Goal: Information Seeking & Learning: Find specific fact

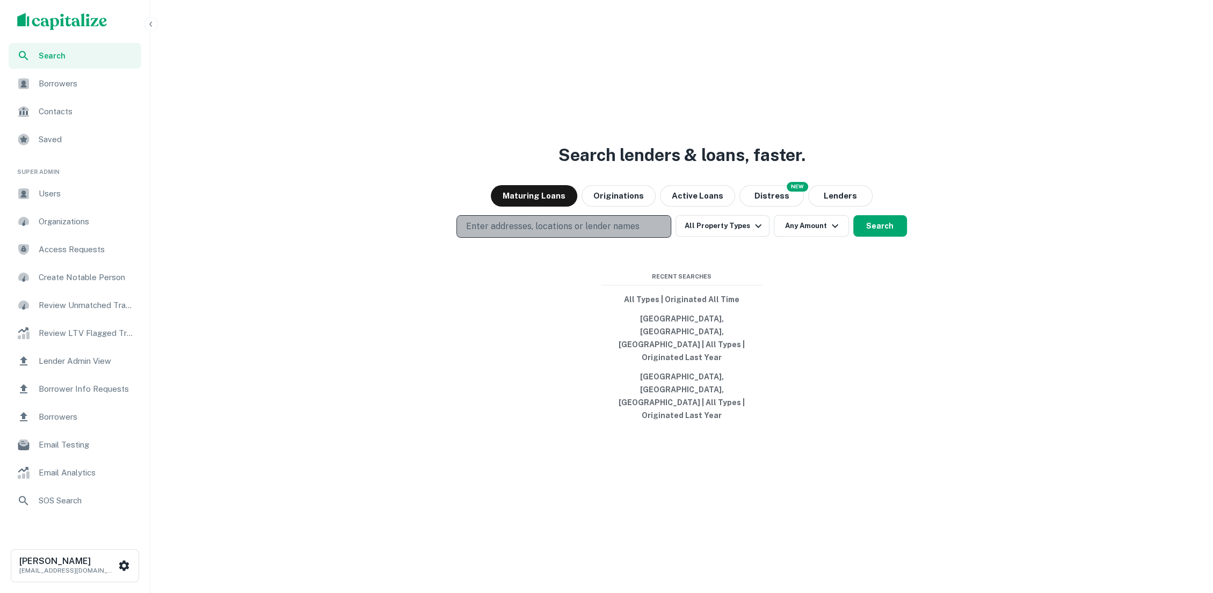
click at [602, 238] on button "Enter addresses, locations or lender names" at bounding box center [563, 226] width 215 height 23
click at [560, 380] on div "Search lenders & loans, faster. Maturing Loans Originations Active Loans NEW Di…" at bounding box center [682, 322] width 1054 height 593
click at [590, 238] on button "Enter addresses, locations or lender names" at bounding box center [563, 226] width 215 height 23
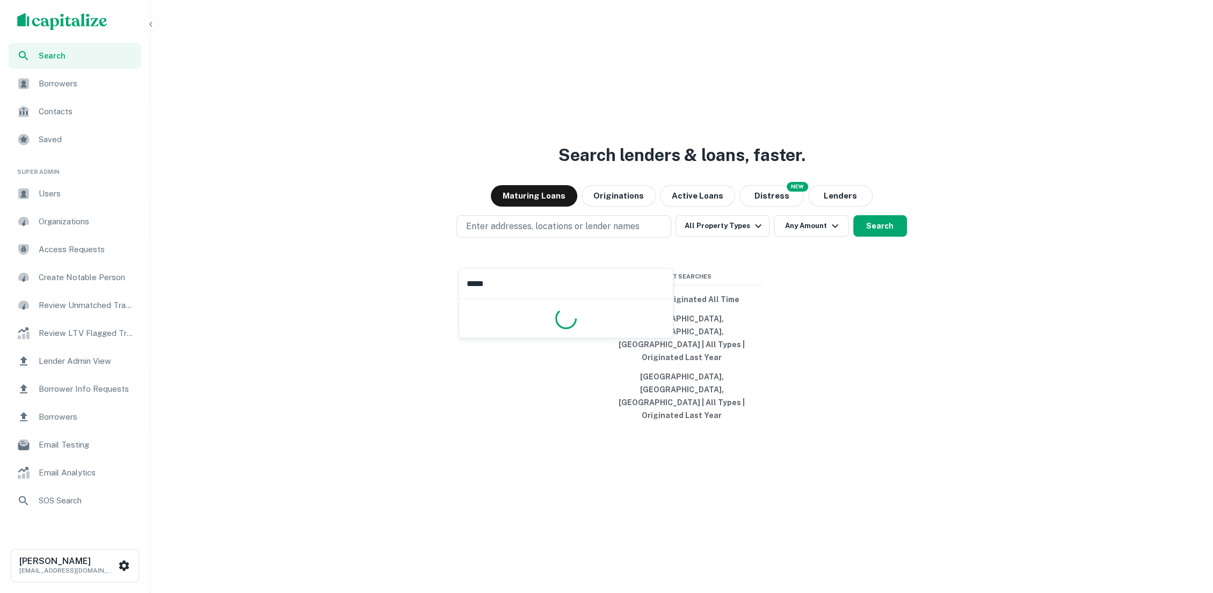
click at [579, 275] on input "*****" at bounding box center [566, 283] width 214 height 30
type input "*****"
click at [581, 233] on p "Enter addresses, locations or lender names" at bounding box center [551, 226] width 173 height 13
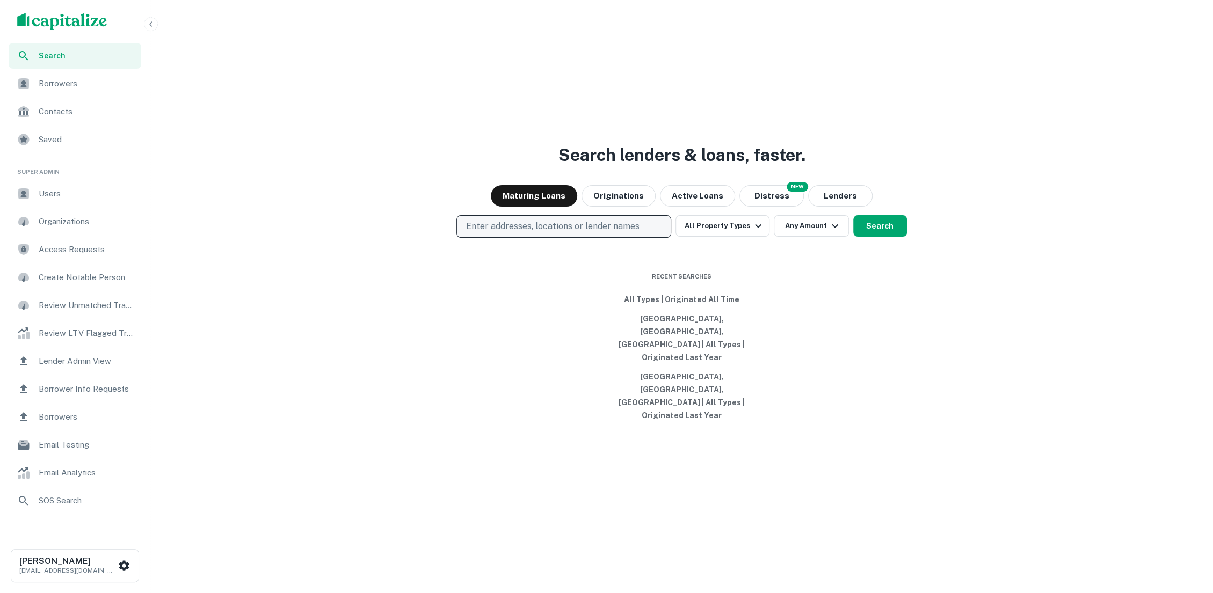
click at [581, 233] on p "Enter addresses, locations or lender names" at bounding box center [551, 226] width 173 height 13
click at [546, 346] on div "Search lenders & loans, faster. Maturing Loans Originations Active Loans NEW Di…" at bounding box center [682, 322] width 1054 height 593
click at [564, 233] on p "Enter addresses, locations or lender names" at bounding box center [551, 226] width 173 height 13
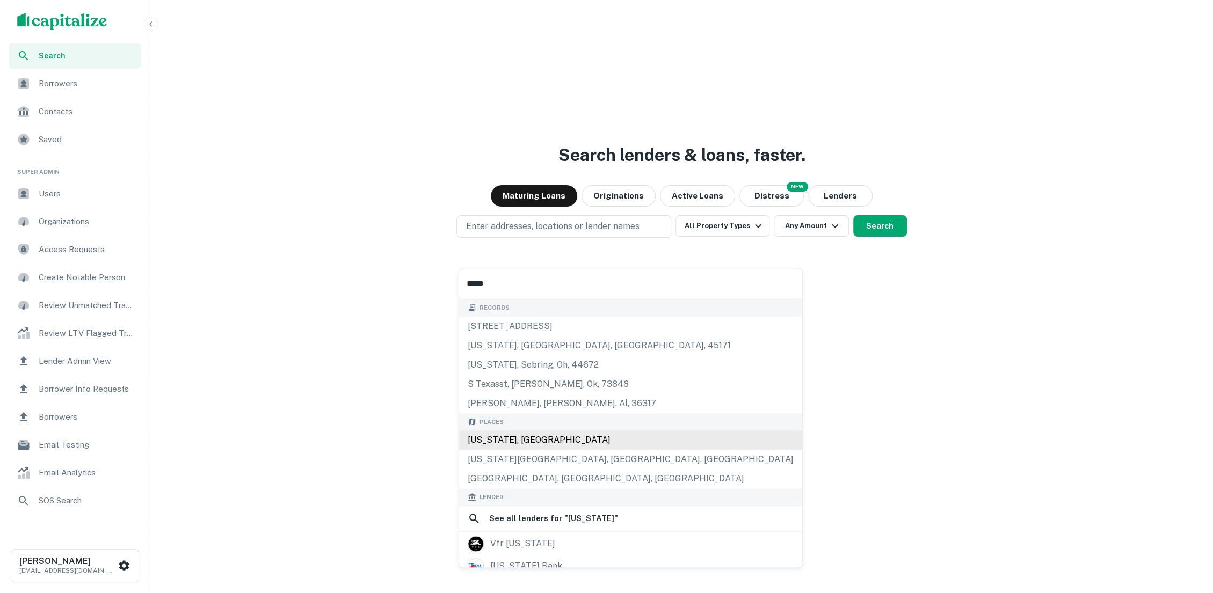
click at [592, 444] on div "Texas, USA" at bounding box center [630, 440] width 343 height 19
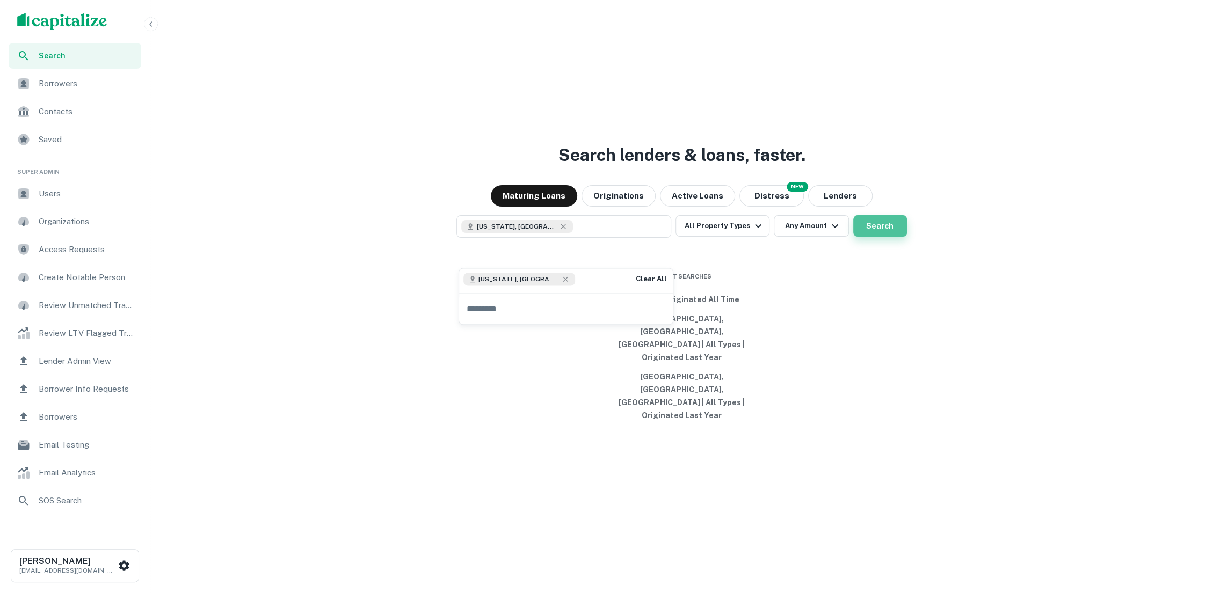
click at [856, 237] on button "Search" at bounding box center [880, 225] width 54 height 21
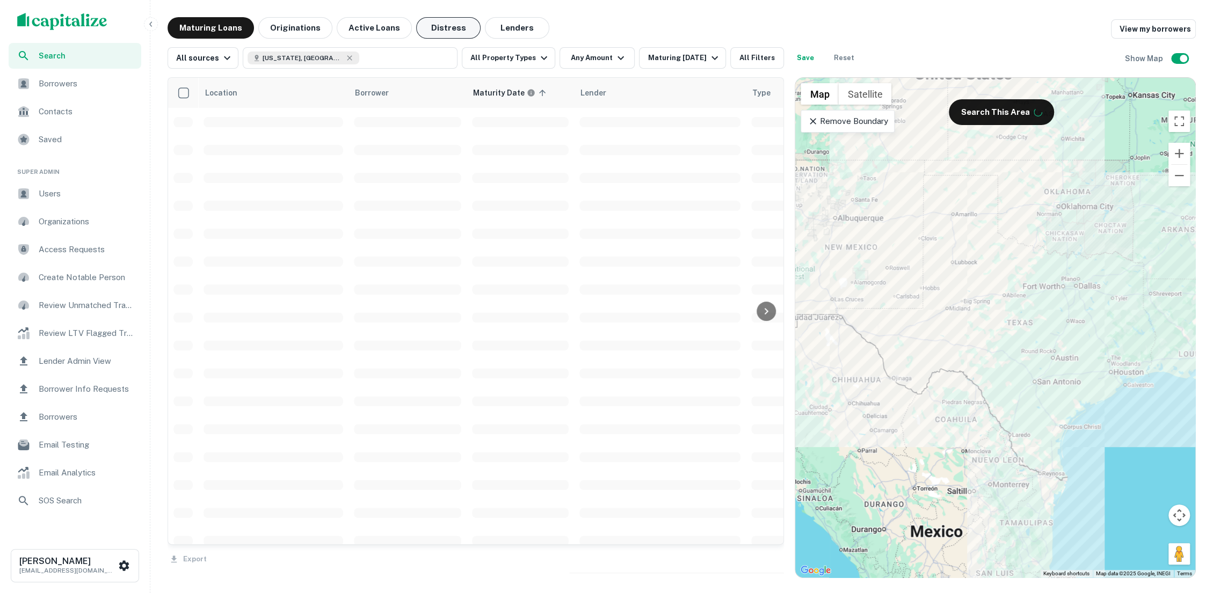
click at [433, 20] on button "Distress" at bounding box center [448, 27] width 64 height 21
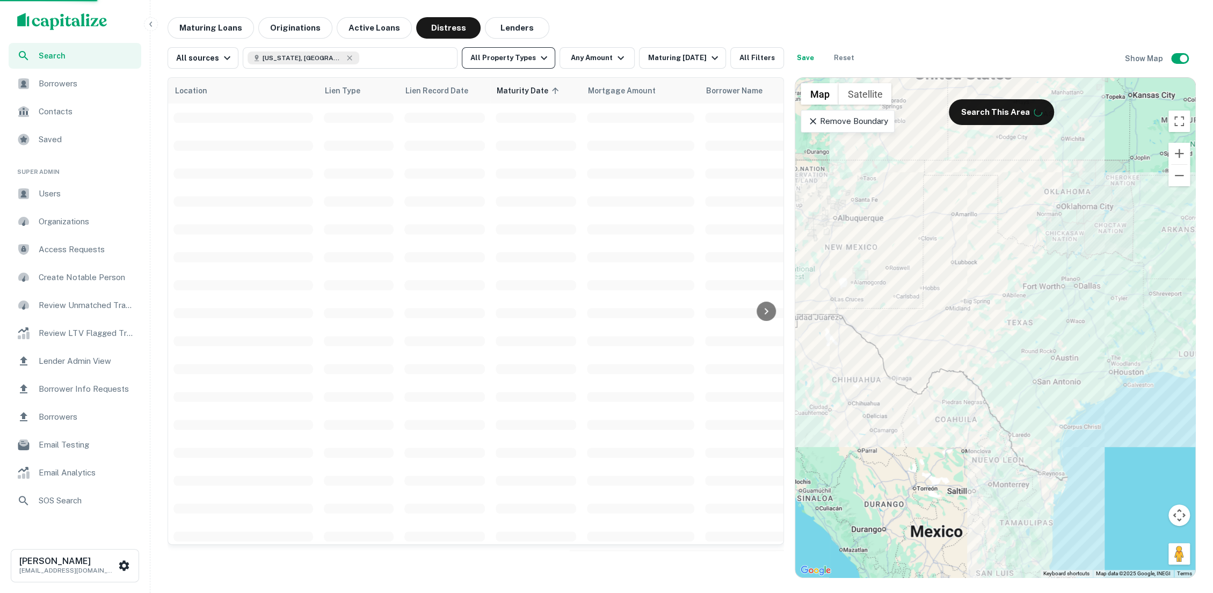
click at [537, 60] on icon "button" at bounding box center [543, 58] width 13 height 13
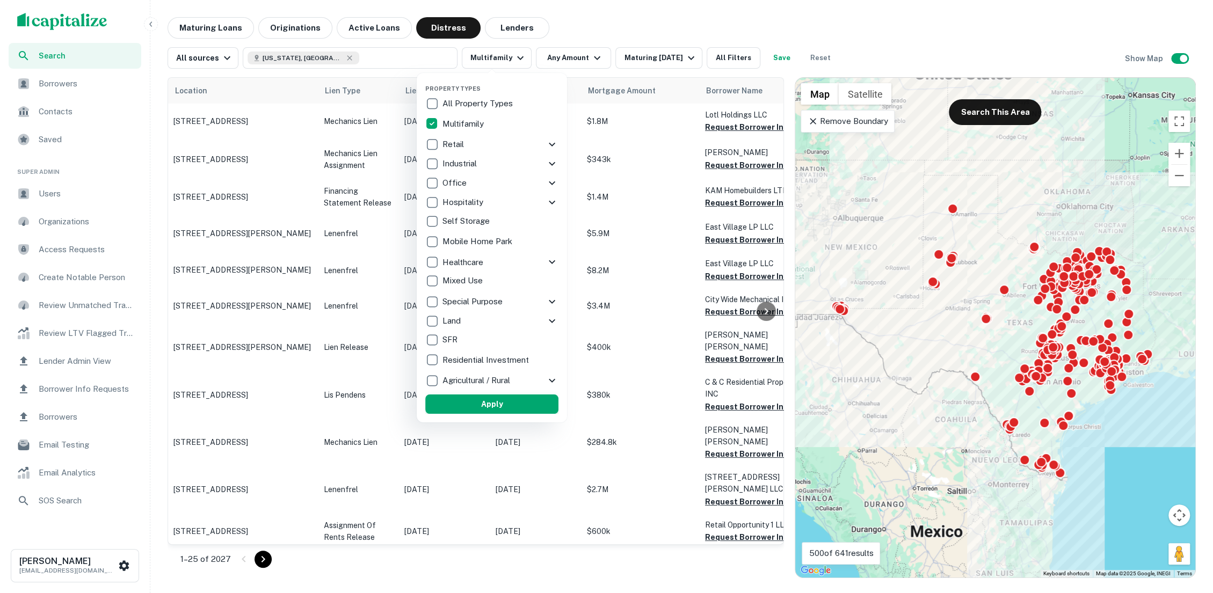
click at [520, 402] on button "Apply" at bounding box center [491, 404] width 133 height 19
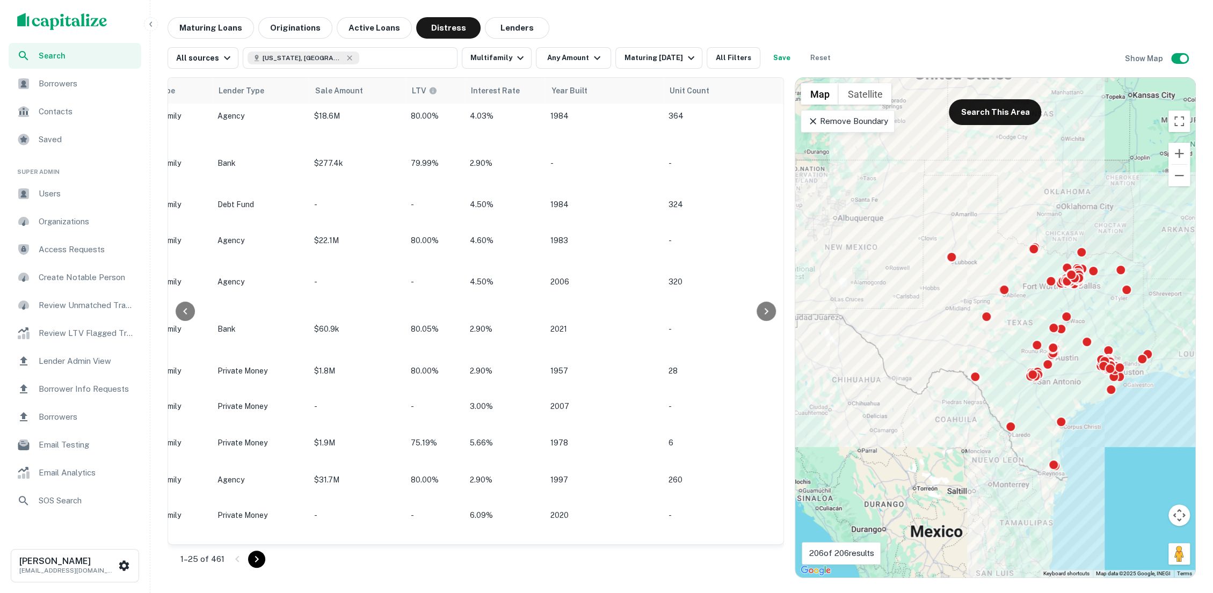
scroll to position [356, 1005]
click at [733, 53] on button "All Filters" at bounding box center [733, 57] width 54 height 21
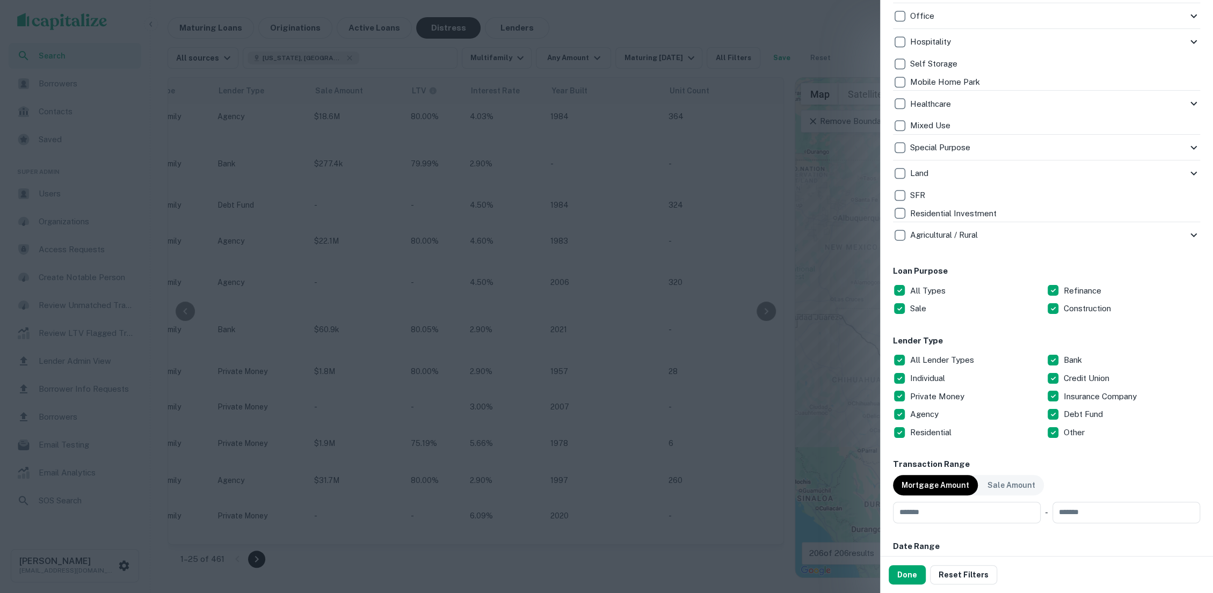
scroll to position [756, 0]
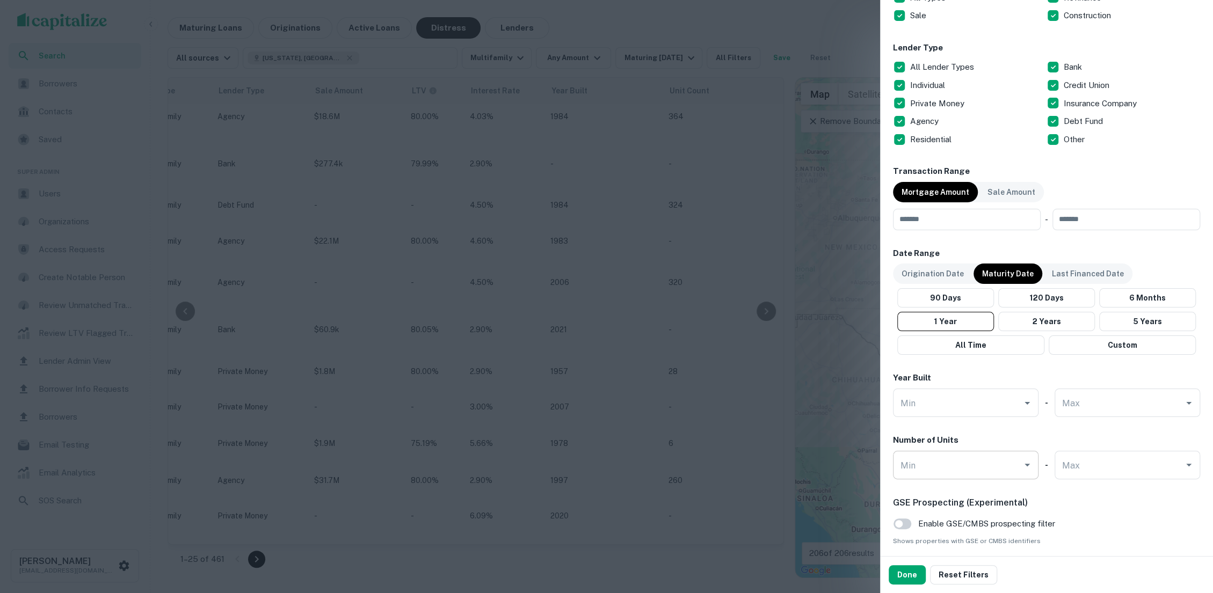
click at [999, 453] on div "Min" at bounding box center [965, 465] width 145 height 28
type input "**"
click at [901, 578] on button "Done" at bounding box center [906, 574] width 37 height 19
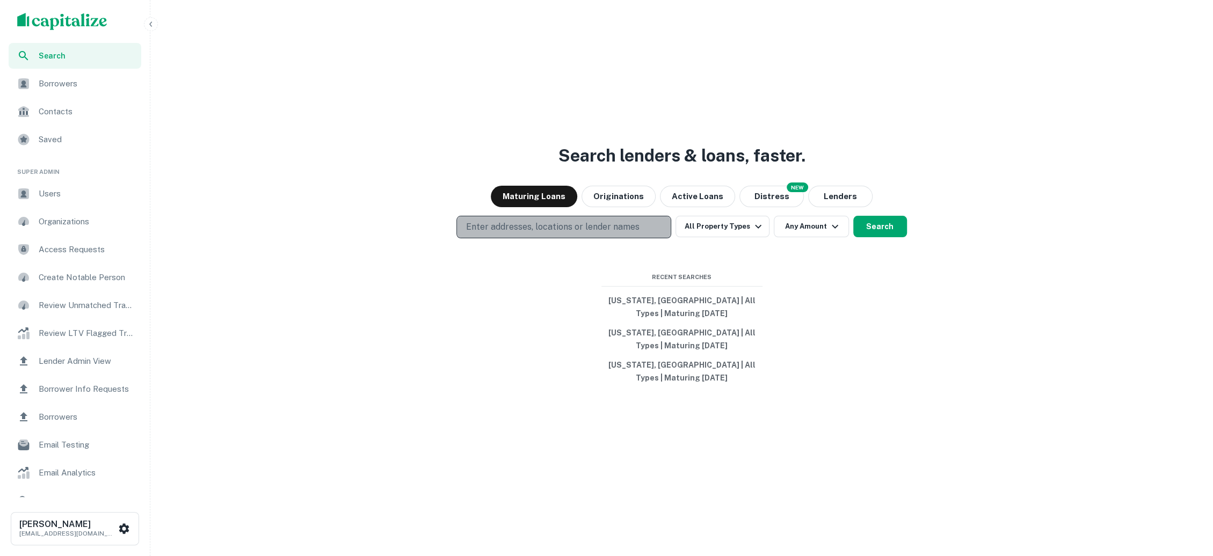
click at [566, 234] on p "Enter addresses, locations or lender names" at bounding box center [551, 227] width 173 height 13
type input "*******"
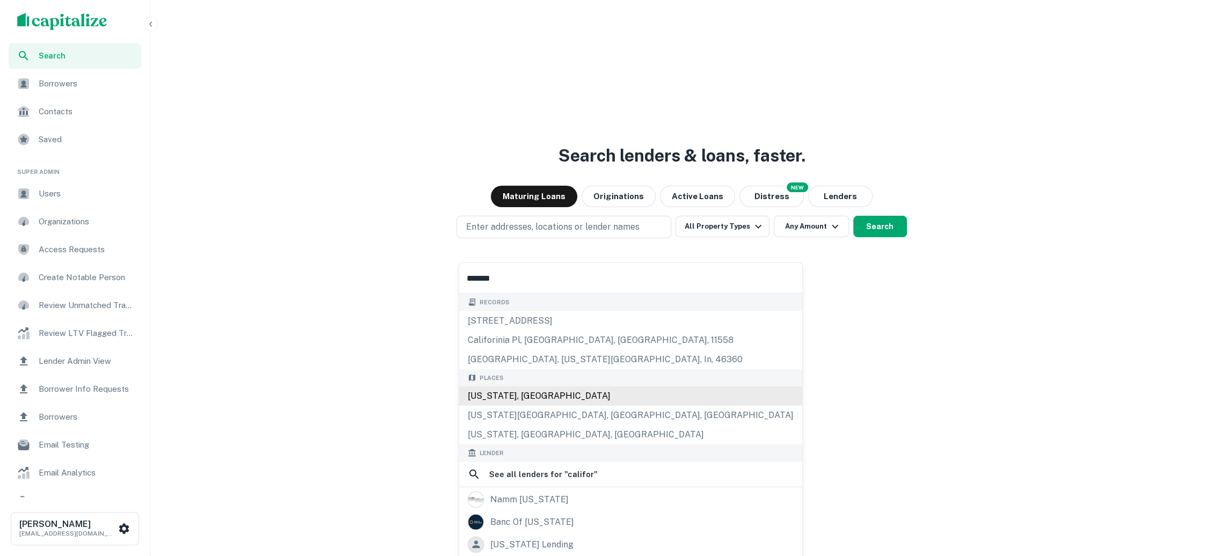
click at [569, 395] on div "[US_STATE], [GEOGRAPHIC_DATA]" at bounding box center [630, 396] width 343 height 19
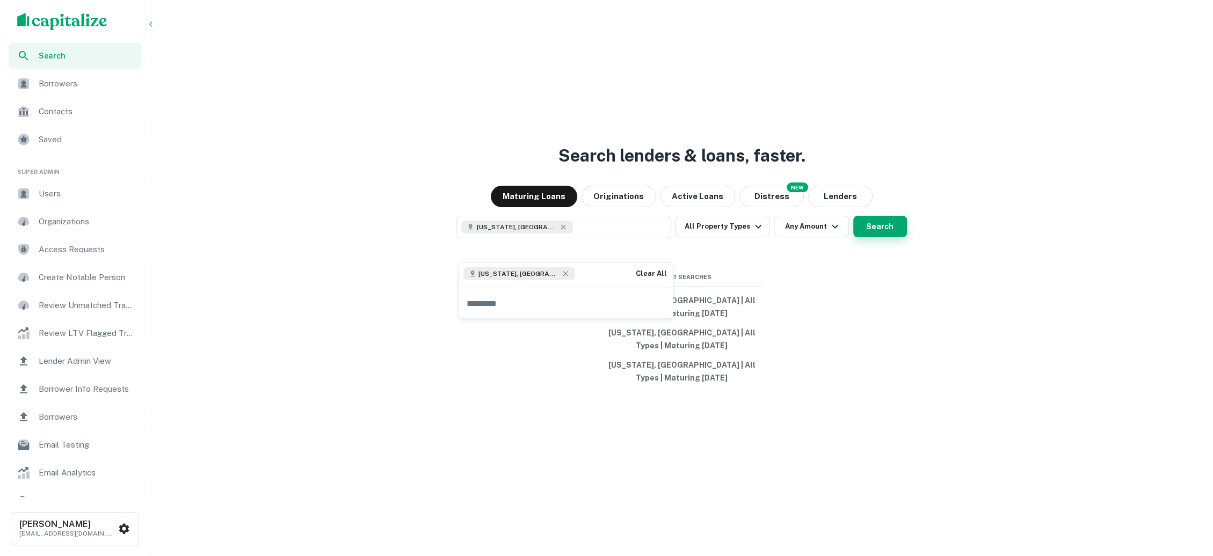
click at [875, 236] on button "Search" at bounding box center [880, 226] width 54 height 21
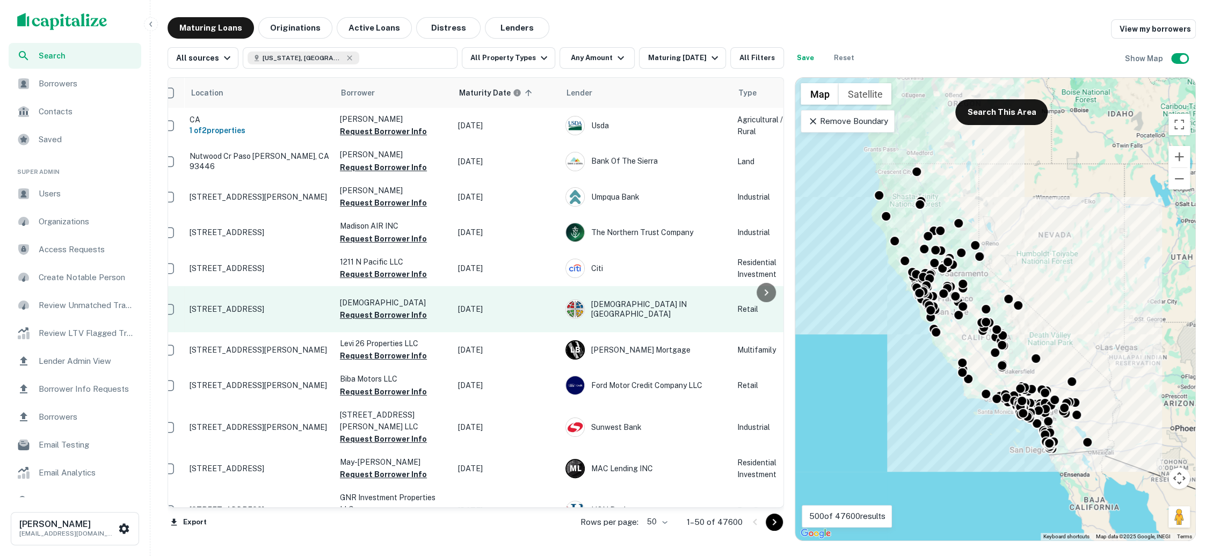
scroll to position [1, 15]
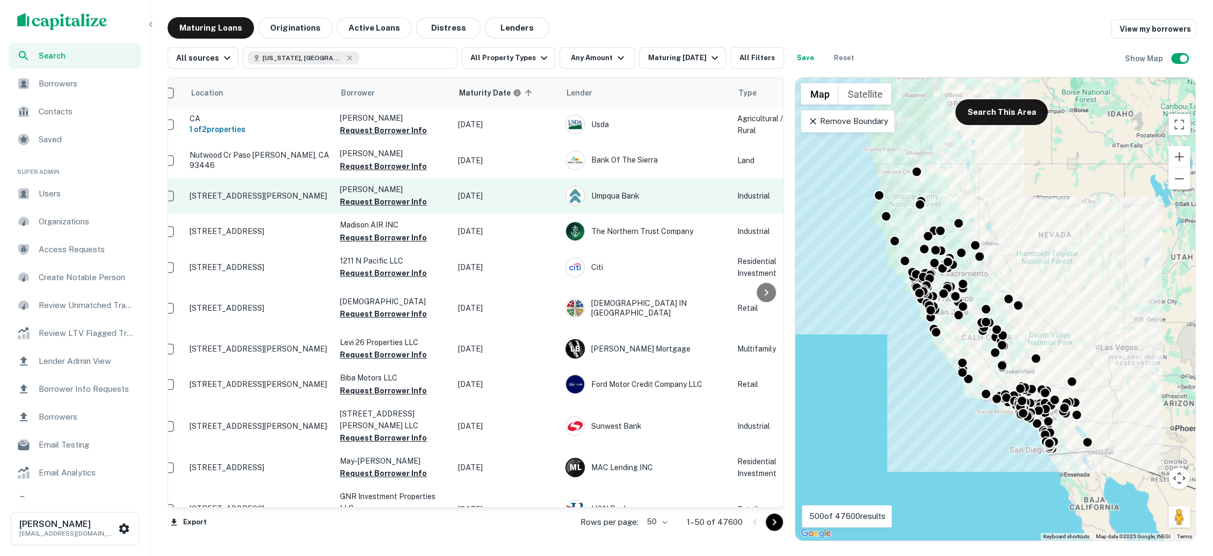
click at [291, 199] on p "640 N Eckhoff St Orange, CA 92868" at bounding box center [259, 196] width 140 height 10
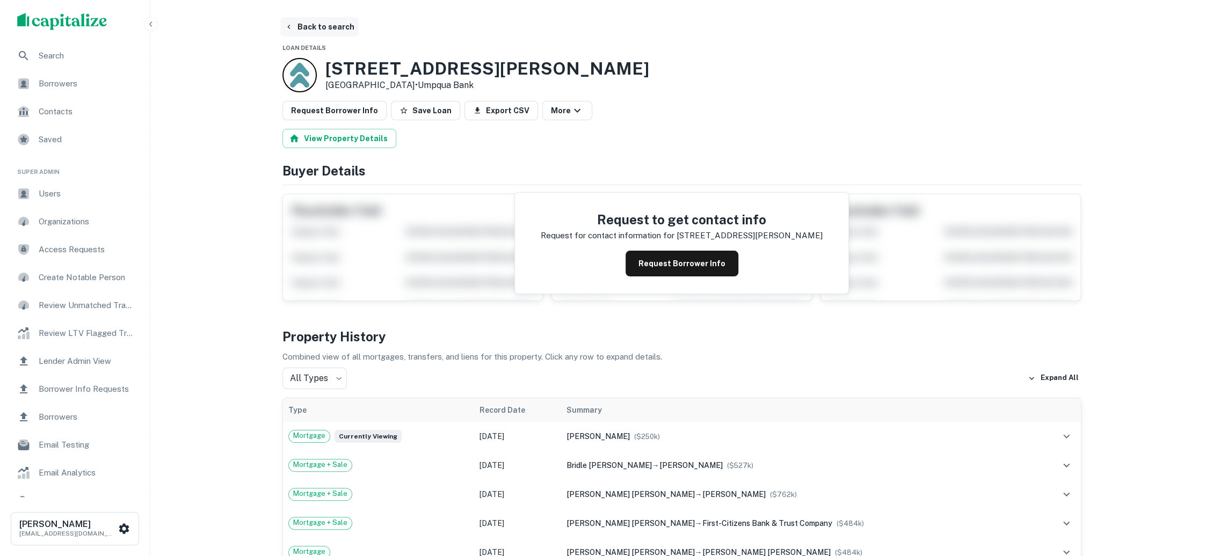
click at [333, 30] on button "Back to search" at bounding box center [319, 26] width 78 height 19
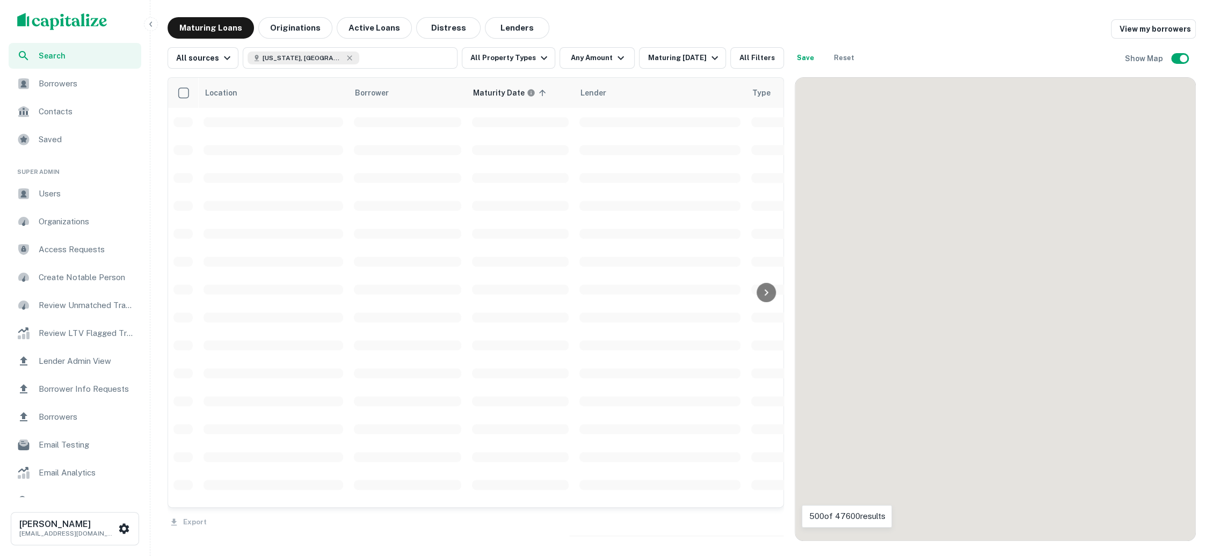
scroll to position [1, 0]
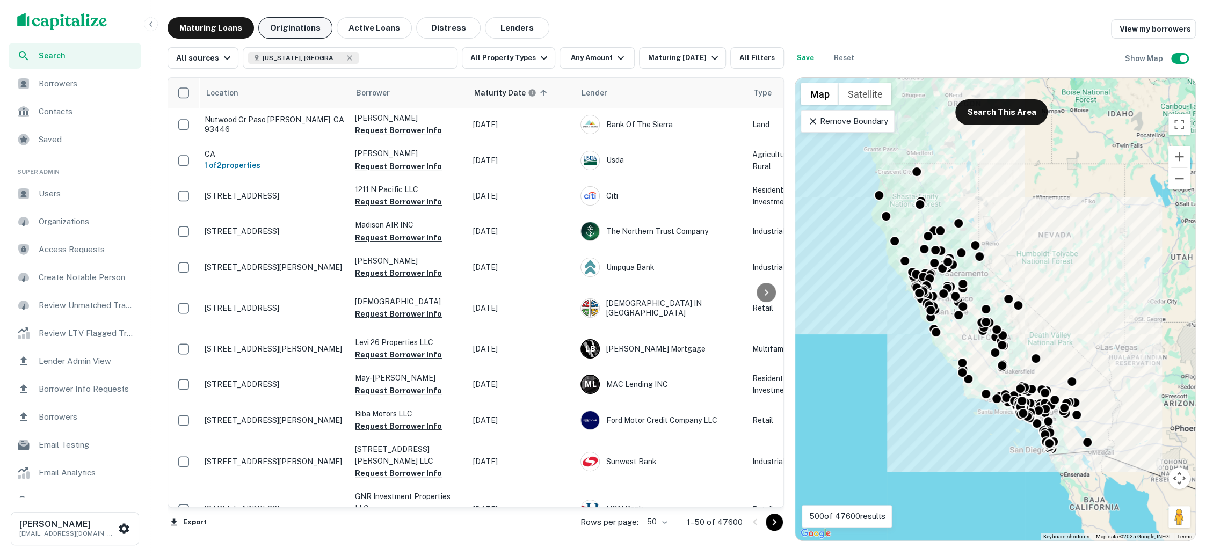
click at [302, 31] on button "Originations" at bounding box center [295, 27] width 74 height 21
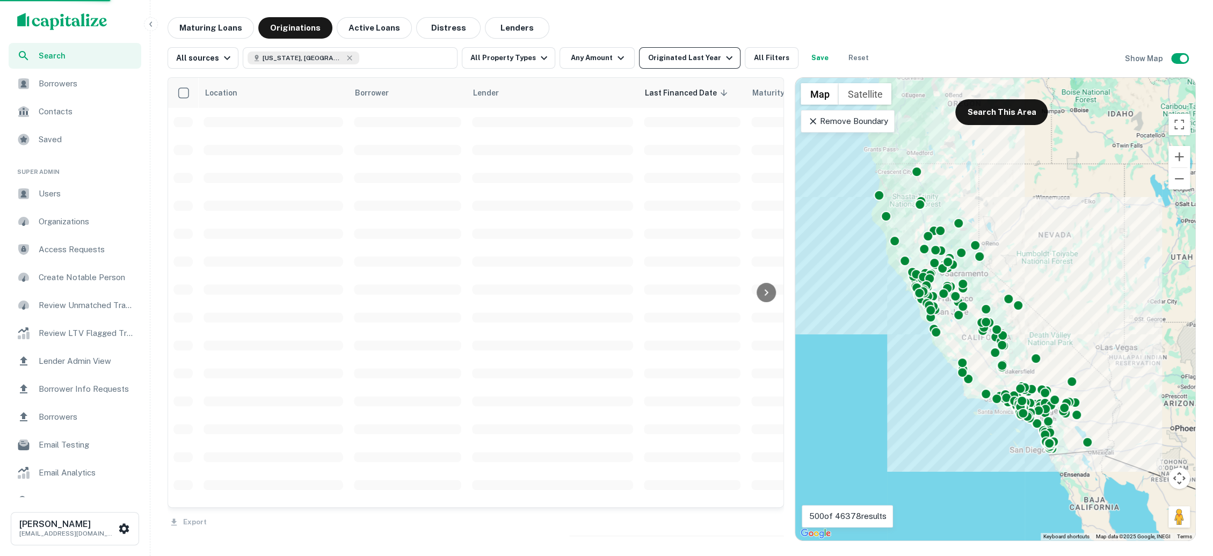
click at [726, 59] on icon "button" at bounding box center [729, 58] width 6 height 4
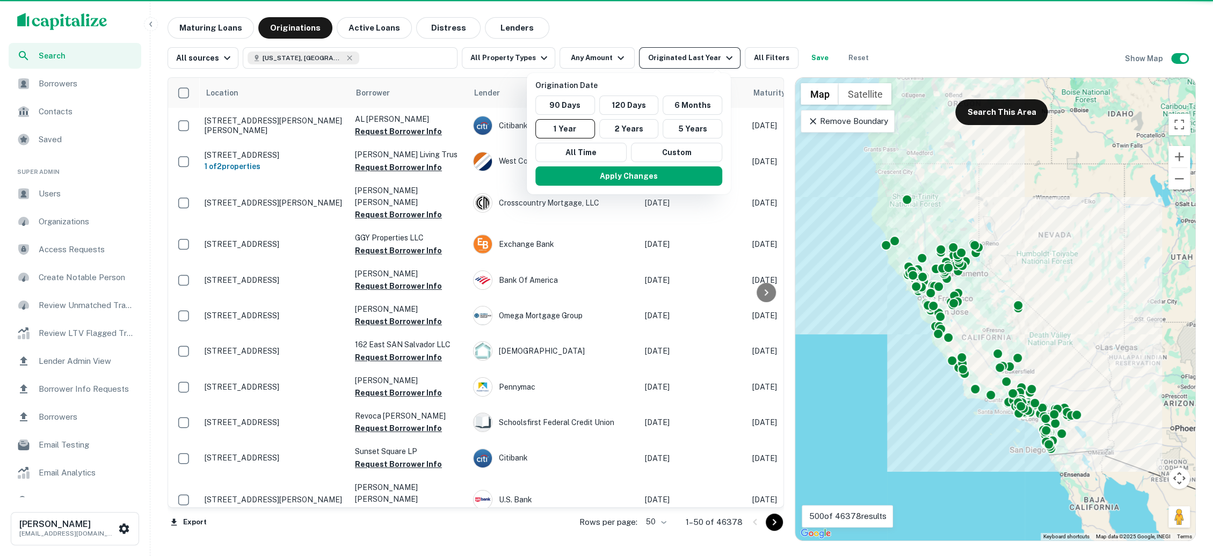
scroll to position [1, 0]
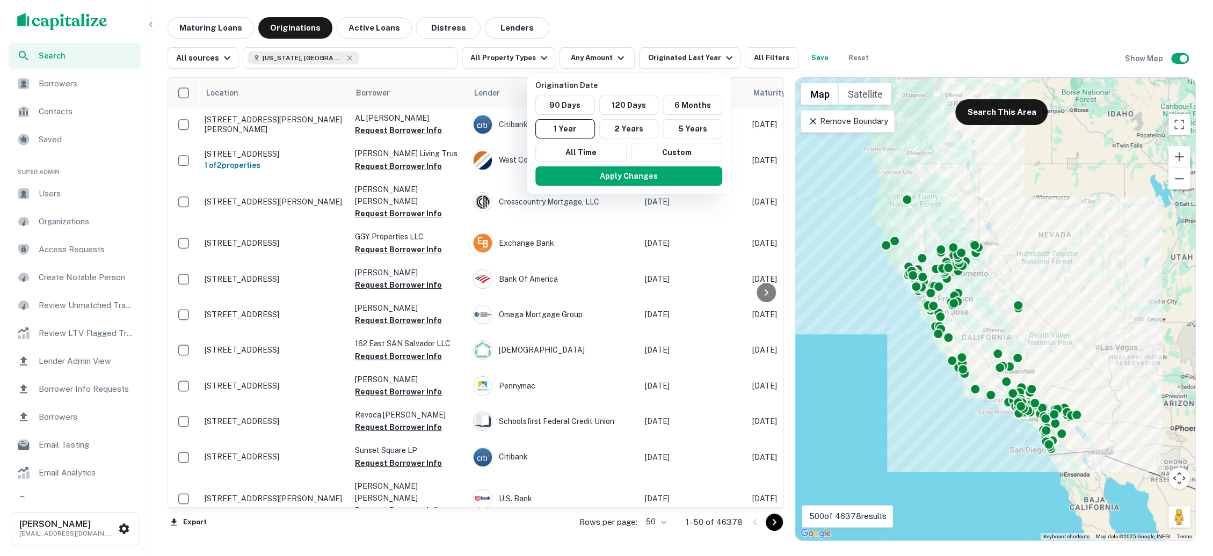
click at [686, 26] on div at bounding box center [606, 278] width 1213 height 556
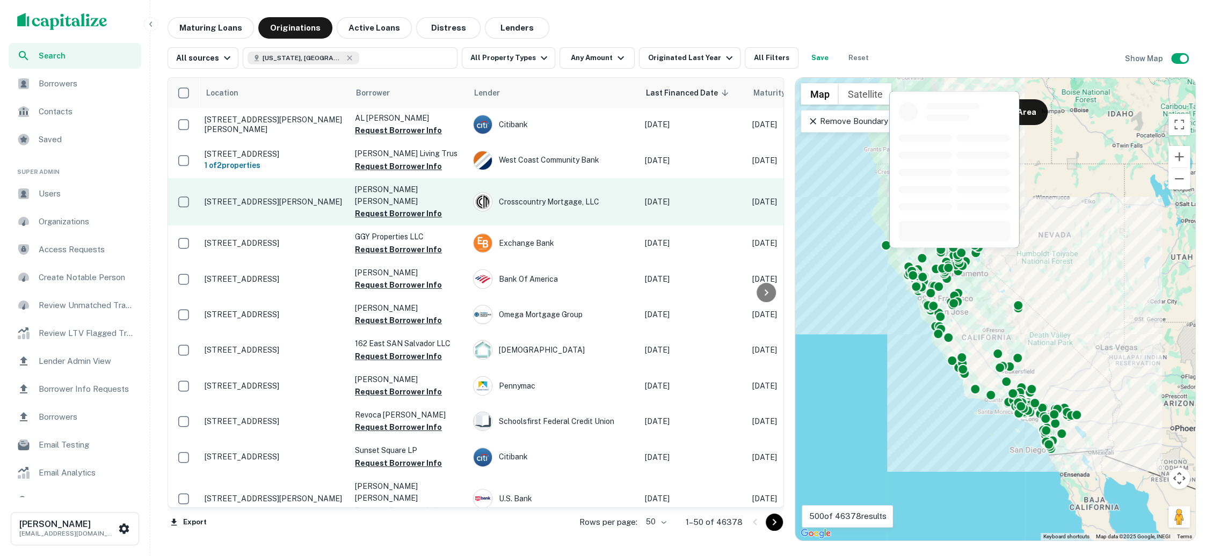
click at [280, 206] on p "1000 Sevier Rd Cool, CA 95614" at bounding box center [275, 202] width 140 height 10
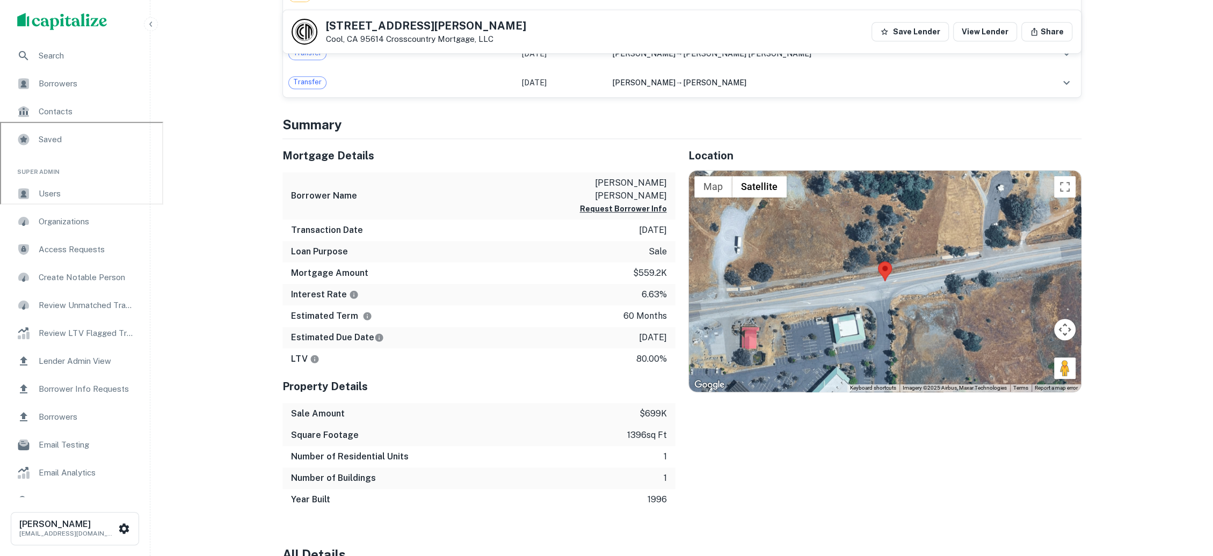
scroll to position [436, 0]
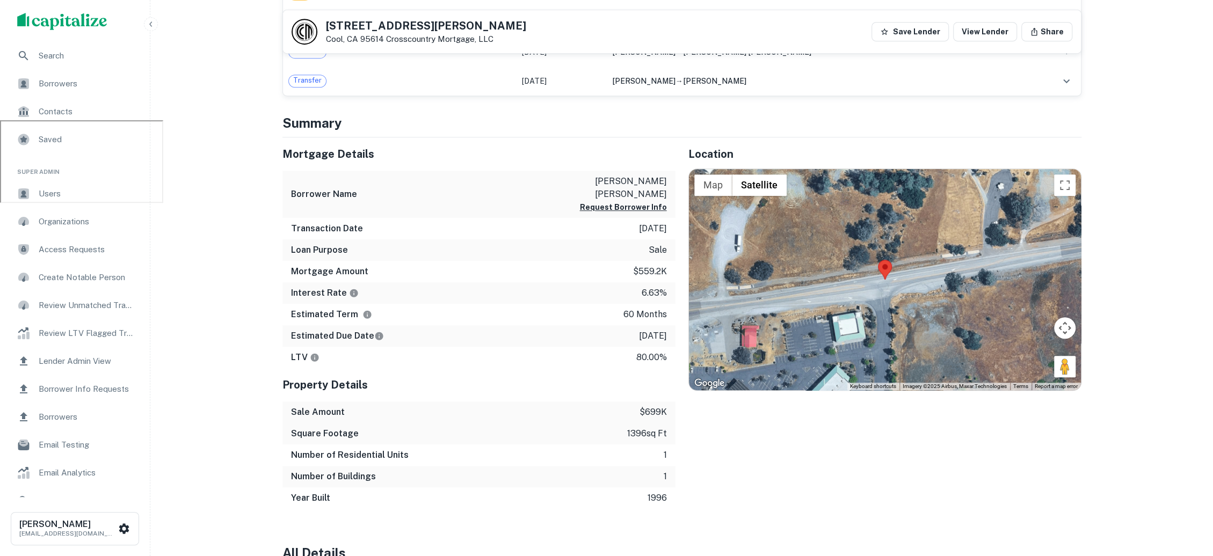
drag, startPoint x: 623, startPoint y: 214, endPoint x: 672, endPoint y: 214, distance: 48.9
click at [672, 218] on div "Transaction Date 9/17/2025" at bounding box center [478, 228] width 393 height 21
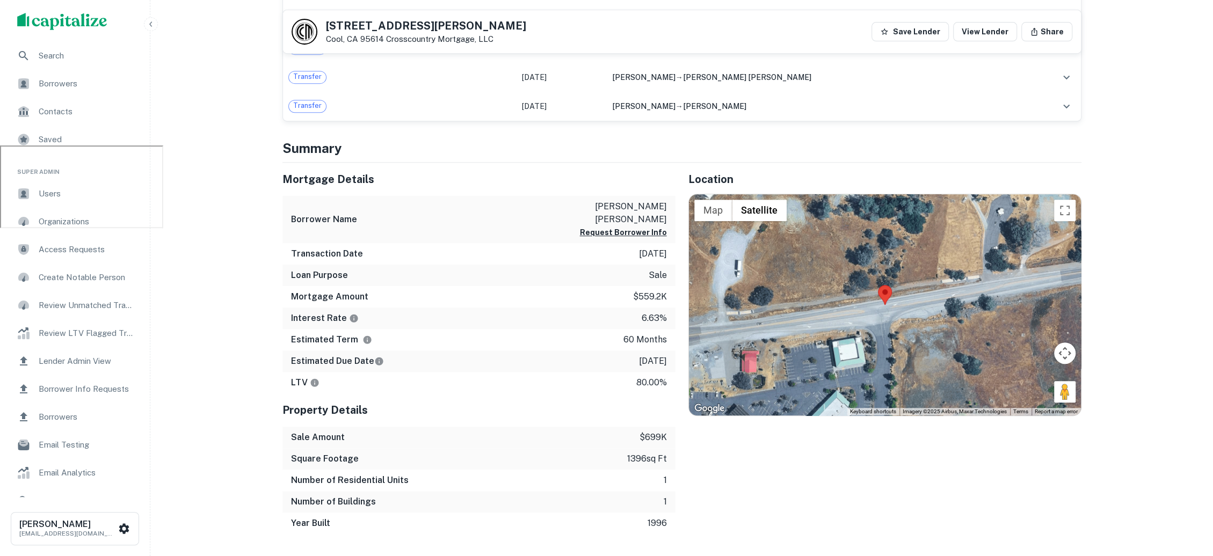
scroll to position [408, 0]
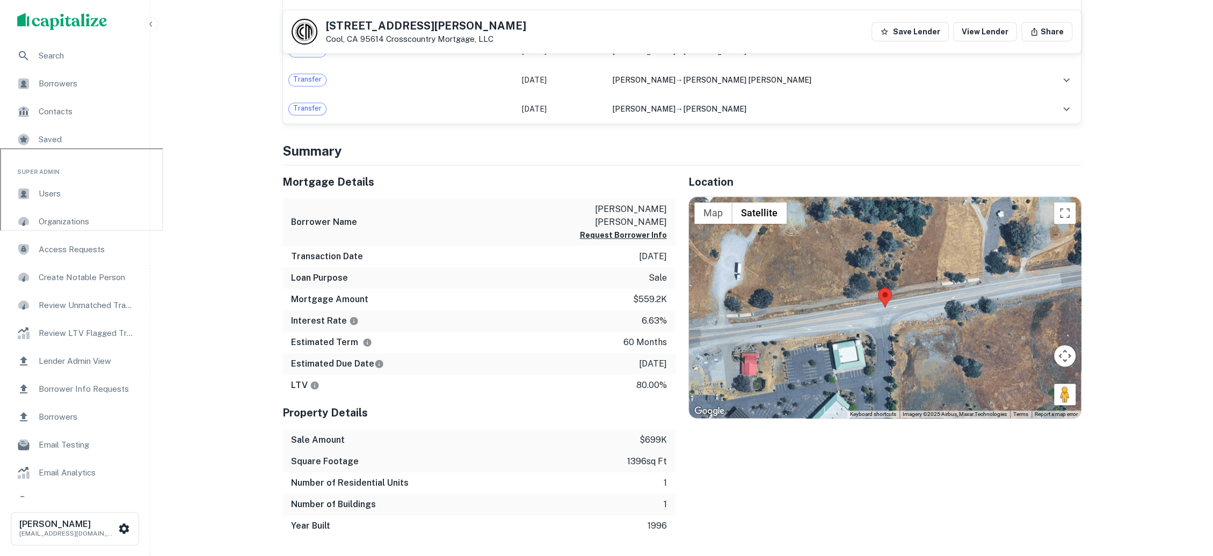
drag, startPoint x: 668, startPoint y: 349, endPoint x: 628, endPoint y: 349, distance: 39.7
click at [628, 353] on div "Estimated Due Date 9/17/2030" at bounding box center [478, 363] width 393 height 21
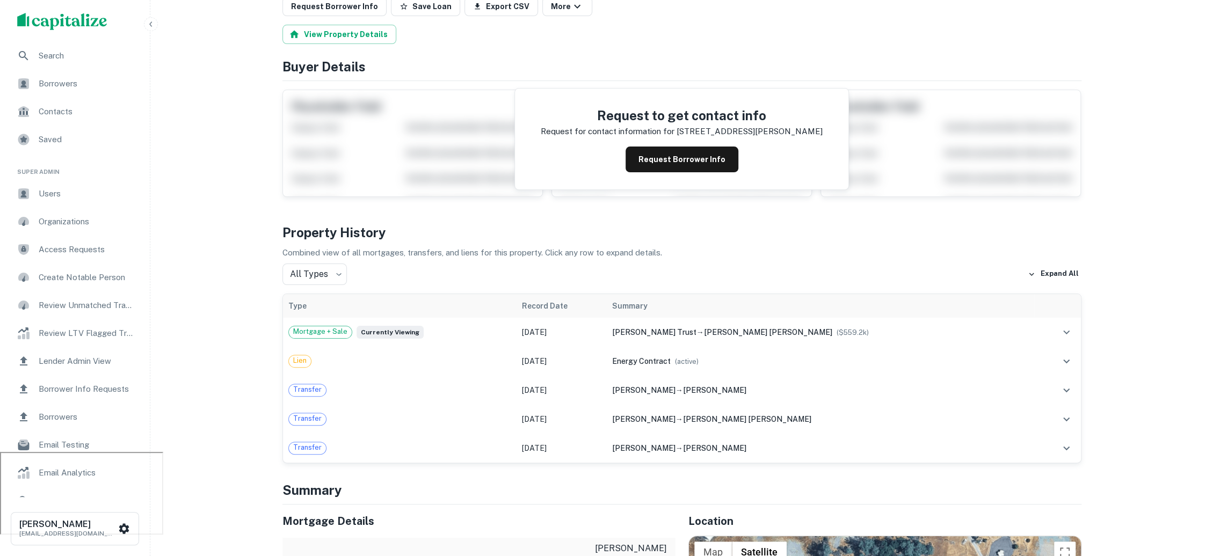
scroll to position [0, 0]
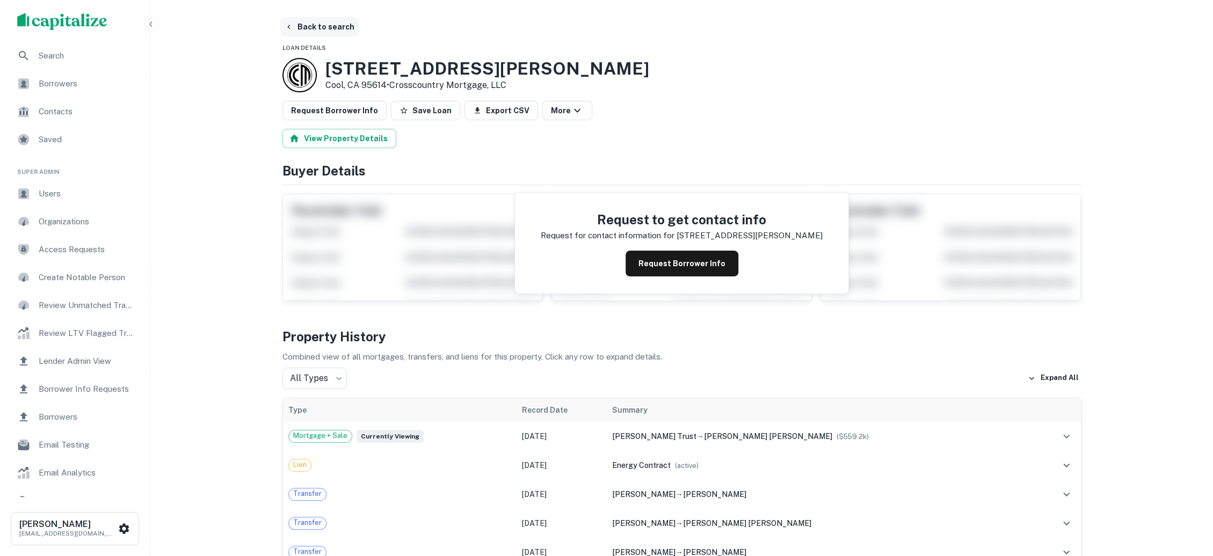
click at [333, 31] on button "Back to search" at bounding box center [319, 26] width 78 height 19
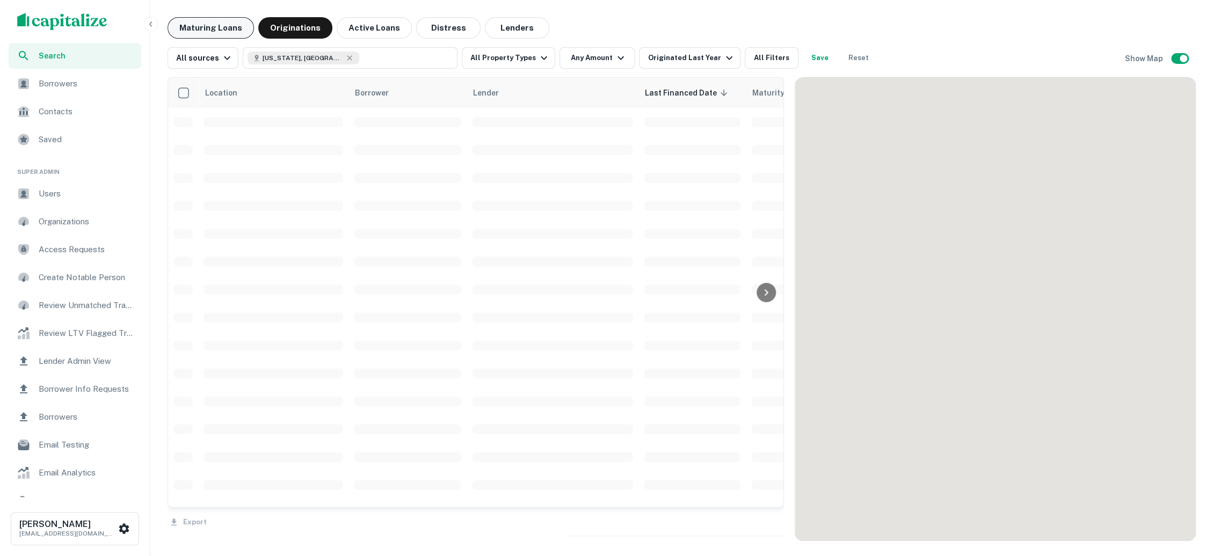
click at [210, 27] on button "Maturing Loans" at bounding box center [210, 27] width 86 height 21
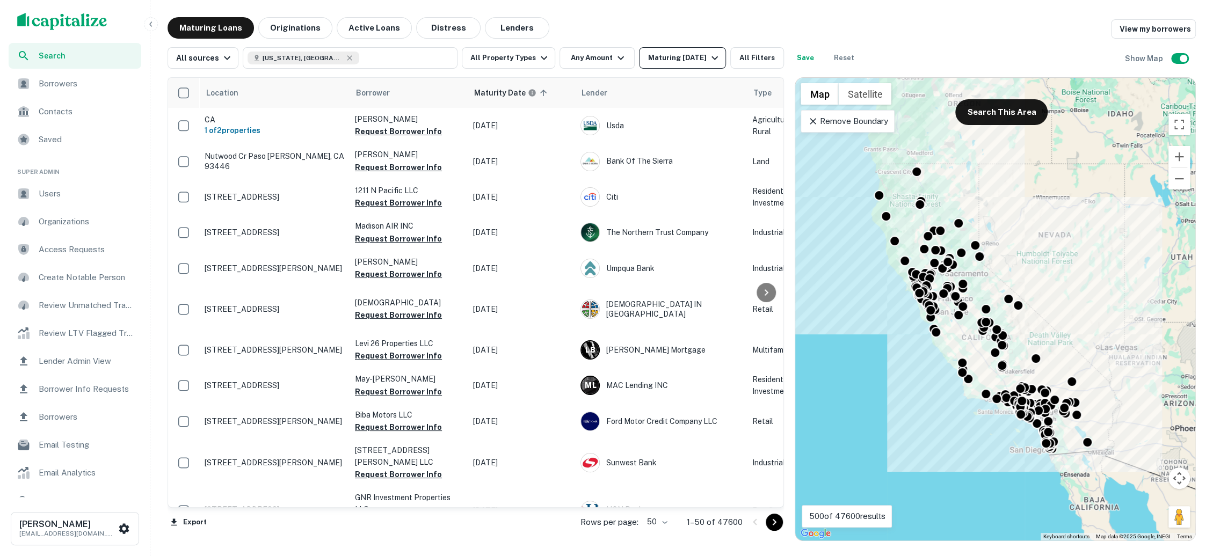
click at [709, 61] on icon "button" at bounding box center [714, 58] width 13 height 13
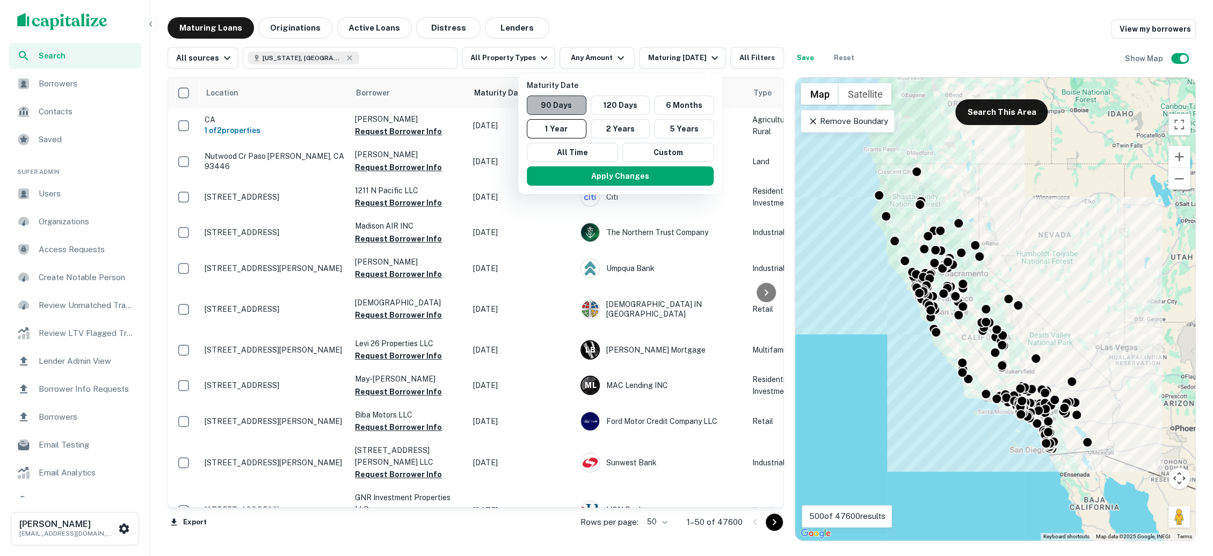
click at [568, 108] on button "90 Days" at bounding box center [557, 105] width 60 height 19
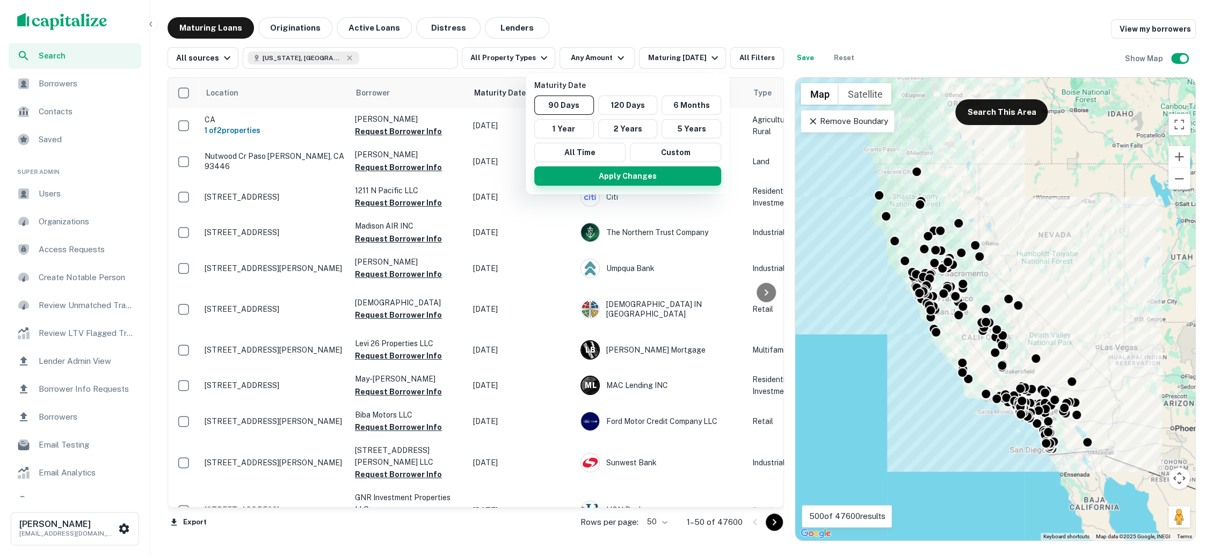
click at [611, 172] on button "Apply Changes" at bounding box center [627, 175] width 187 height 19
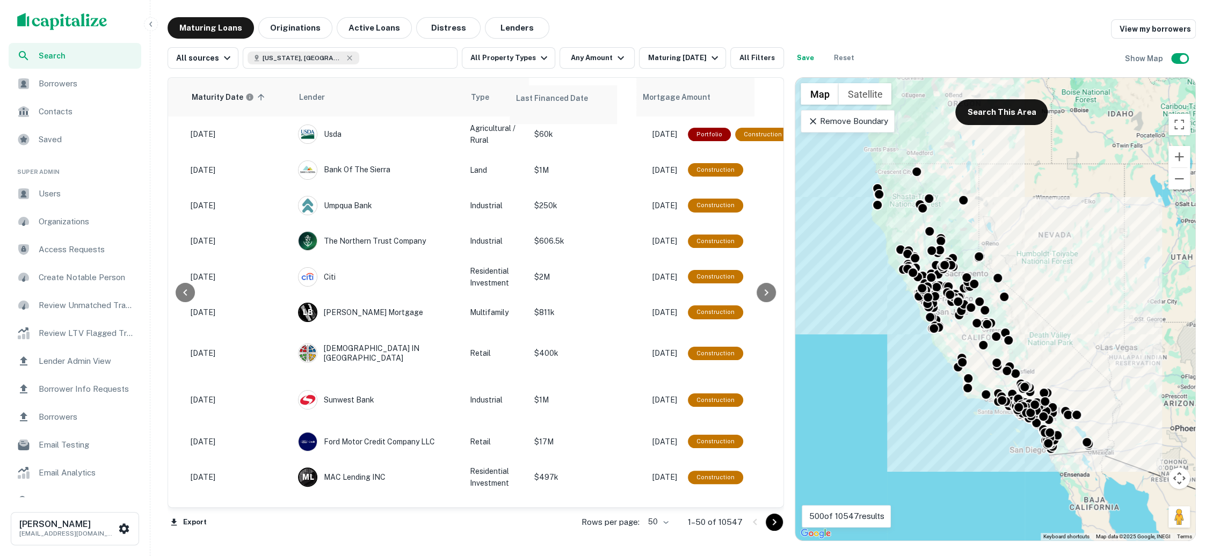
scroll to position [0, 283]
drag, startPoint x: 687, startPoint y: 89, endPoint x: 336, endPoint y: 99, distance: 351.8
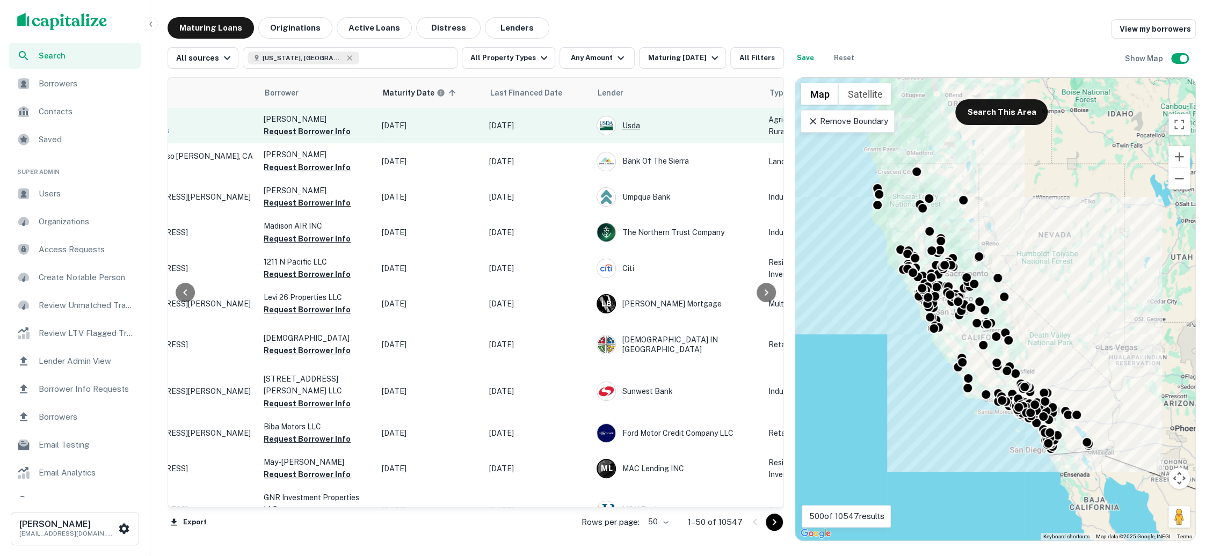
scroll to position [0, 0]
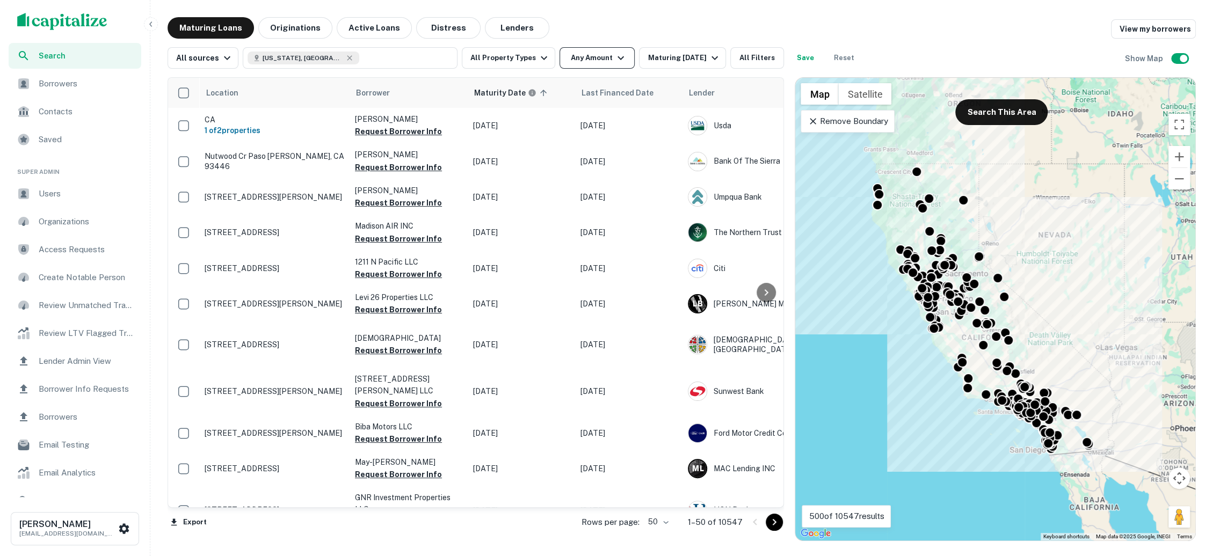
click at [624, 61] on button "Any Amount" at bounding box center [596, 57] width 75 height 21
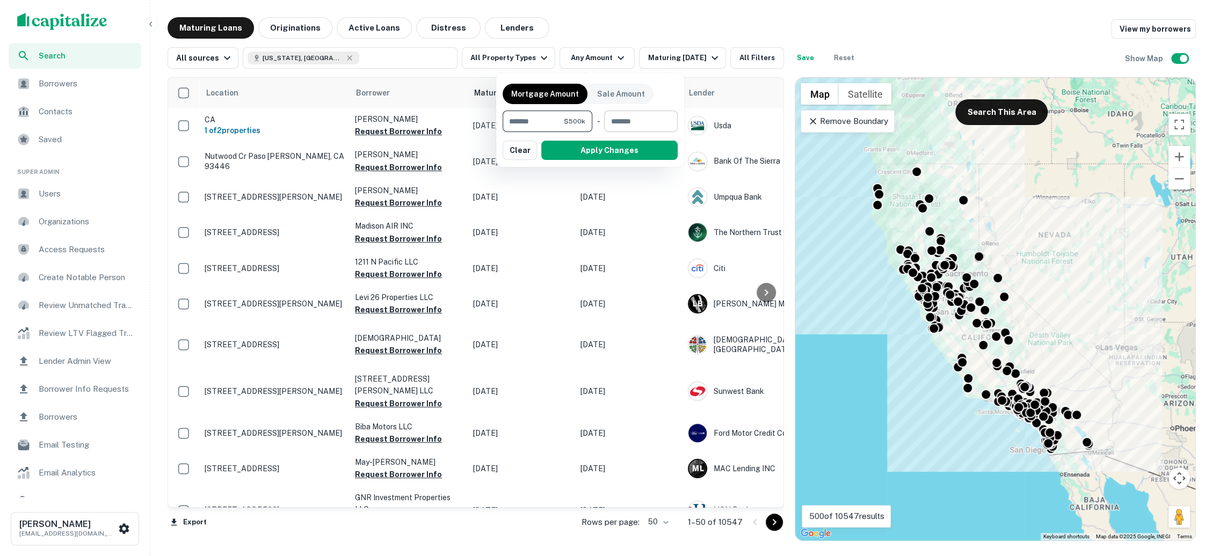
type input "******"
click at [614, 118] on input "number" at bounding box center [637, 121] width 66 height 21
type input "*******"
click at [613, 155] on button "Apply Changes" at bounding box center [609, 150] width 136 height 19
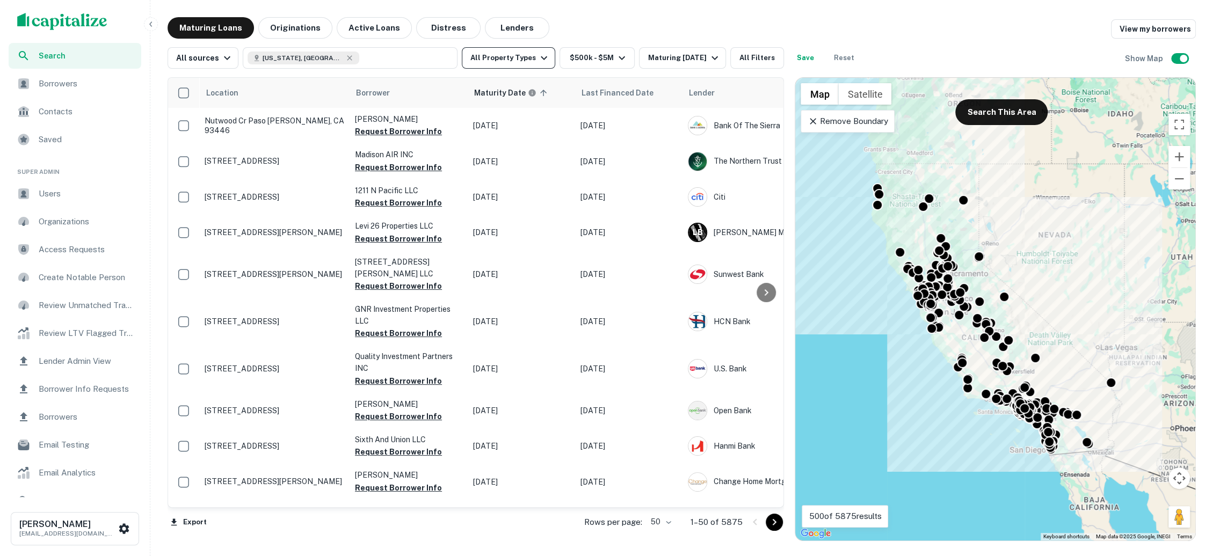
click at [541, 58] on icon "button" at bounding box center [544, 58] width 6 height 4
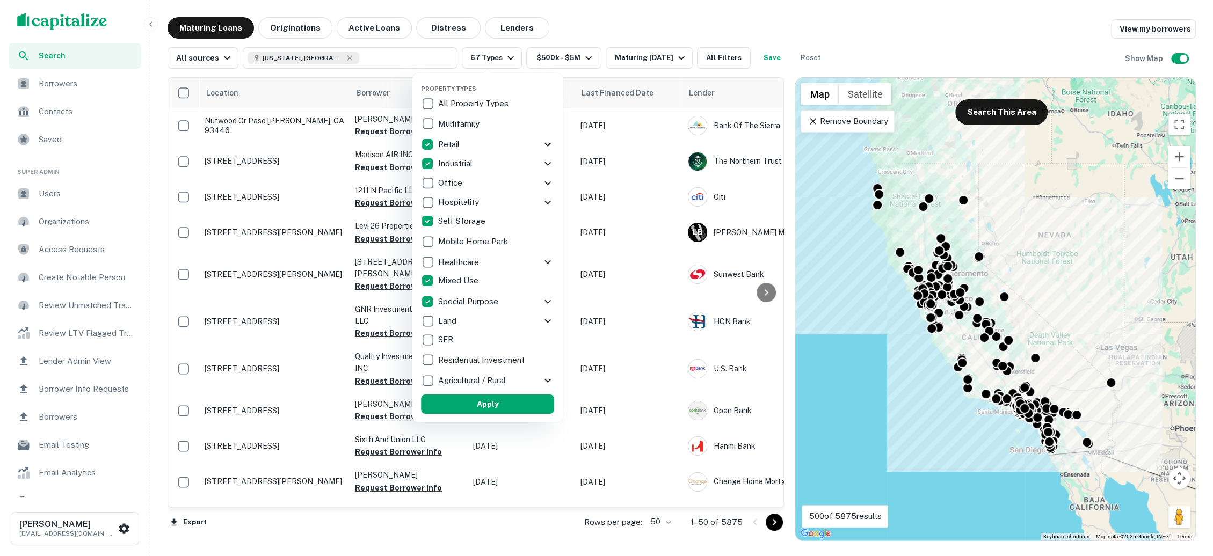
click at [547, 144] on icon at bounding box center [547, 144] width 13 height 13
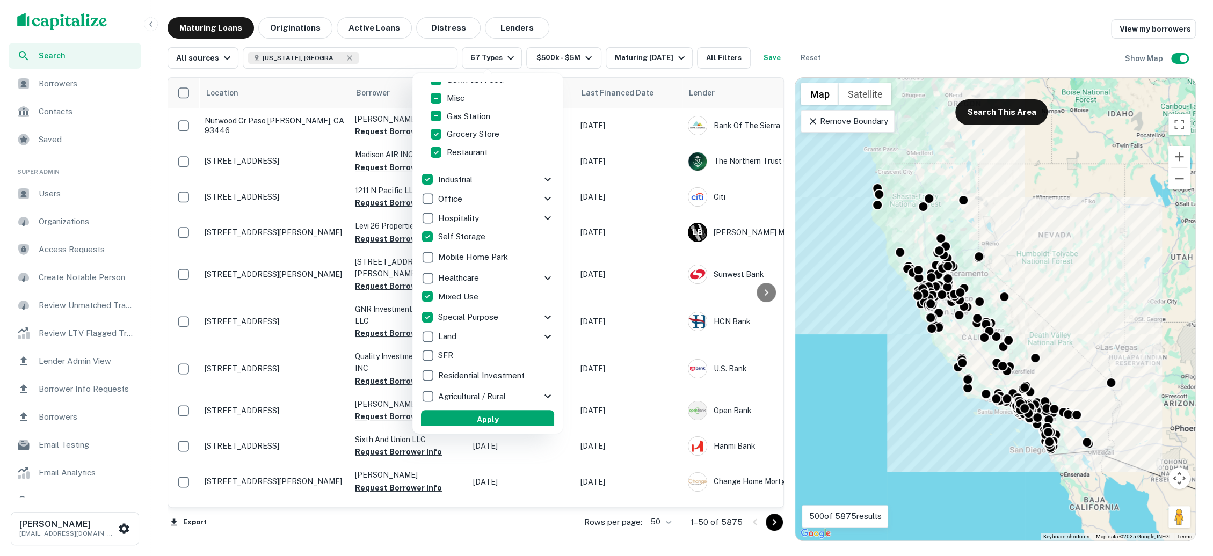
scroll to position [218, 0]
click at [501, 417] on button "Apply" at bounding box center [487, 415] width 133 height 19
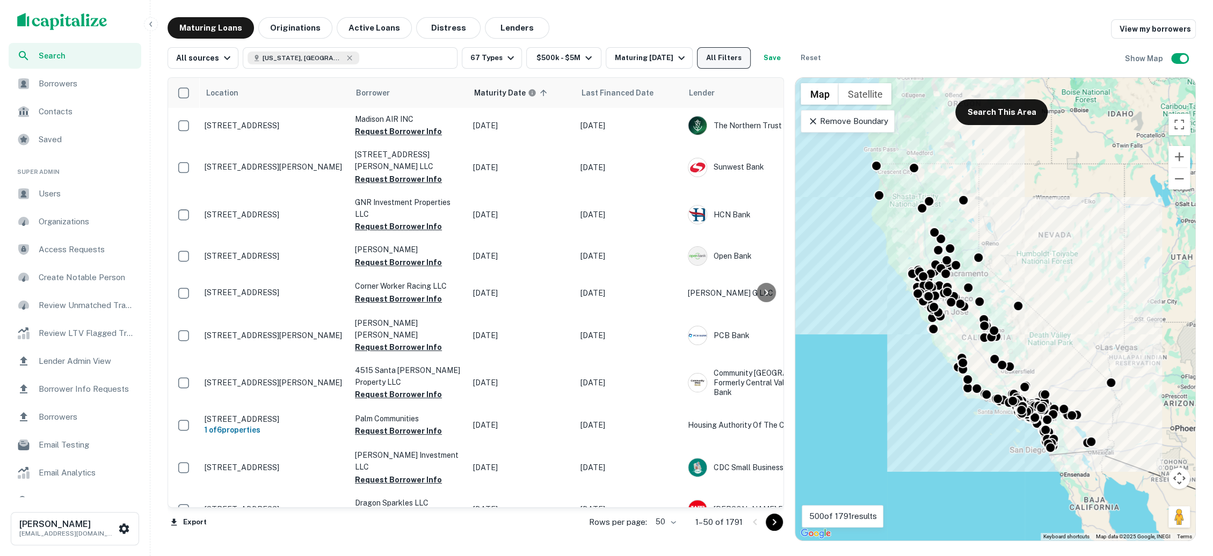
click at [716, 52] on button "All Filters" at bounding box center [724, 57] width 54 height 21
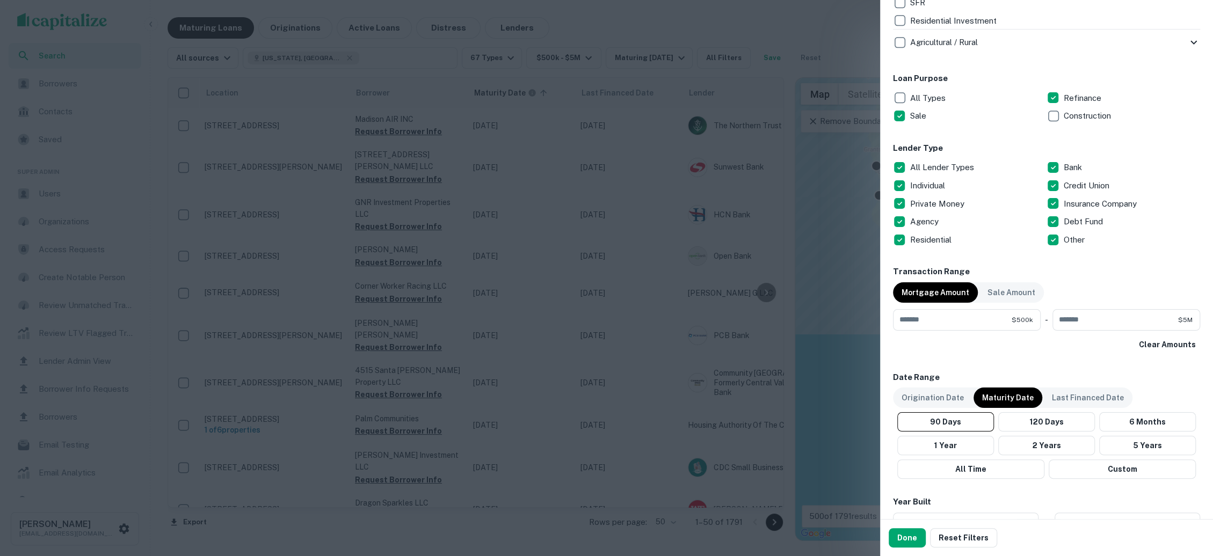
scroll to position [591, 0]
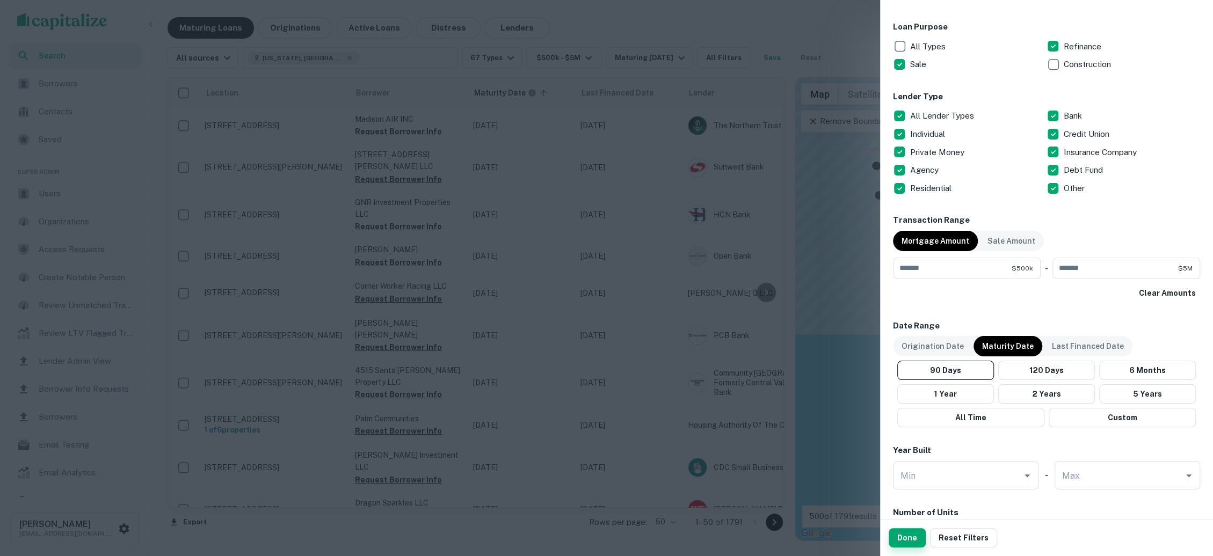
click at [910, 538] on button "Done" at bounding box center [906, 537] width 37 height 19
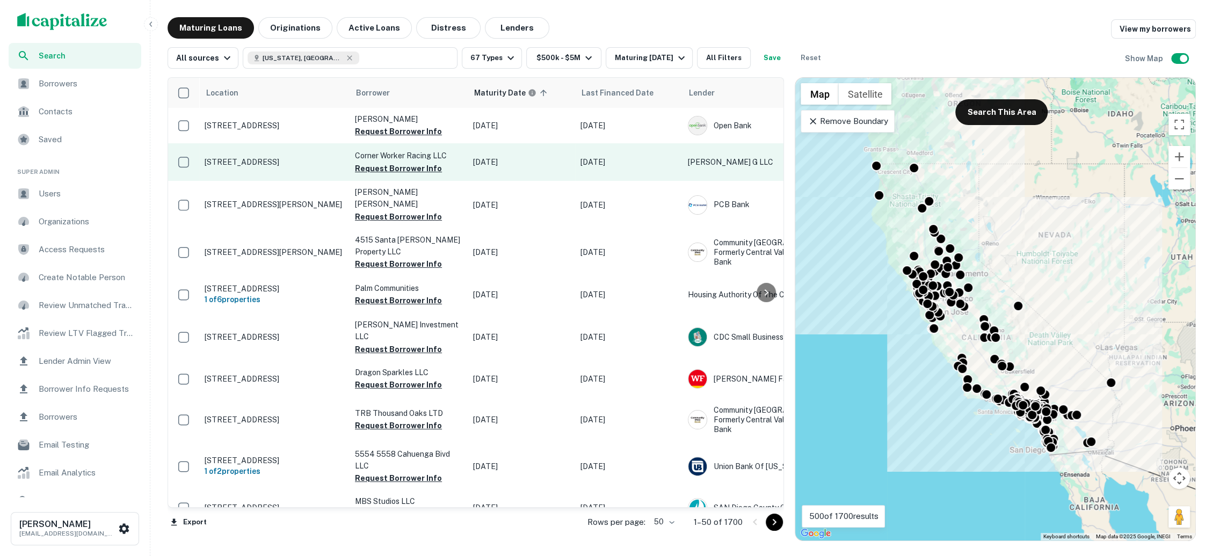
click at [298, 159] on p "235 W 30th St Los Angeles, CA 90007" at bounding box center [275, 162] width 140 height 10
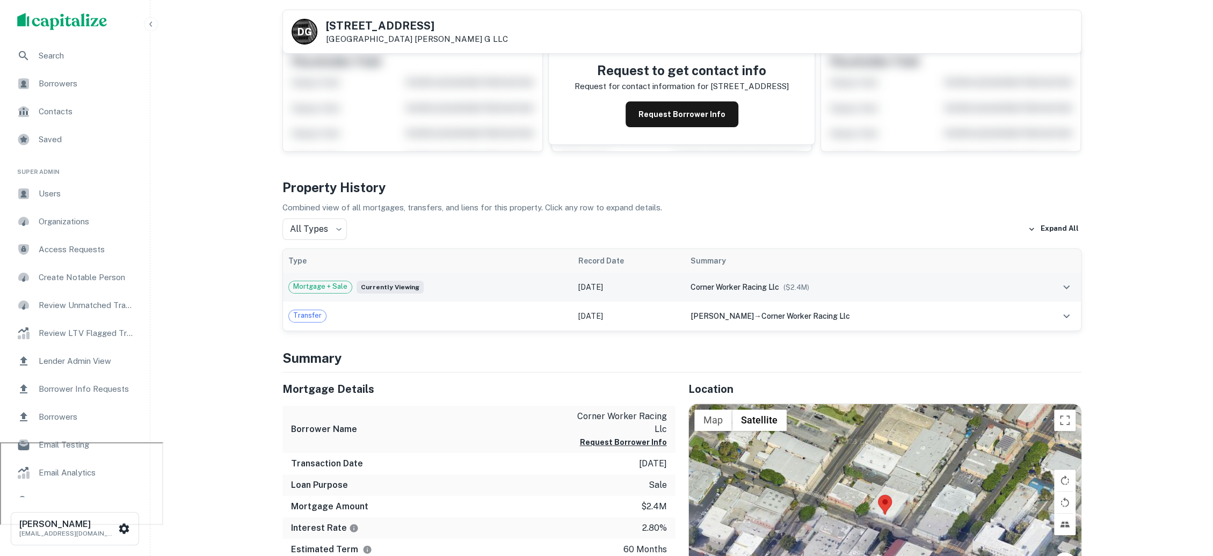
scroll to position [97, 0]
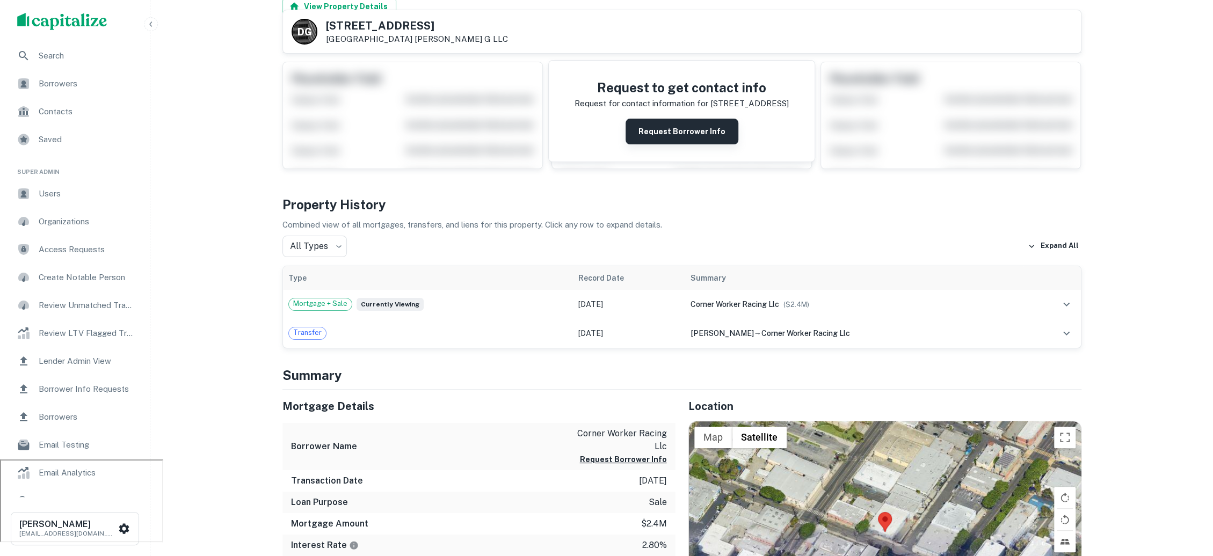
click at [665, 126] on button "Request Borrower Info" at bounding box center [681, 132] width 113 height 26
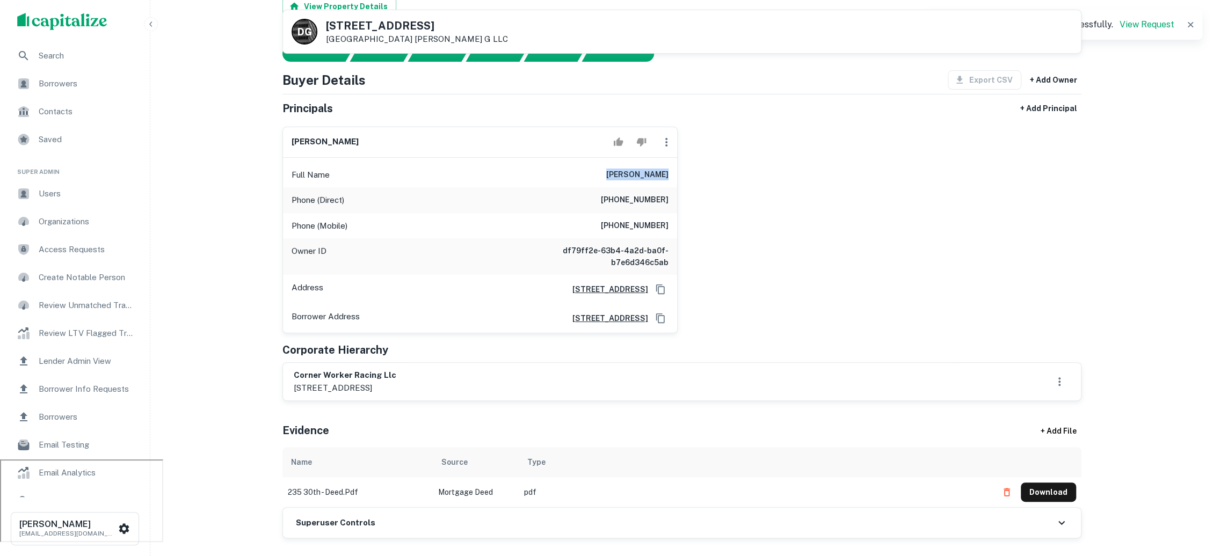
drag, startPoint x: 618, startPoint y: 173, endPoint x: 679, endPoint y: 174, distance: 60.7
click at [679, 174] on div "caleb wilding Full Name caleb wilding Phone (Direct) (323) 822-1256 Phone (Mobi…" at bounding box center [677, 226] width 807 height 216
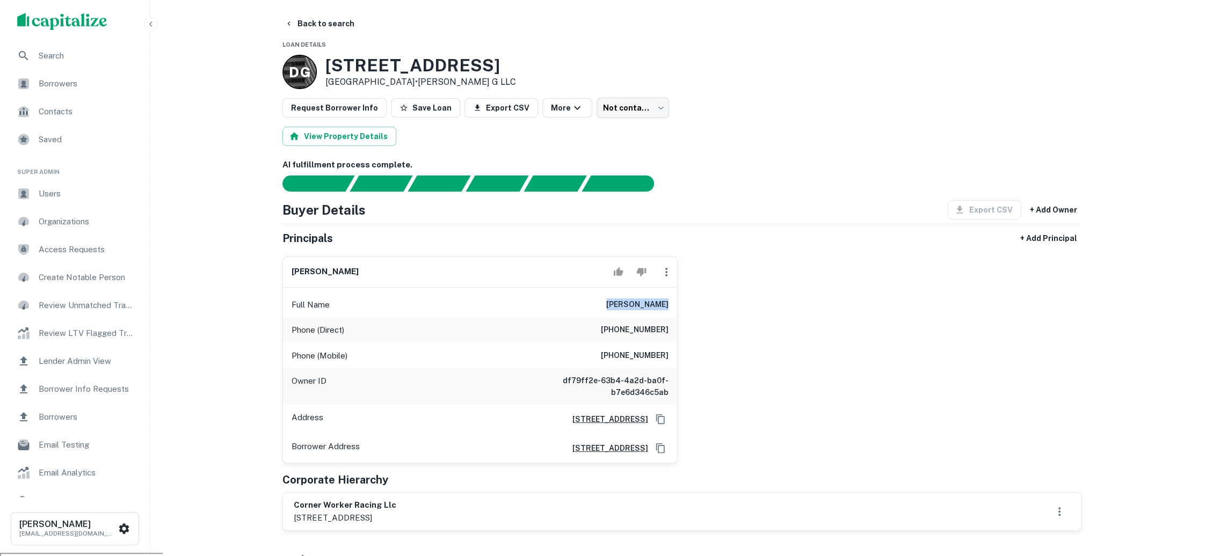
scroll to position [0, 0]
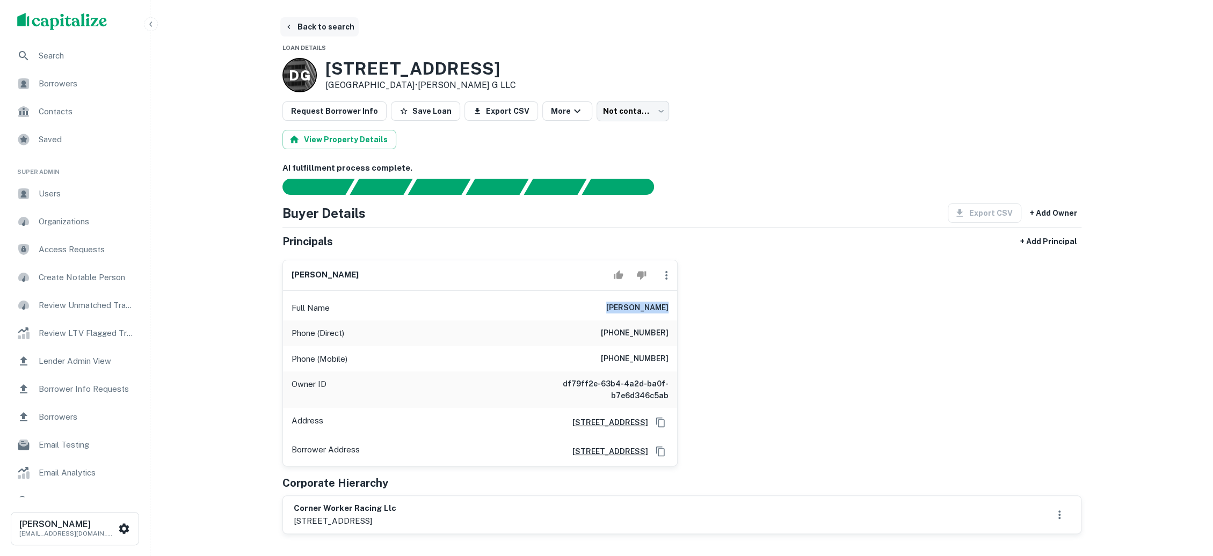
click at [331, 28] on button "Back to search" at bounding box center [319, 26] width 78 height 19
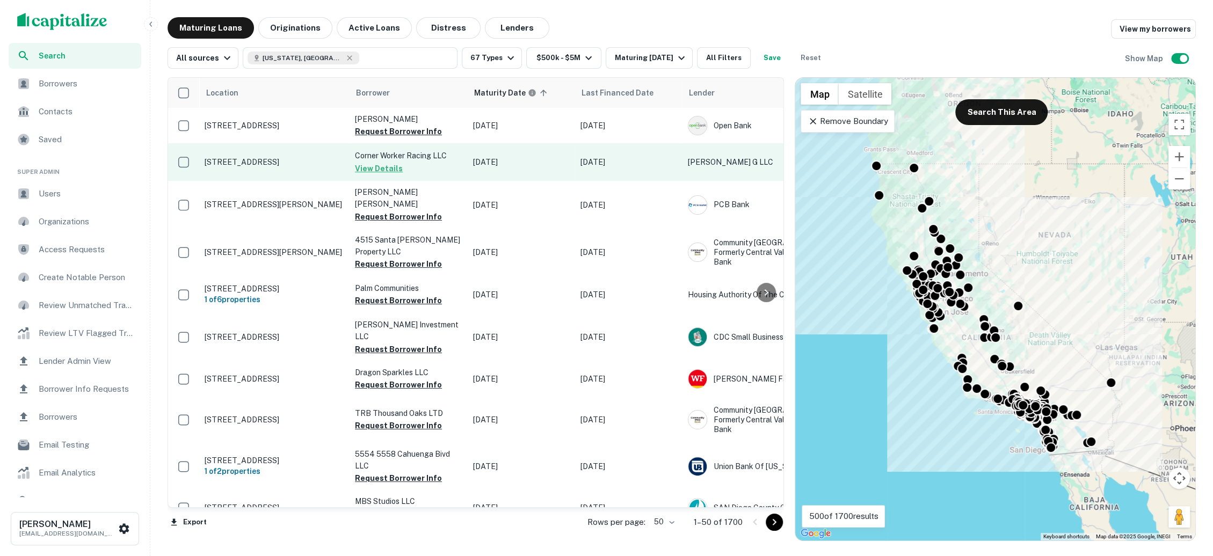
click at [287, 163] on p "235 W 30th St Los Angeles, CA 90007" at bounding box center [275, 162] width 140 height 10
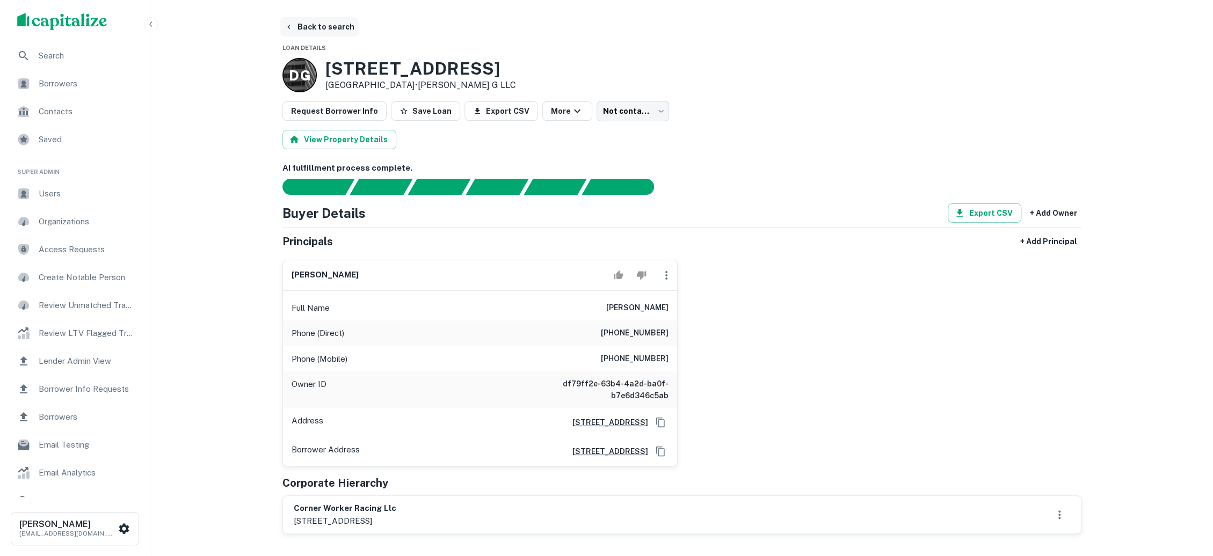
click at [323, 29] on button "Back to search" at bounding box center [319, 26] width 78 height 19
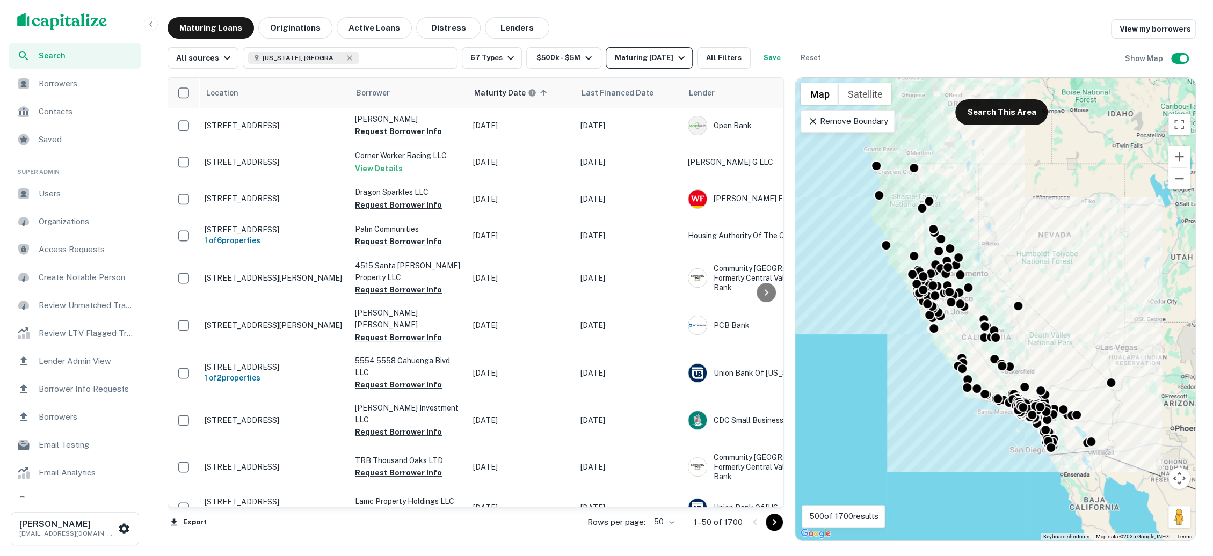
click at [680, 53] on icon "button" at bounding box center [681, 58] width 13 height 13
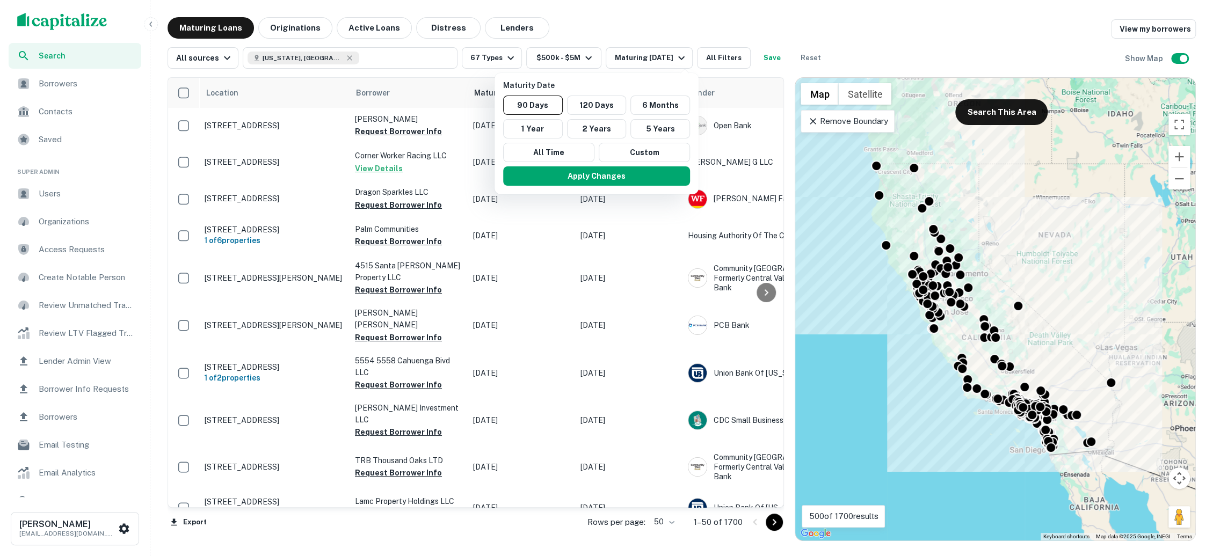
click at [848, 32] on div at bounding box center [606, 278] width 1213 height 556
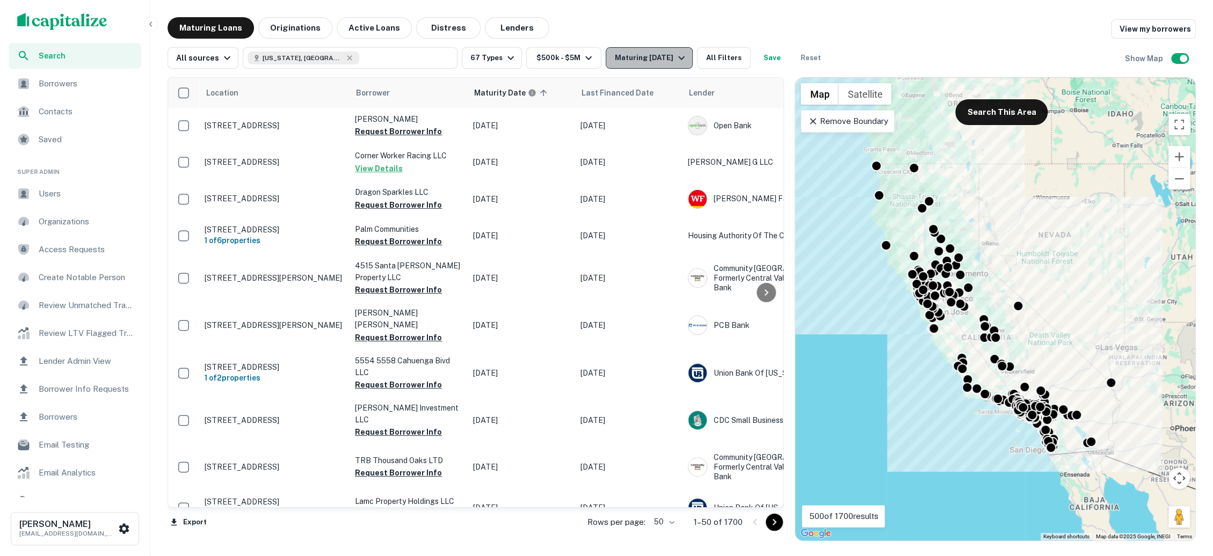
click at [679, 55] on icon "button" at bounding box center [681, 58] width 13 height 13
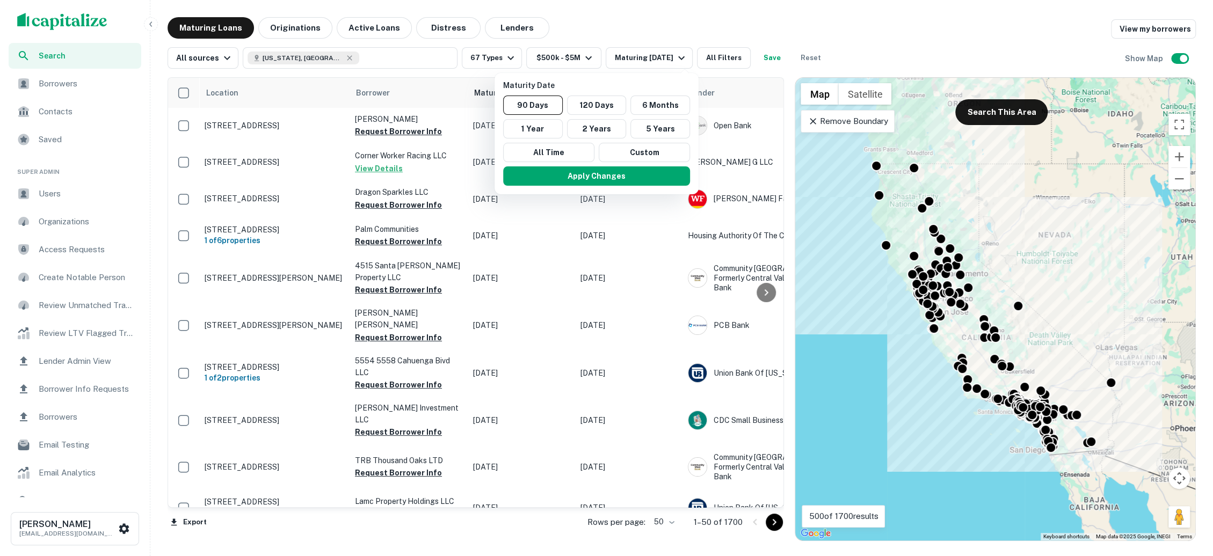
click at [676, 37] on div at bounding box center [606, 278] width 1213 height 556
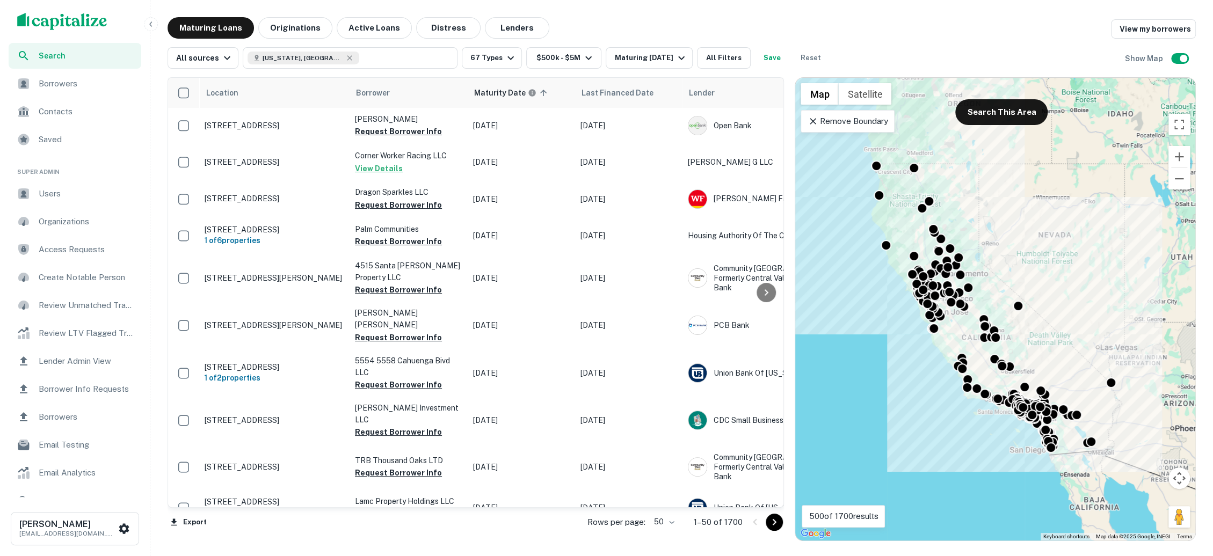
click at [643, 34] on div "Maturity Date 90 Days 120 Days 6 Months 1 Year 2 Years 5 Years All Time Custom …" at bounding box center [606, 278] width 1213 height 556
click at [426, 193] on div "Maturity Date 90 Days 120 Days 6 Months 1 Year 2 Years 5 Years All Time Custom …" at bounding box center [606, 278] width 1213 height 556
click at [398, 213] on div "Maturity Date 90 Days 120 Days 6 Months 1 Year 2 Years 5 Years All Time Custom …" at bounding box center [606, 278] width 1213 height 556
click at [776, 43] on div "Maturity Date 90 Days 120 Days 6 Months 1 Year 2 Years 5 Years All Time Custom …" at bounding box center [606, 278] width 1213 height 556
click at [776, 49] on div "Maturity Date 90 Days 120 Days 6 Months 1 Year 2 Years 5 Years All Time Custom …" at bounding box center [606, 278] width 1213 height 556
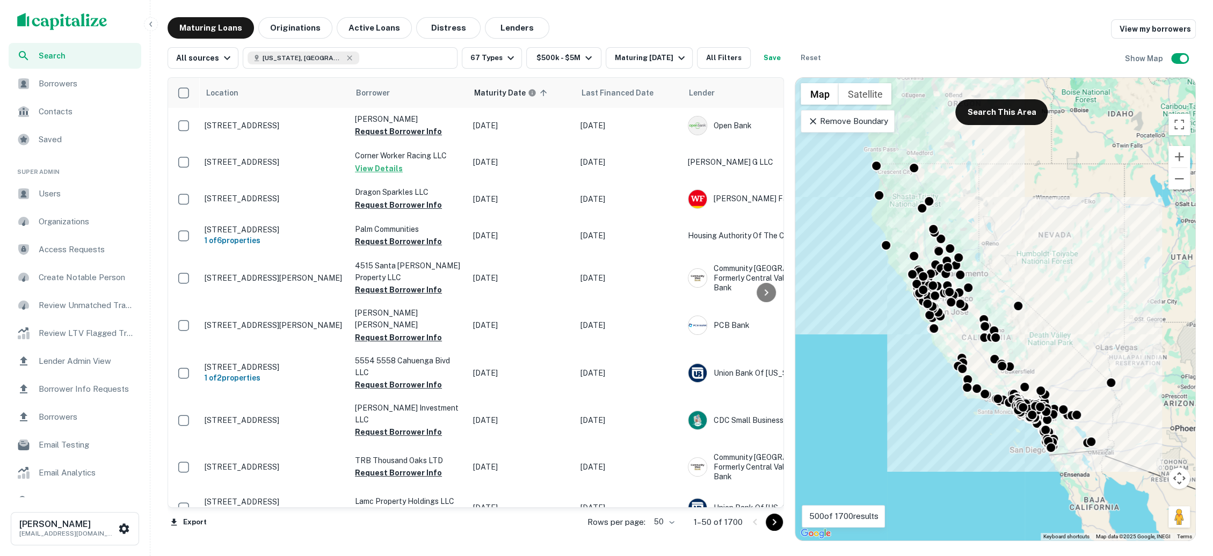
click at [670, 34] on div "Maturity Date 90 Days 120 Days 6 Months 1 Year 2 Years 5 Years All Time Custom …" at bounding box center [606, 278] width 1213 height 556
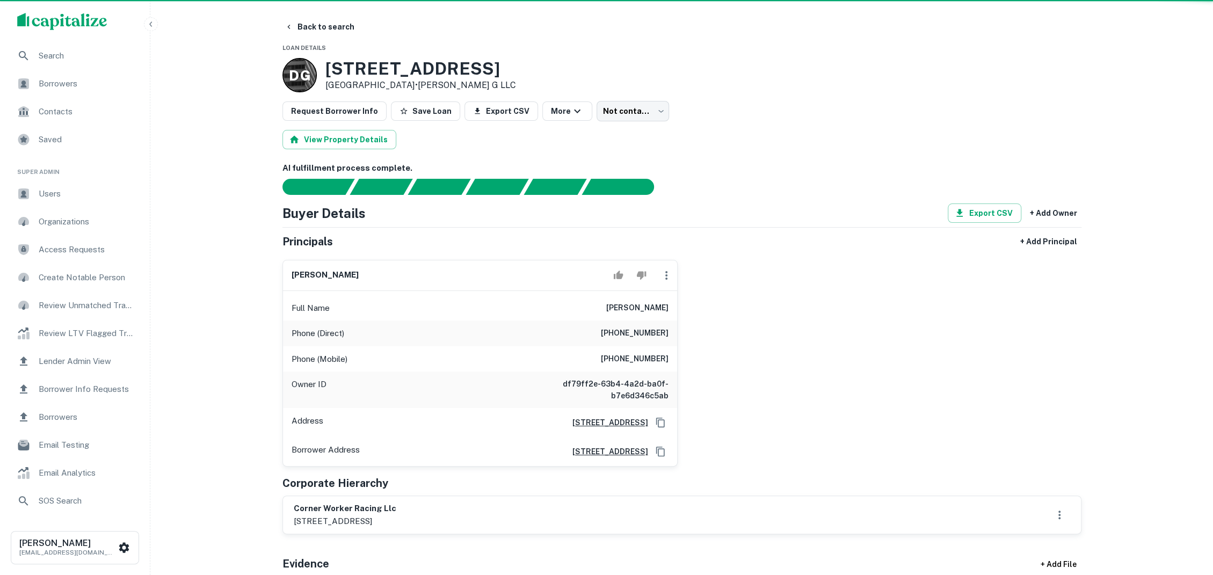
scroll to position [3, 0]
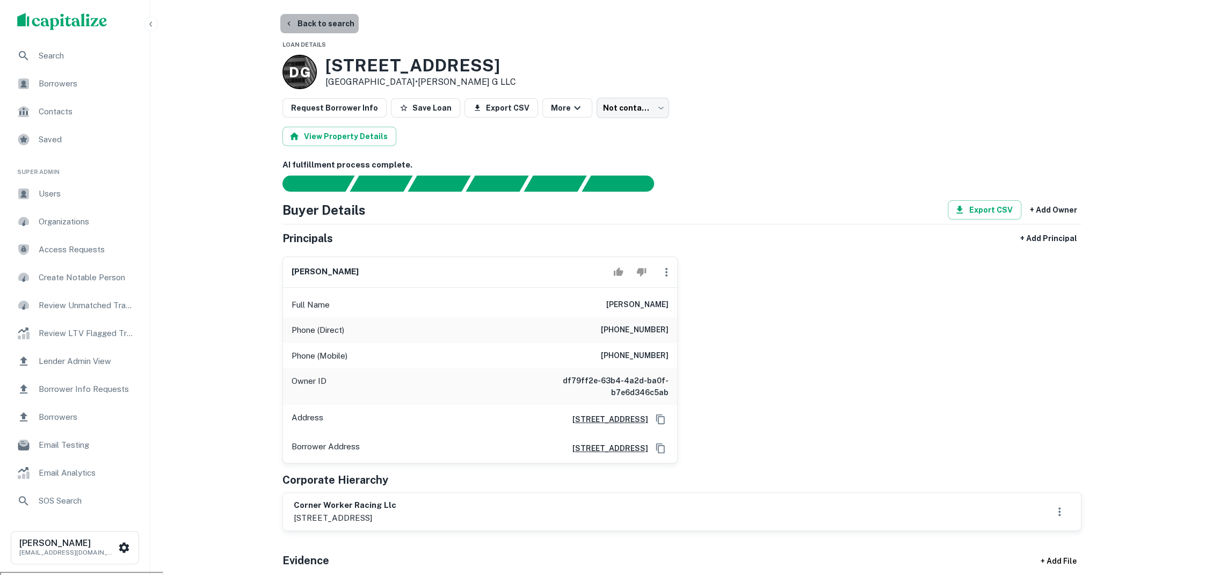
click at [333, 25] on button "Back to search" at bounding box center [319, 23] width 78 height 19
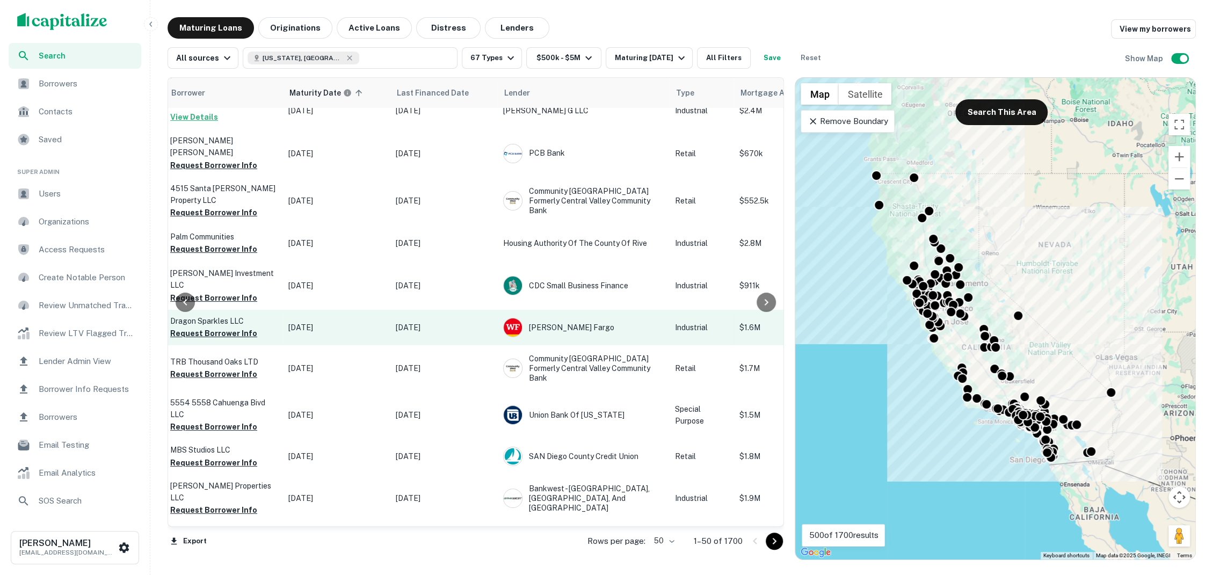
scroll to position [52, 0]
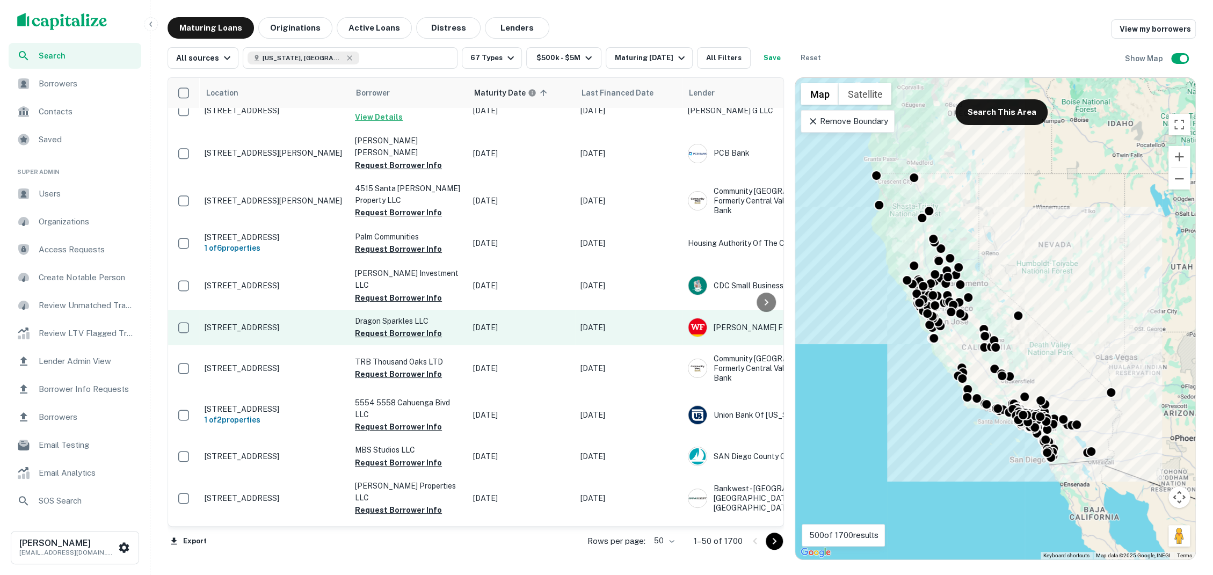
click at [287, 330] on p "390 Swift Ave South San Francisco, CA 94080" at bounding box center [275, 328] width 140 height 10
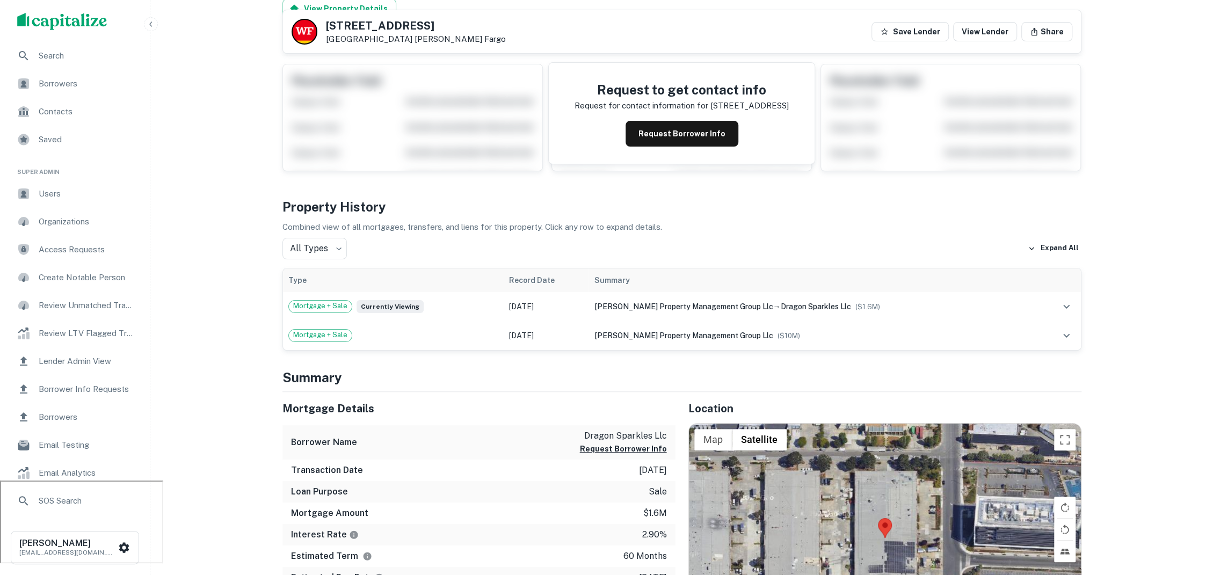
scroll to position [82, 0]
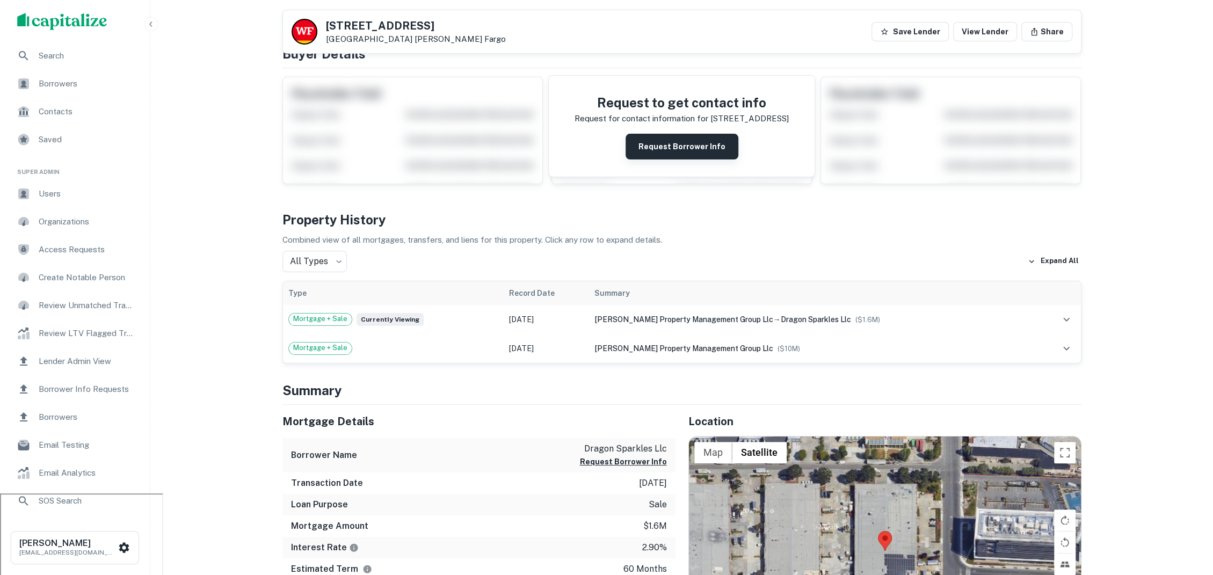
click at [686, 147] on button "Request Borrower Info" at bounding box center [681, 147] width 113 height 26
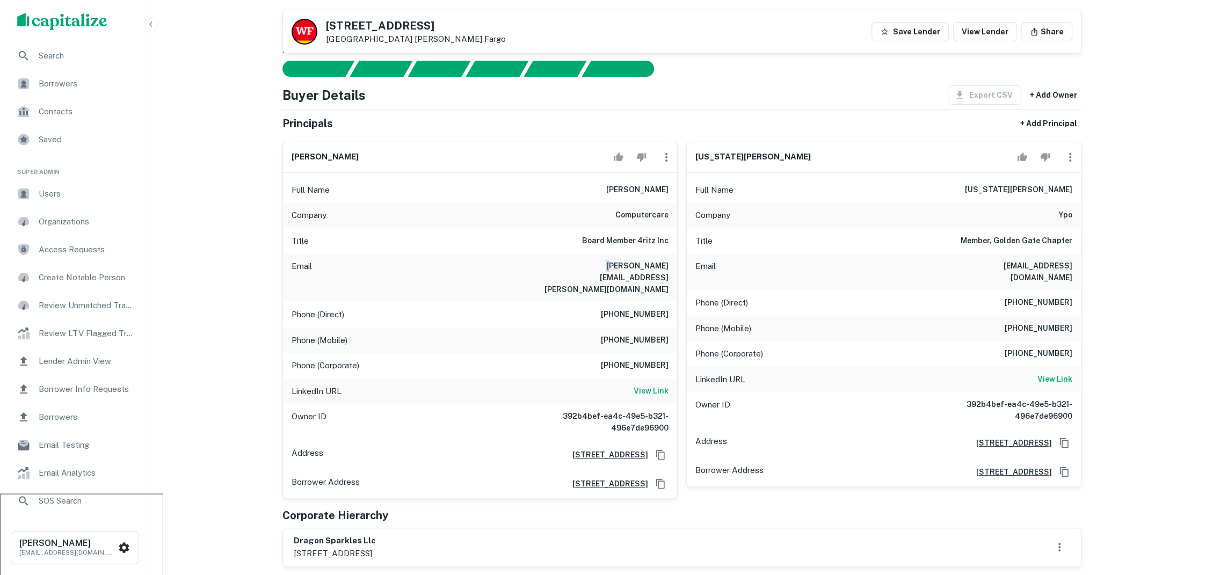
drag, startPoint x: 551, startPoint y: 264, endPoint x: 653, endPoint y: 257, distance: 102.2
click at [653, 257] on div "Email alan.rittenberg@computercare.net" at bounding box center [480, 277] width 394 height 48
click at [665, 264] on h6 "alan.rittenberg@computercare.net" at bounding box center [603, 277] width 129 height 35
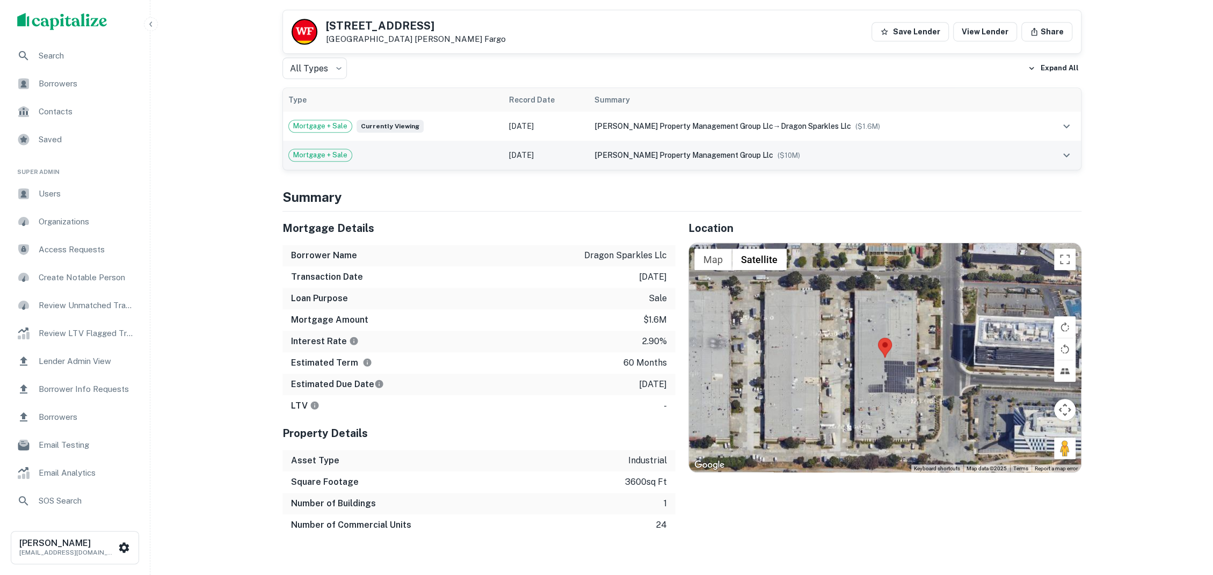
scroll to position [696, 0]
click at [418, 150] on div "Mortgage + Sale" at bounding box center [393, 156] width 210 height 13
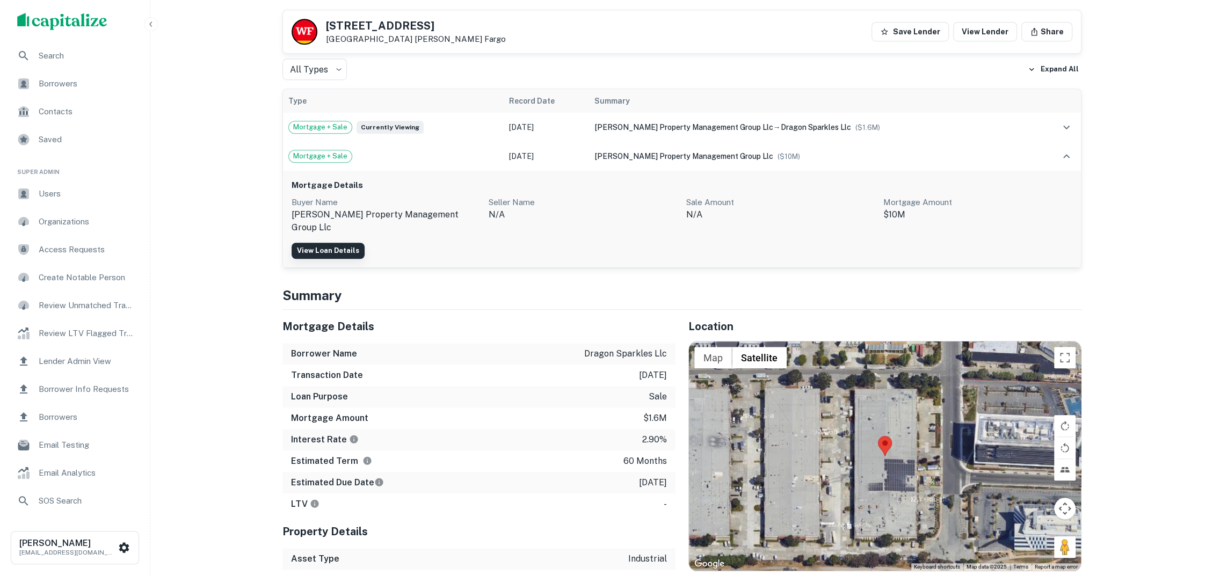
click at [338, 243] on link "View Loan Details" at bounding box center [327, 251] width 73 height 16
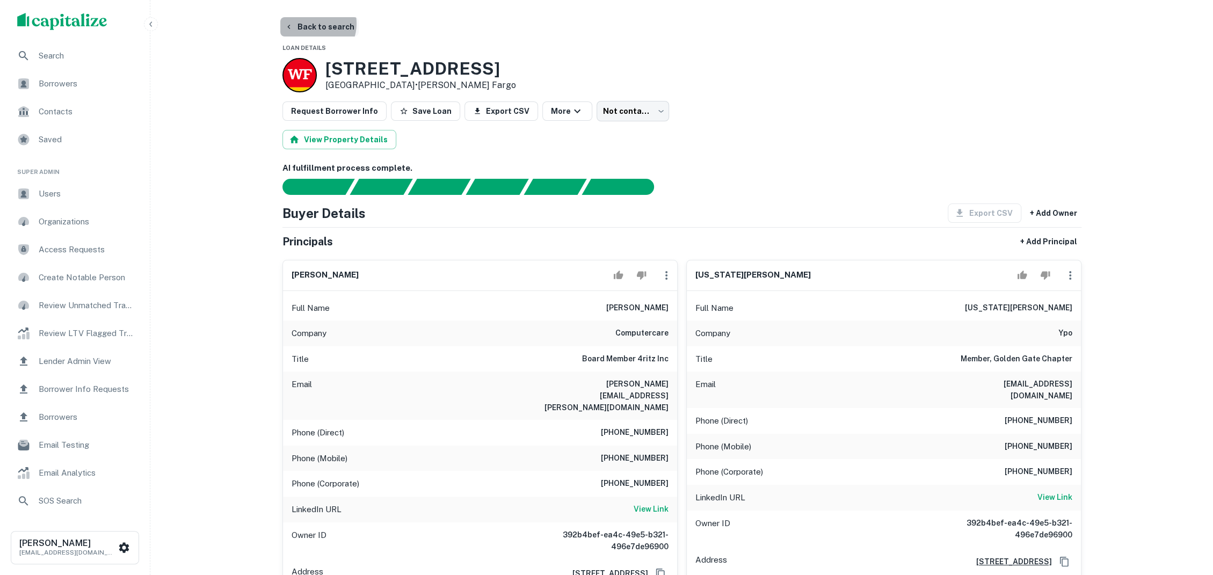
click at [312, 24] on button "Back to search" at bounding box center [319, 26] width 78 height 19
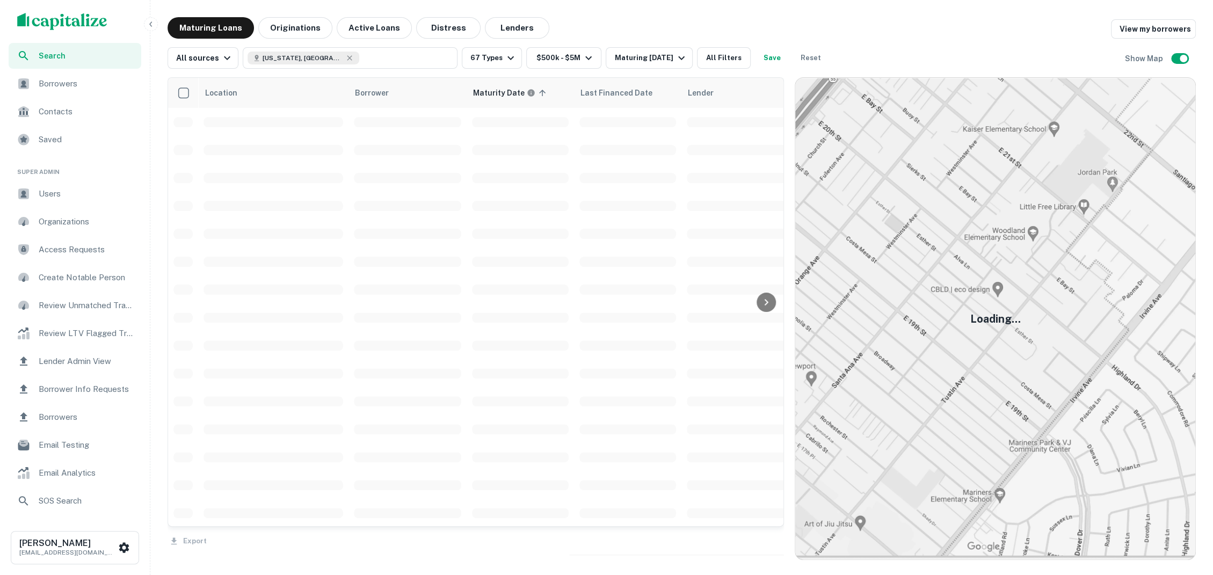
click at [346, 59] on button "[US_STATE], [GEOGRAPHIC_DATA]" at bounding box center [350, 57] width 215 height 21
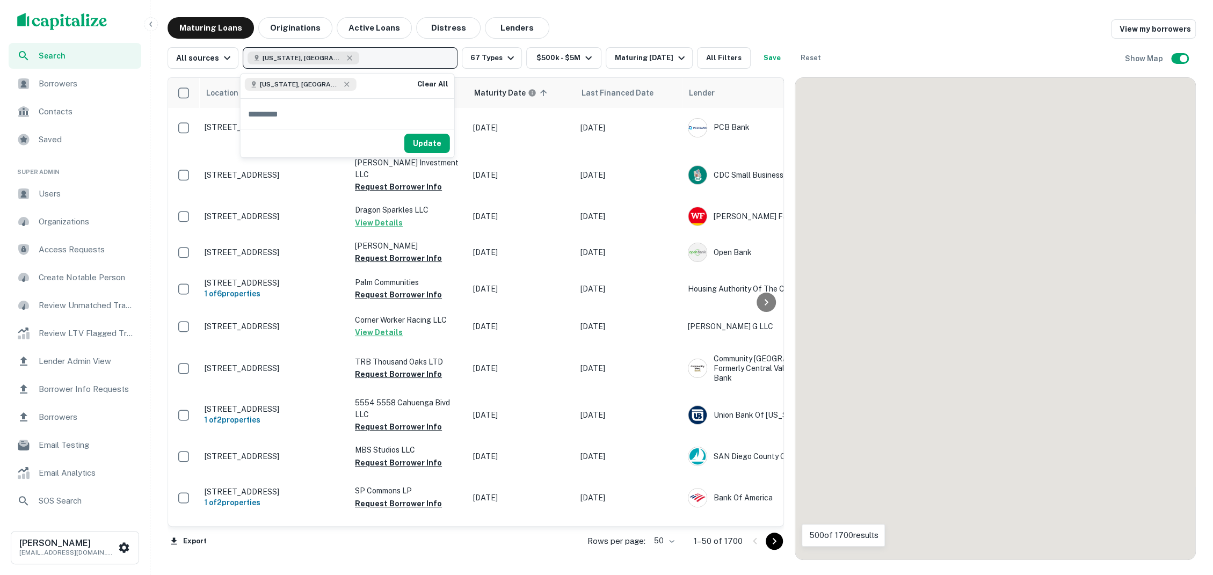
click at [318, 54] on div "[US_STATE], [GEOGRAPHIC_DATA]" at bounding box center [303, 58] width 112 height 13
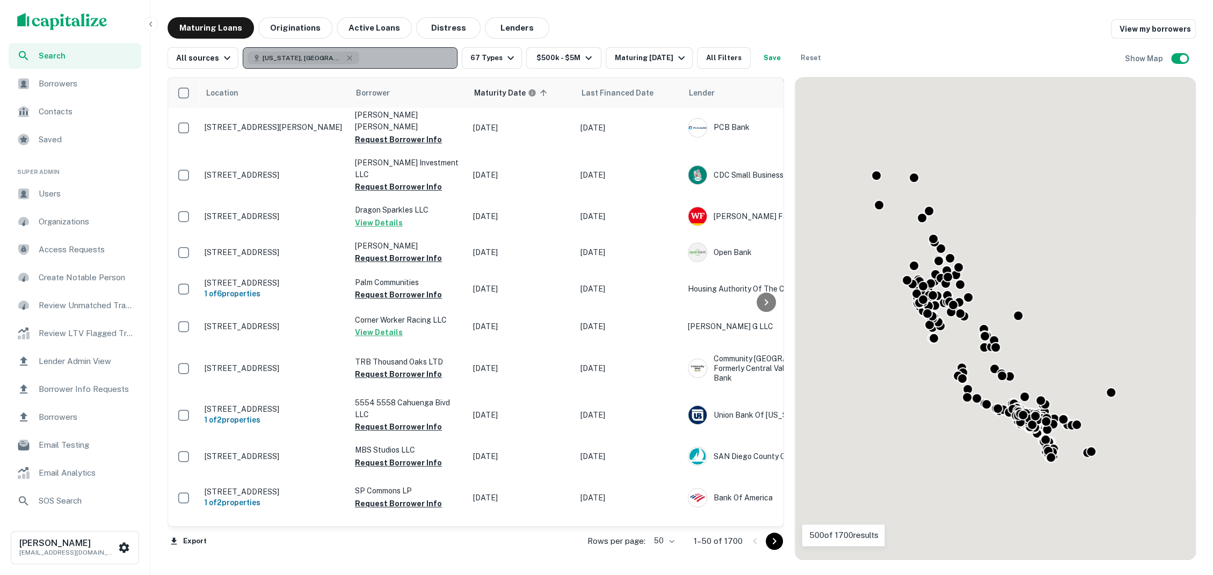
click at [318, 54] on div "[US_STATE], [GEOGRAPHIC_DATA]" at bounding box center [303, 58] width 112 height 13
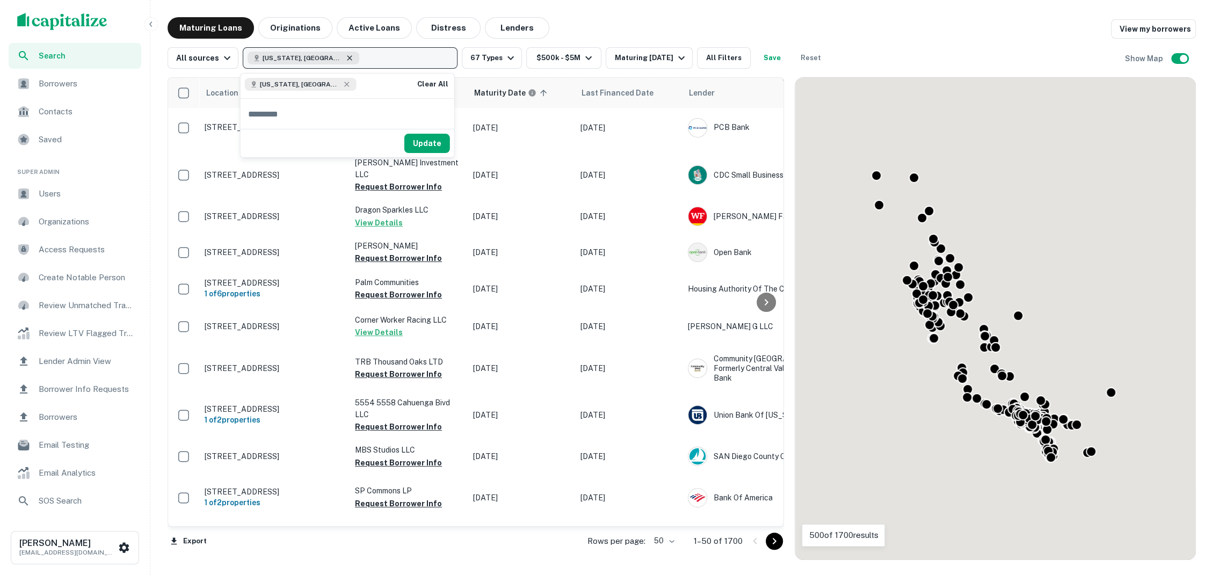
click at [345, 54] on icon "button" at bounding box center [349, 58] width 9 height 9
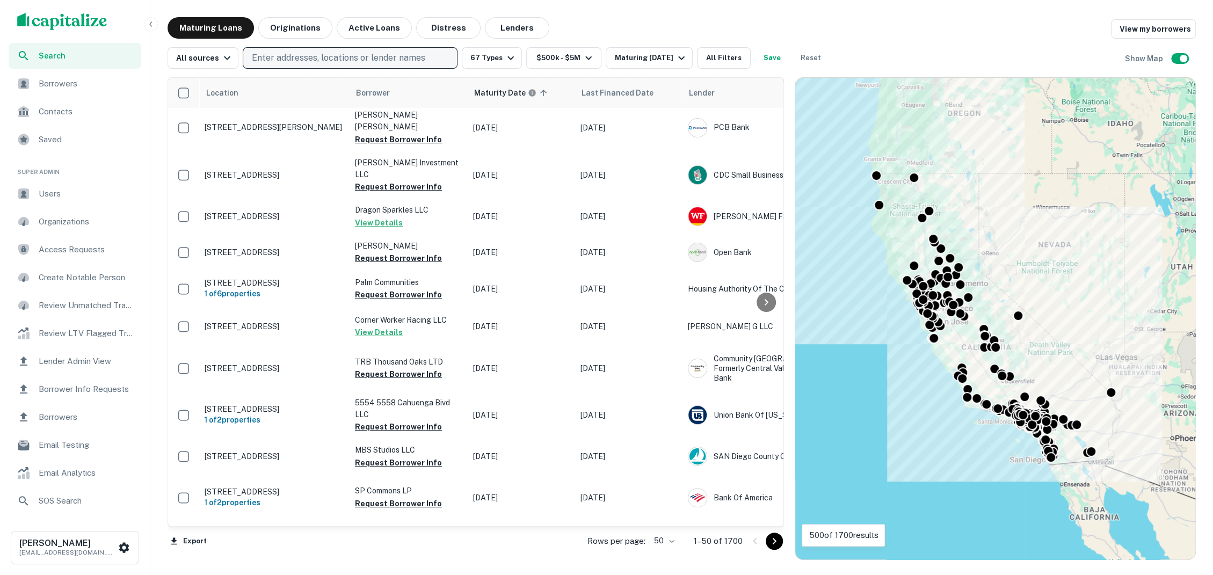
click at [316, 54] on p "Enter addresses, locations or lender names" at bounding box center [338, 58] width 173 height 13
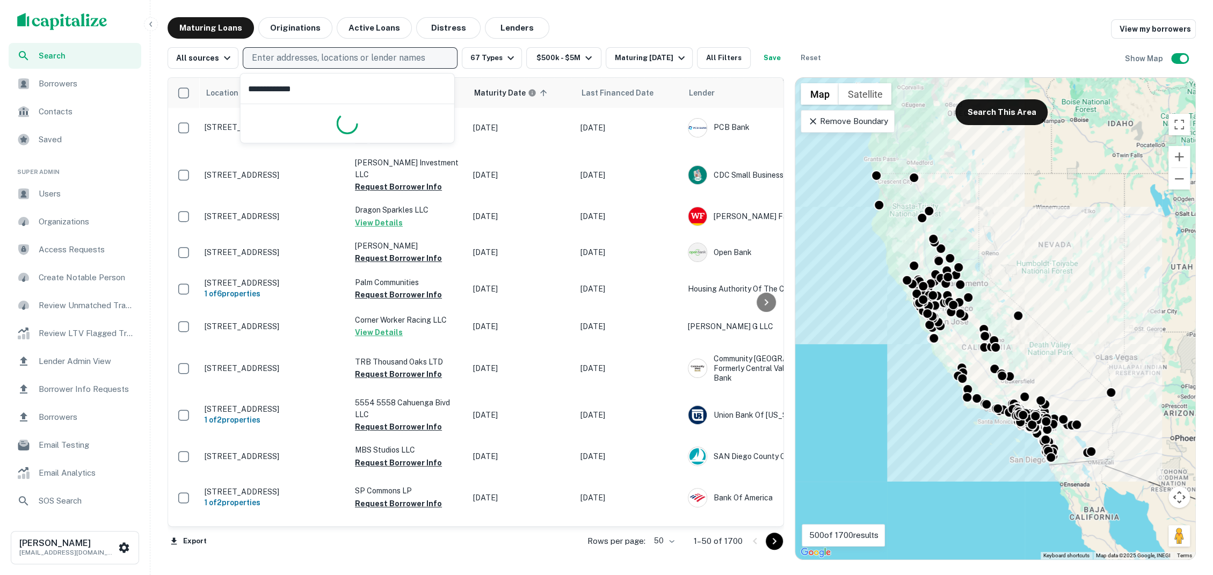
type input "**********"
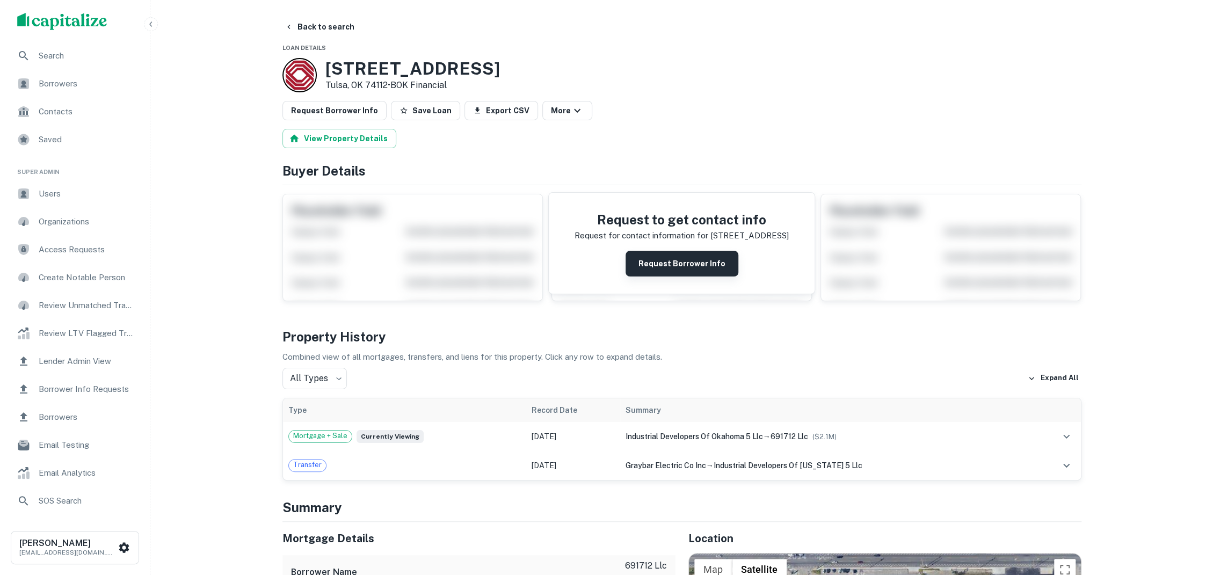
click at [662, 264] on button "Request Borrower Info" at bounding box center [681, 264] width 113 height 26
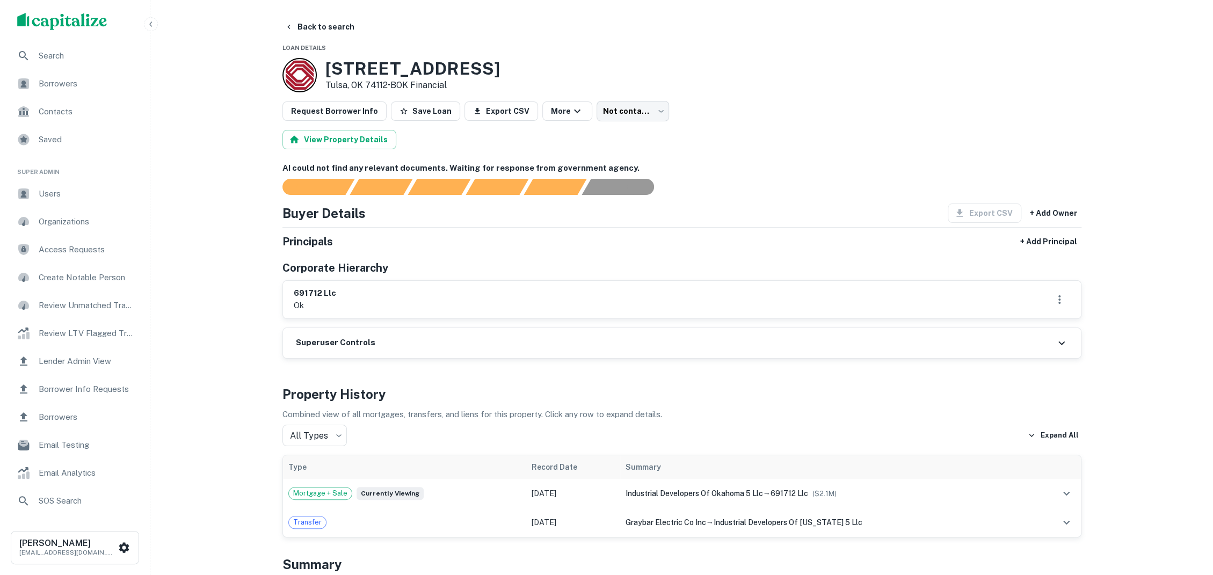
click at [86, 56] on span "Search" at bounding box center [87, 55] width 96 height 13
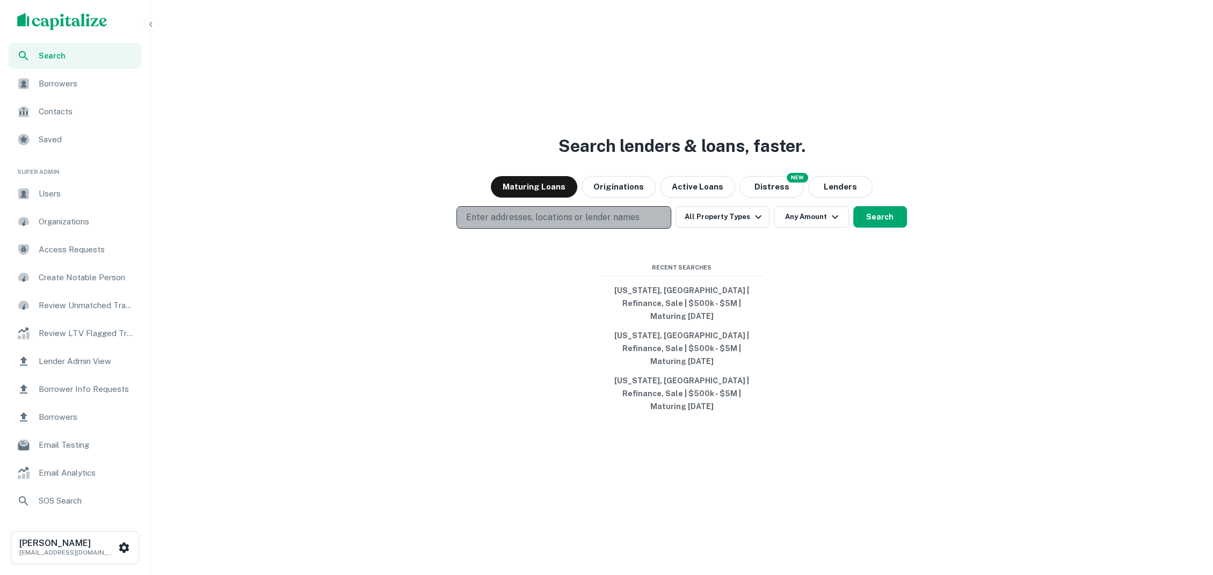
click at [612, 224] on p "Enter addresses, locations or lender names" at bounding box center [551, 217] width 173 height 13
click at [597, 224] on p "Enter addresses, locations or lender names" at bounding box center [551, 217] width 173 height 13
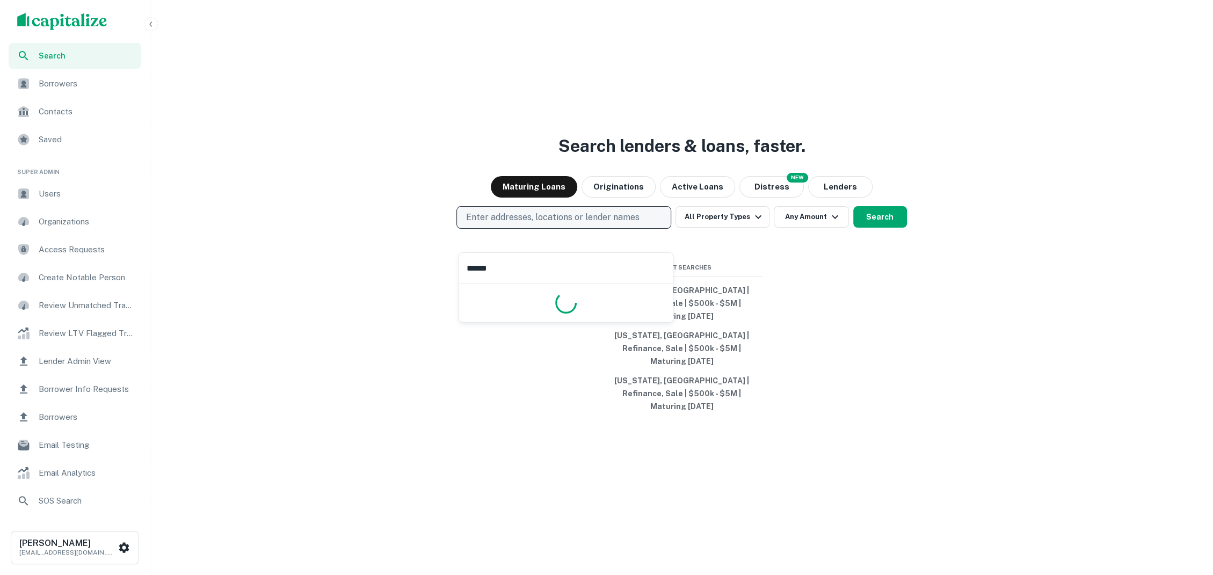
type input "*******"
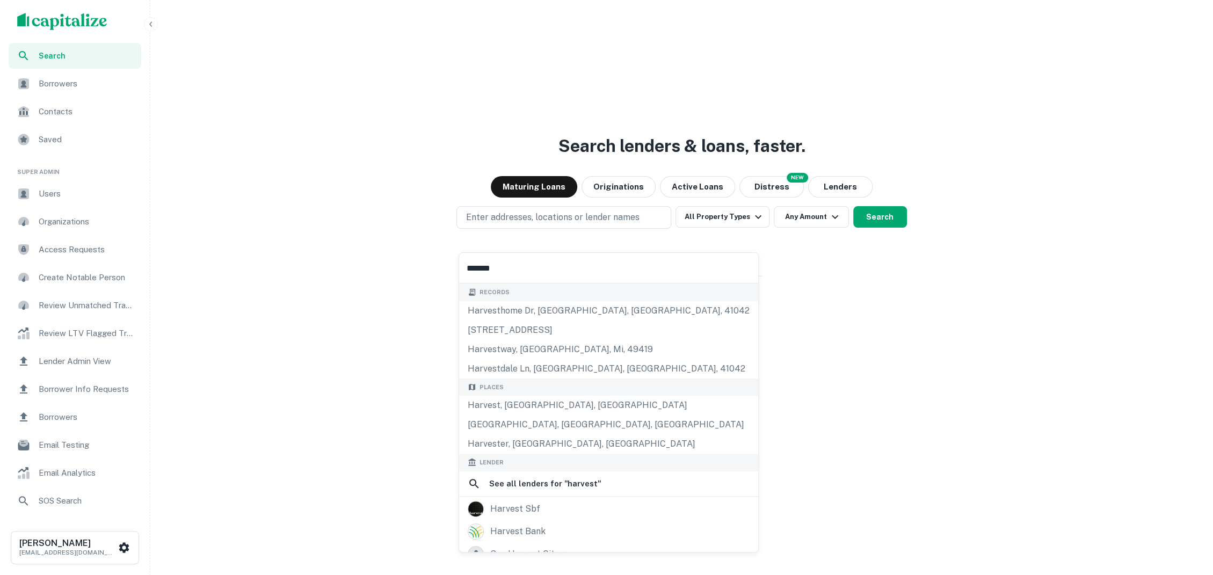
click at [533, 264] on input "*******" at bounding box center [608, 268] width 299 height 30
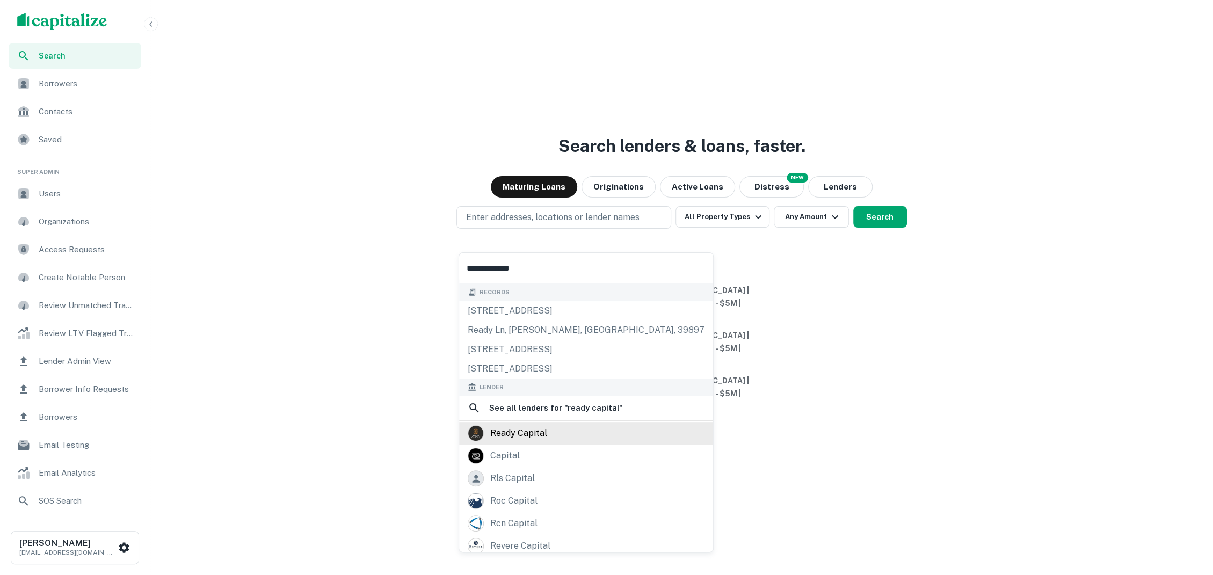
type input "**********"
click at [565, 433] on div "ready capital" at bounding box center [586, 433] width 237 height 16
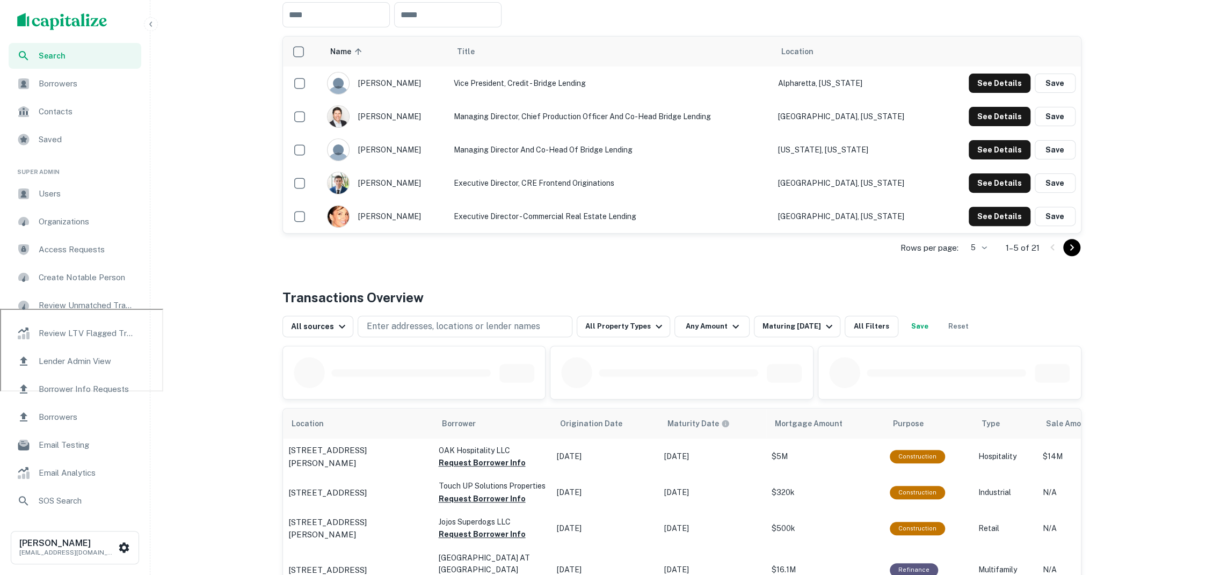
scroll to position [232, 0]
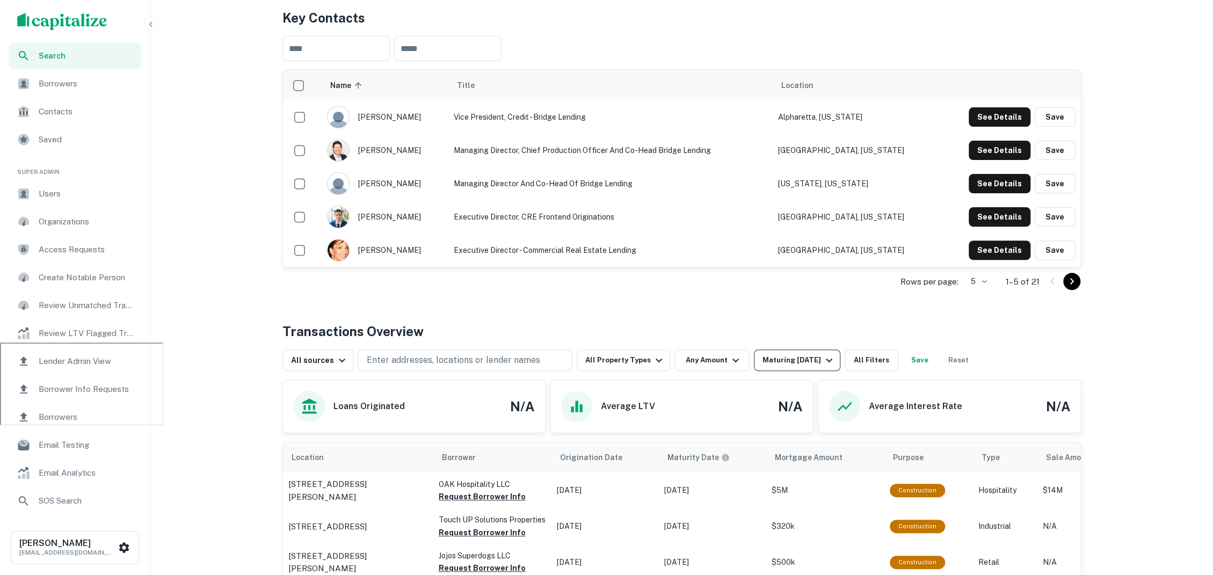
click at [822, 354] on icon "button" at bounding box center [828, 360] width 13 height 13
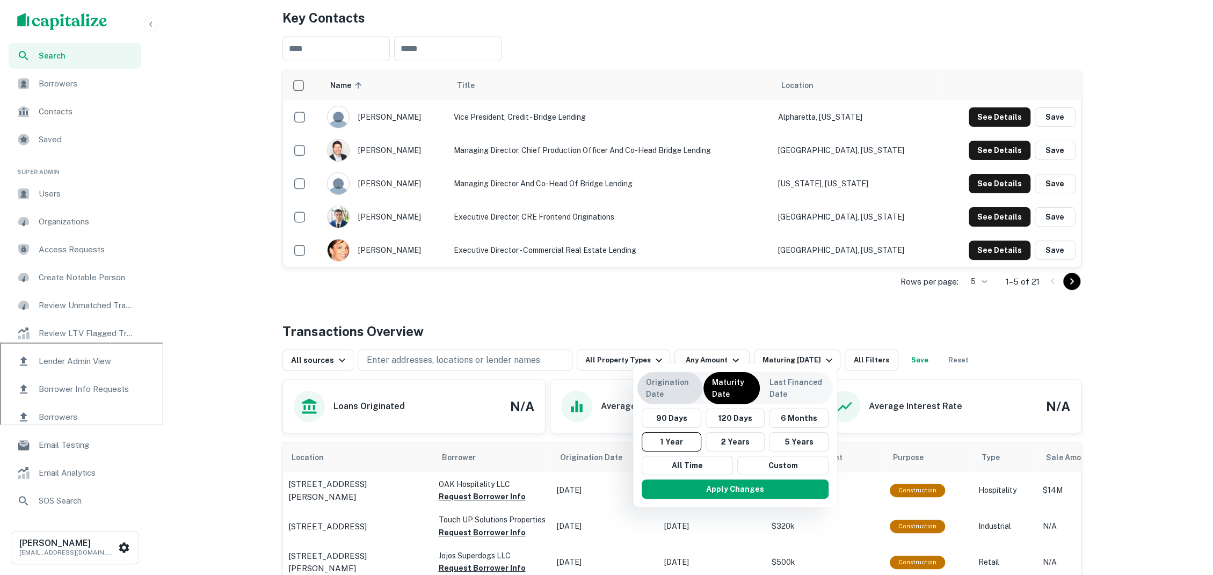
click at [684, 382] on p "Origination Date" at bounding box center [670, 388] width 48 height 24
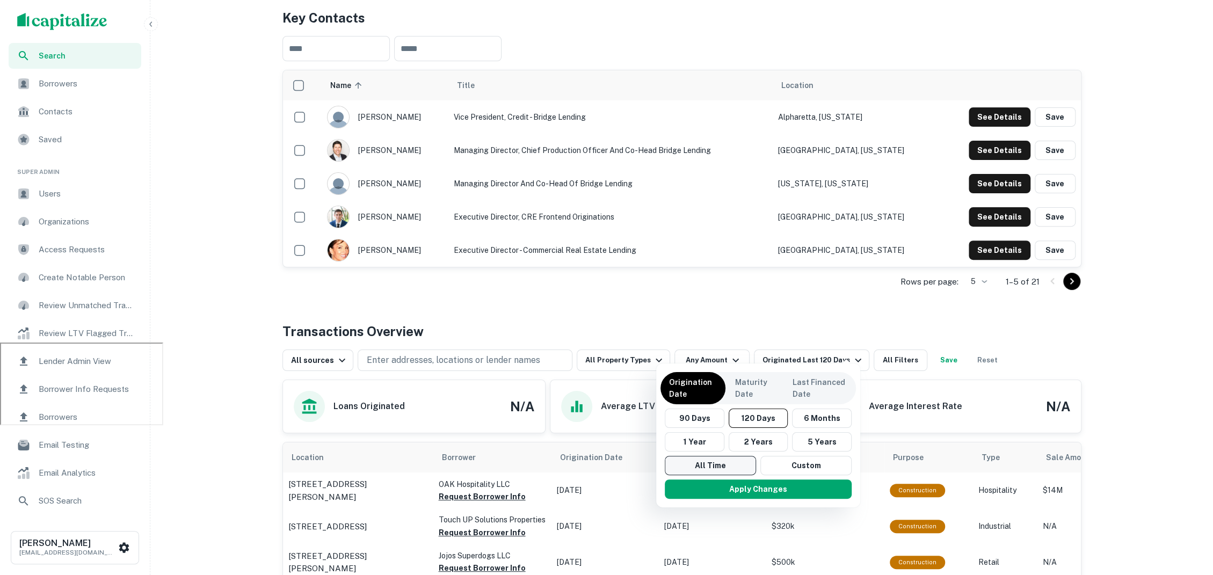
click at [720, 467] on button "All Time" at bounding box center [710, 465] width 91 height 19
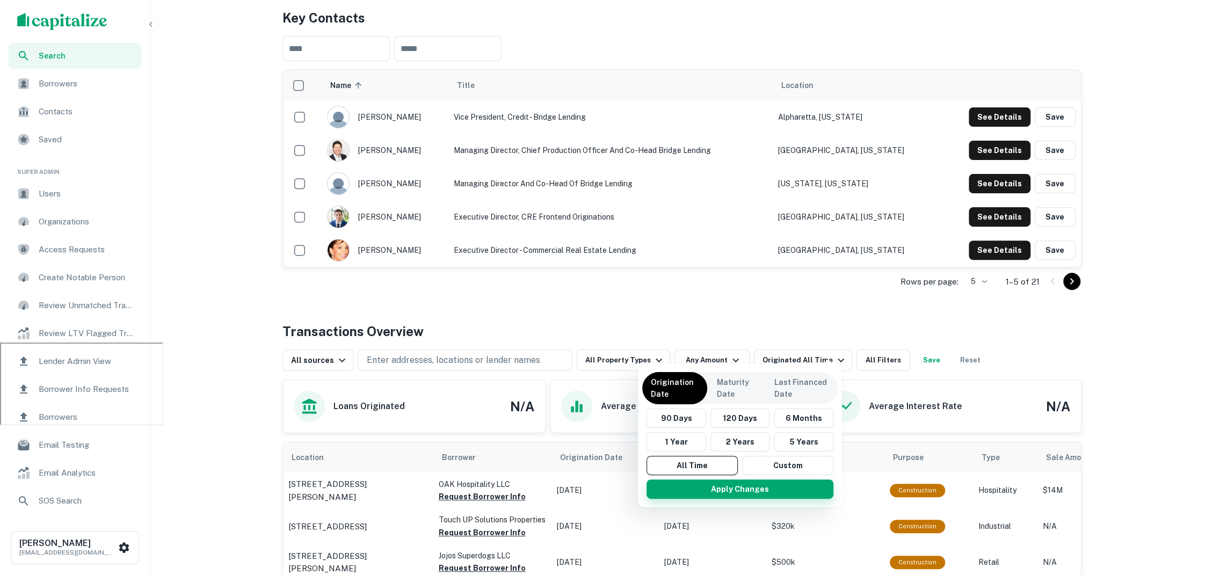
click at [712, 493] on button "Apply Changes" at bounding box center [739, 488] width 187 height 19
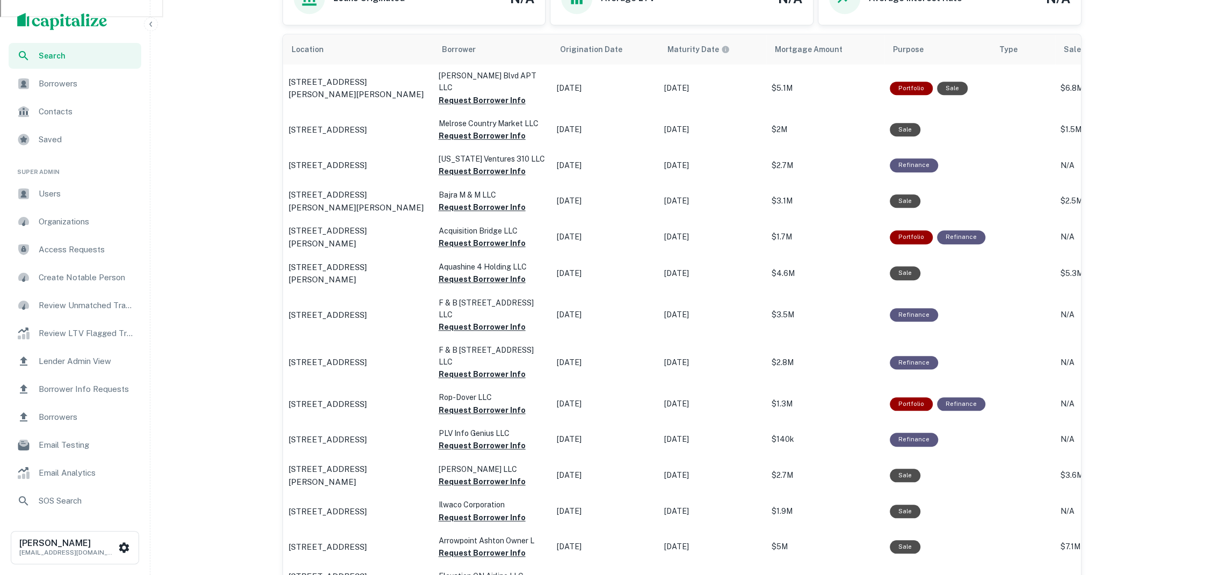
scroll to position [557, 0]
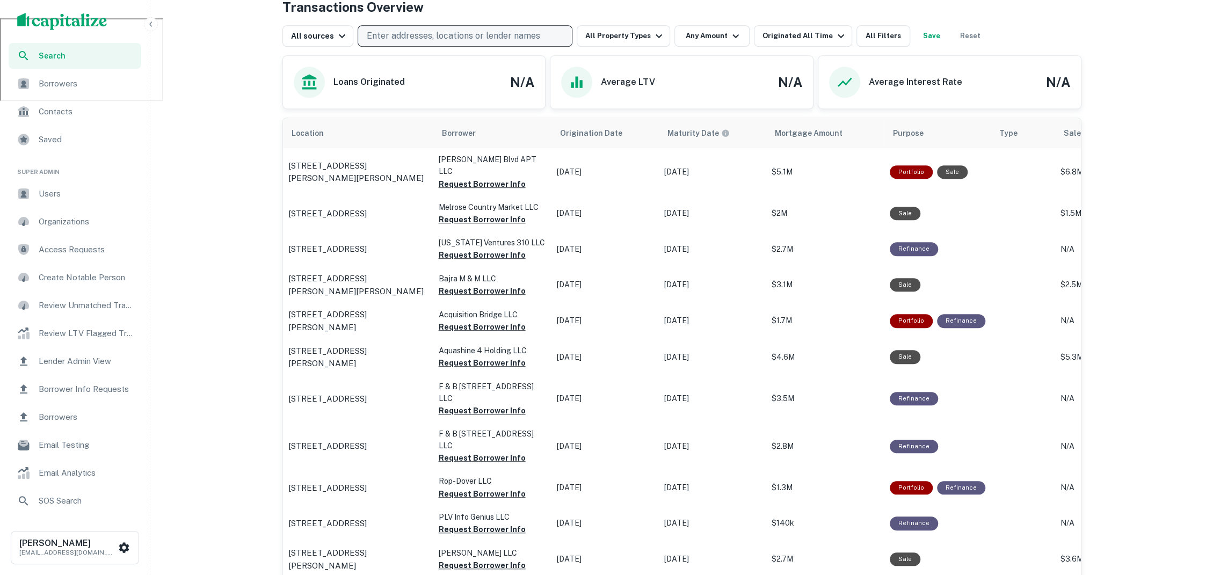
click at [520, 30] on p "Enter addresses, locations or lender names" at bounding box center [453, 36] width 173 height 13
type input "*****"
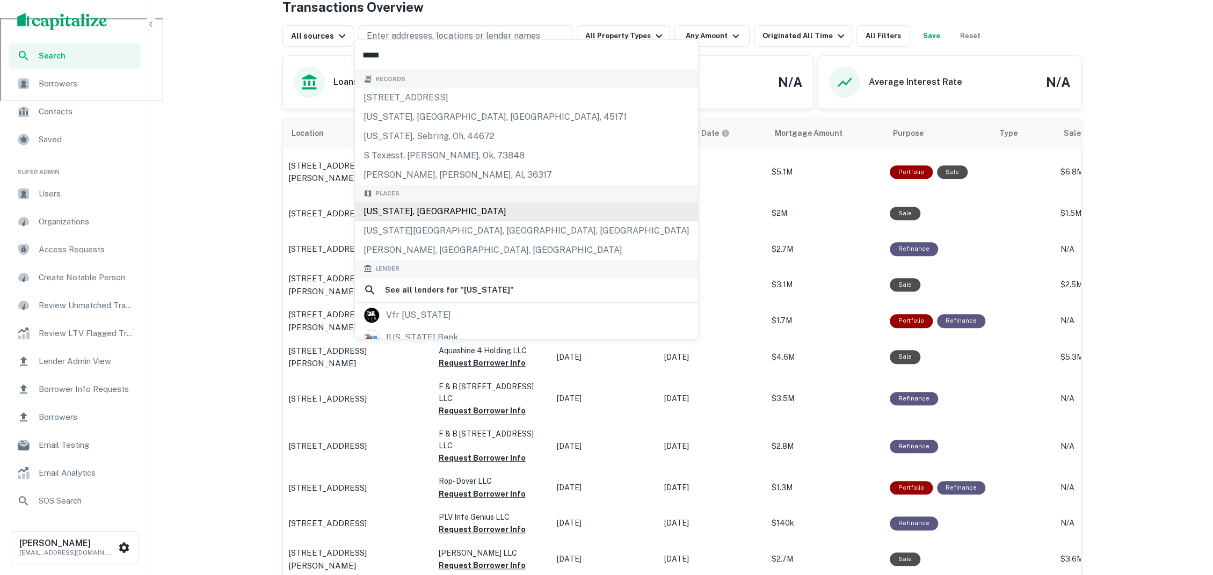
click at [486, 210] on div "Texas, USA" at bounding box center [526, 211] width 343 height 19
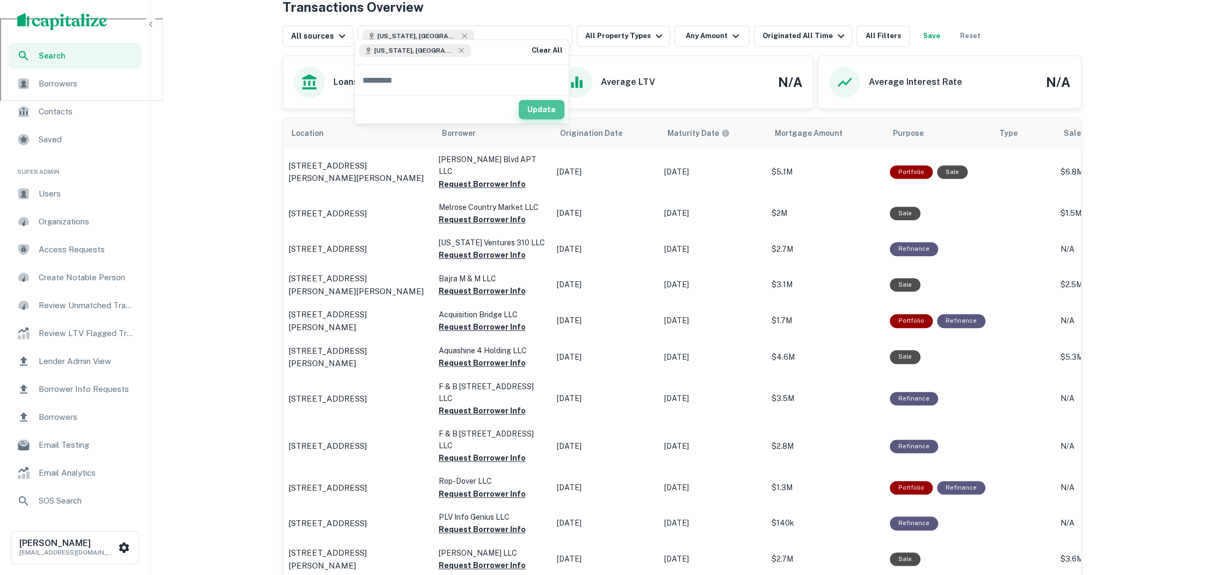
click at [536, 114] on button "Update" at bounding box center [542, 109] width 46 height 19
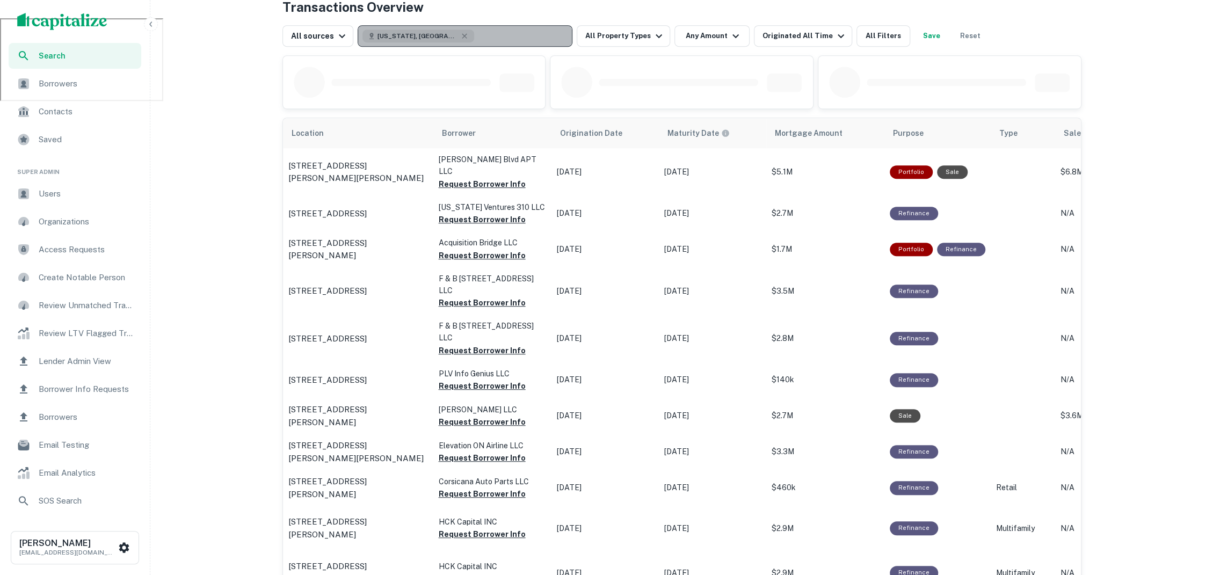
click at [492, 28] on button "Texas, USA" at bounding box center [465, 35] width 215 height 21
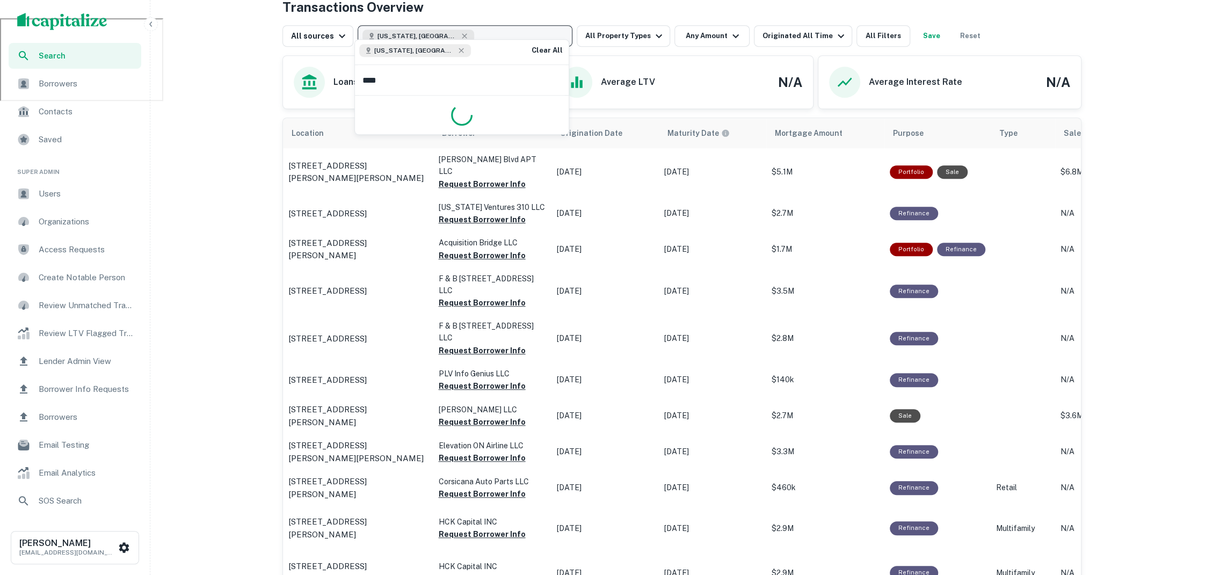
type input "*****"
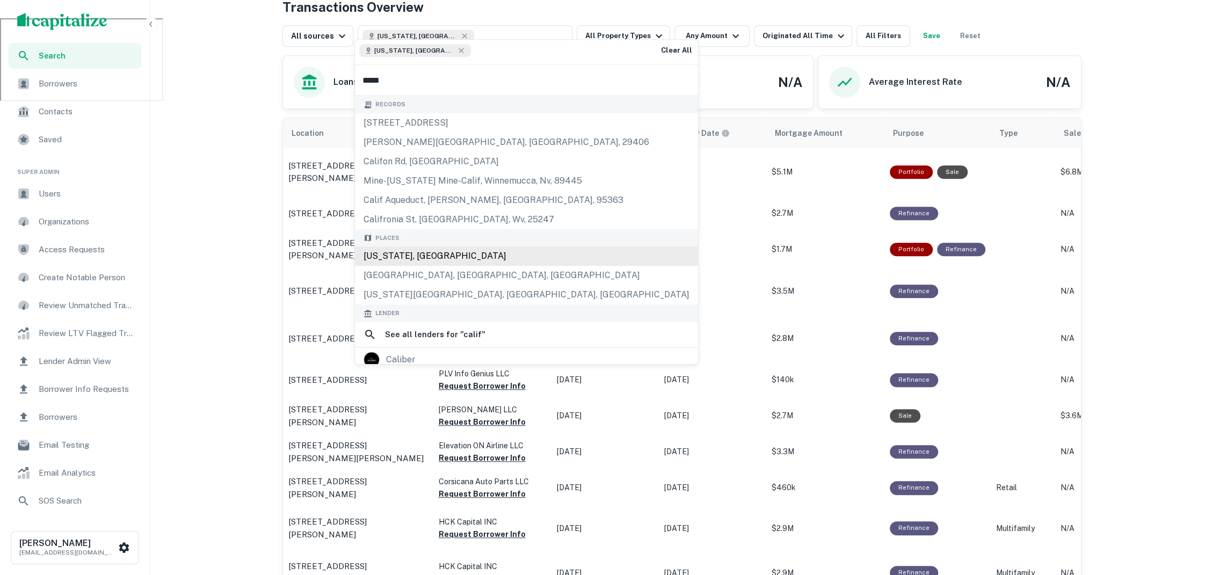
click at [462, 253] on div "[US_STATE], [GEOGRAPHIC_DATA]" at bounding box center [526, 255] width 343 height 19
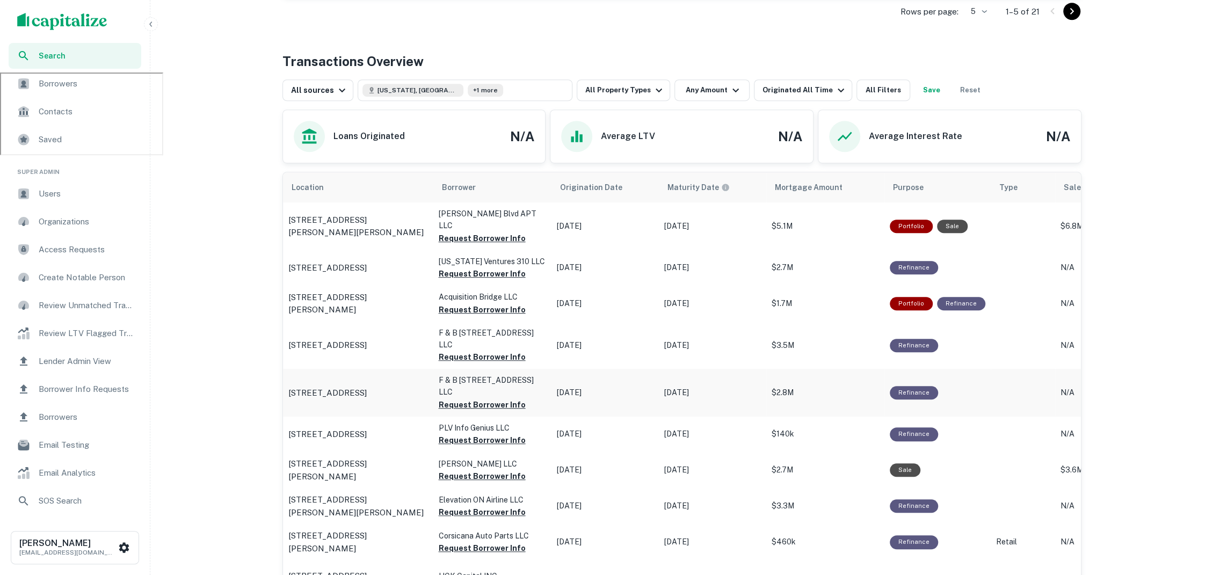
scroll to position [499, 0]
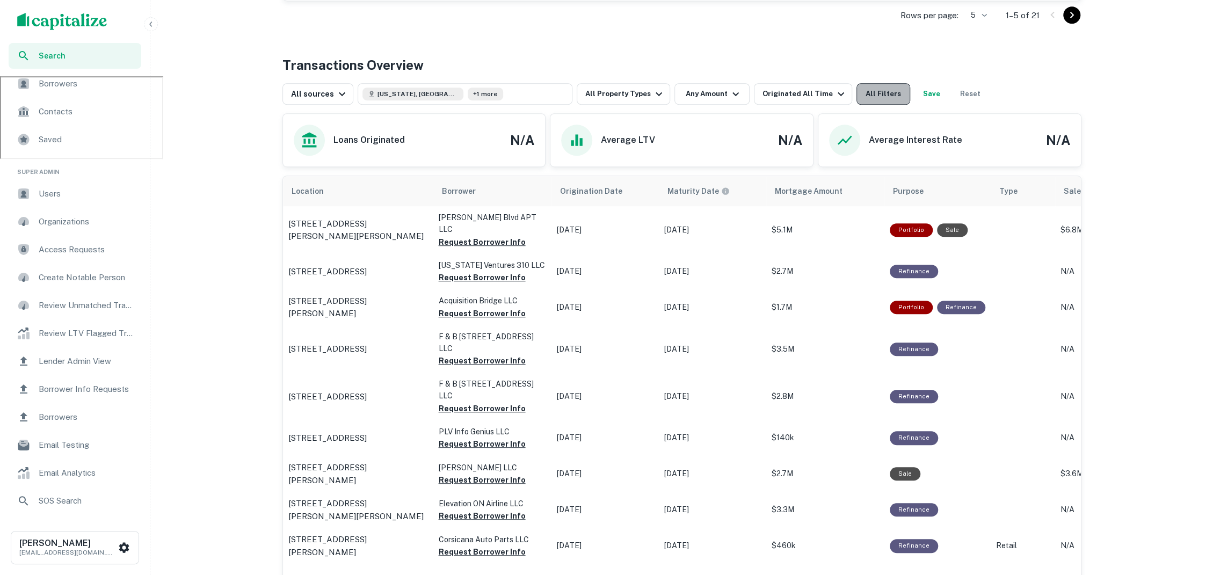
click at [882, 83] on button "All Filters" at bounding box center [883, 93] width 54 height 21
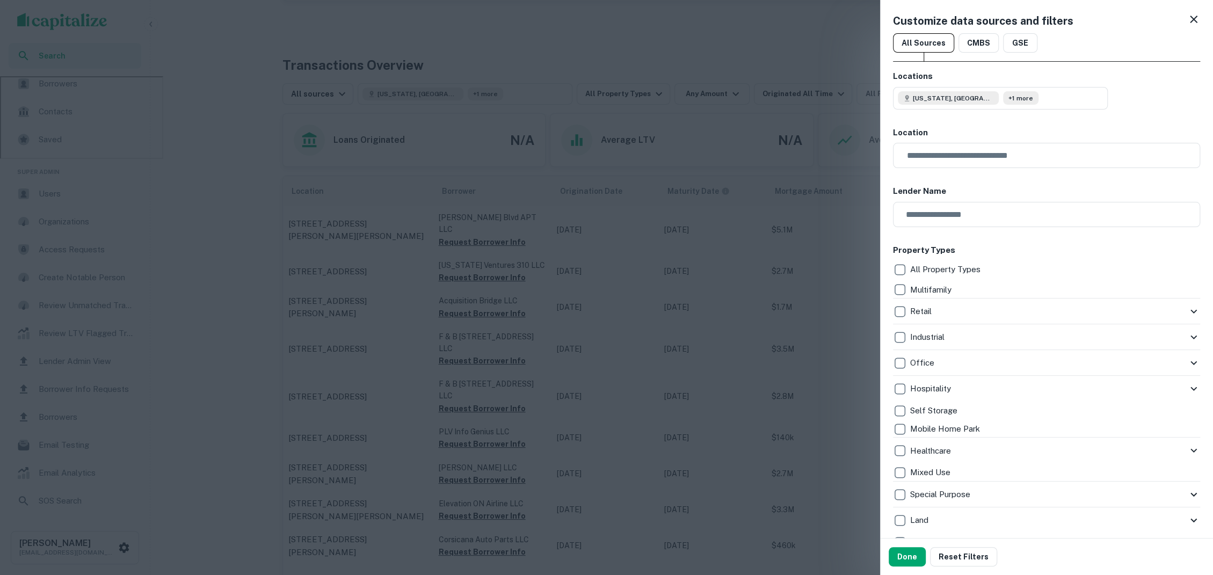
click at [806, 52] on div at bounding box center [606, 287] width 1213 height 575
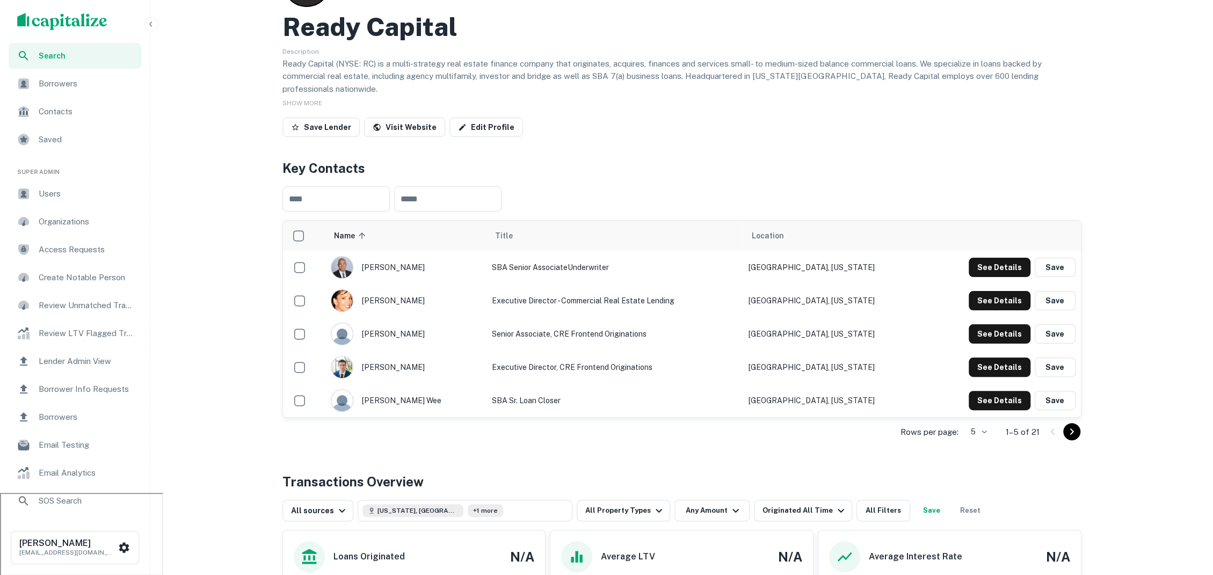
scroll to position [0, 0]
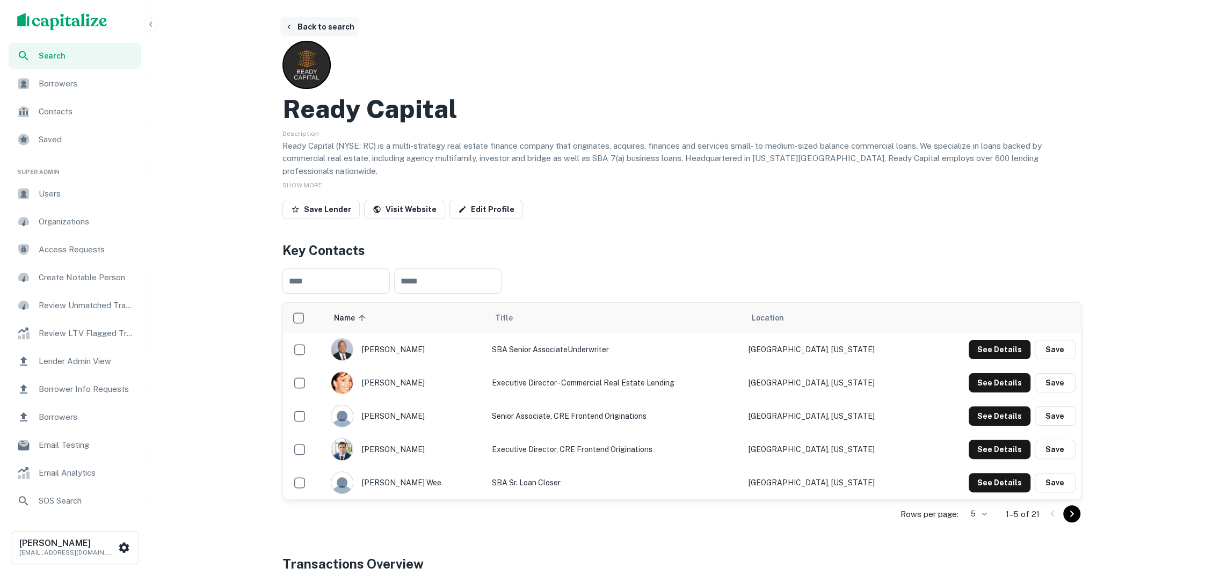
click at [329, 28] on button "Back to search" at bounding box center [319, 26] width 78 height 19
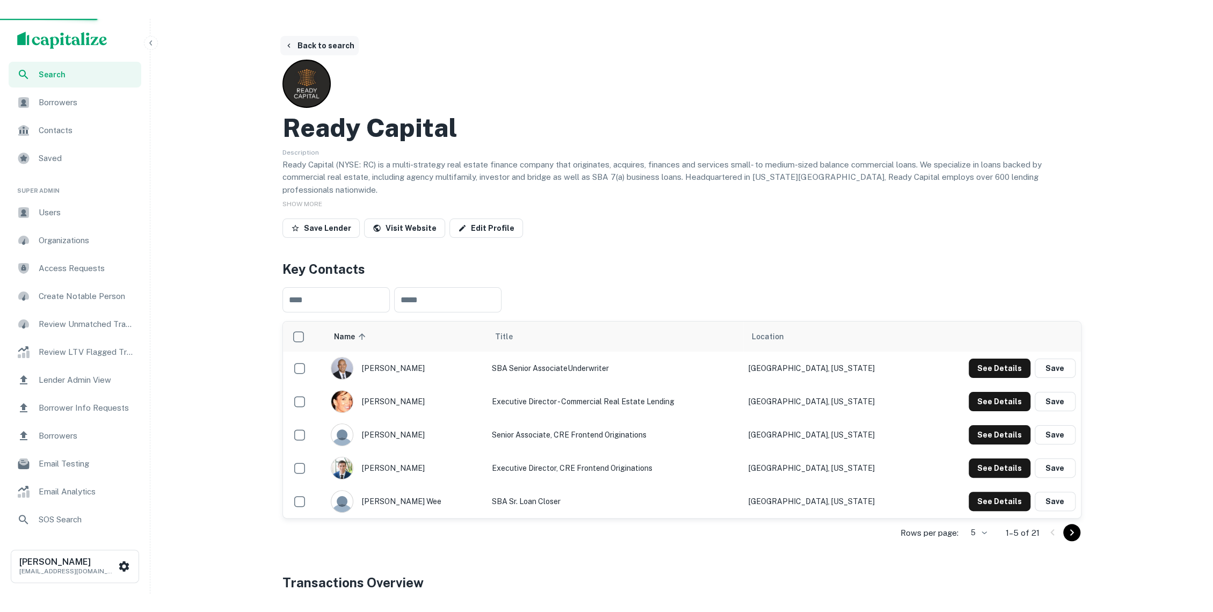
scroll to position [557, 0]
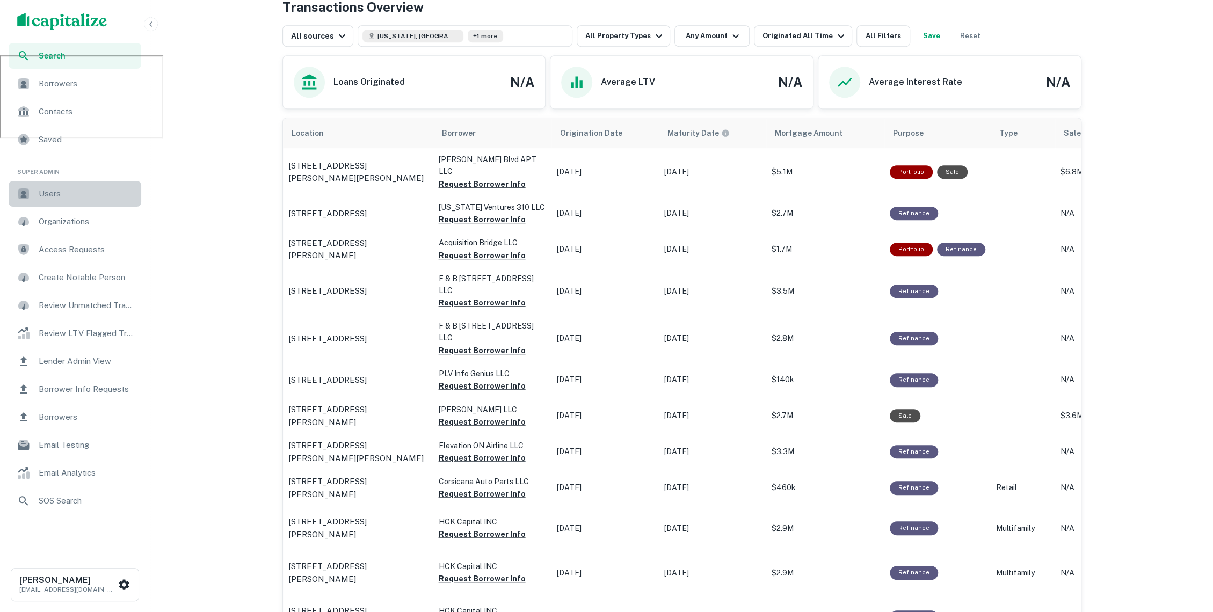
click at [82, 199] on span "Users" at bounding box center [87, 193] width 96 height 13
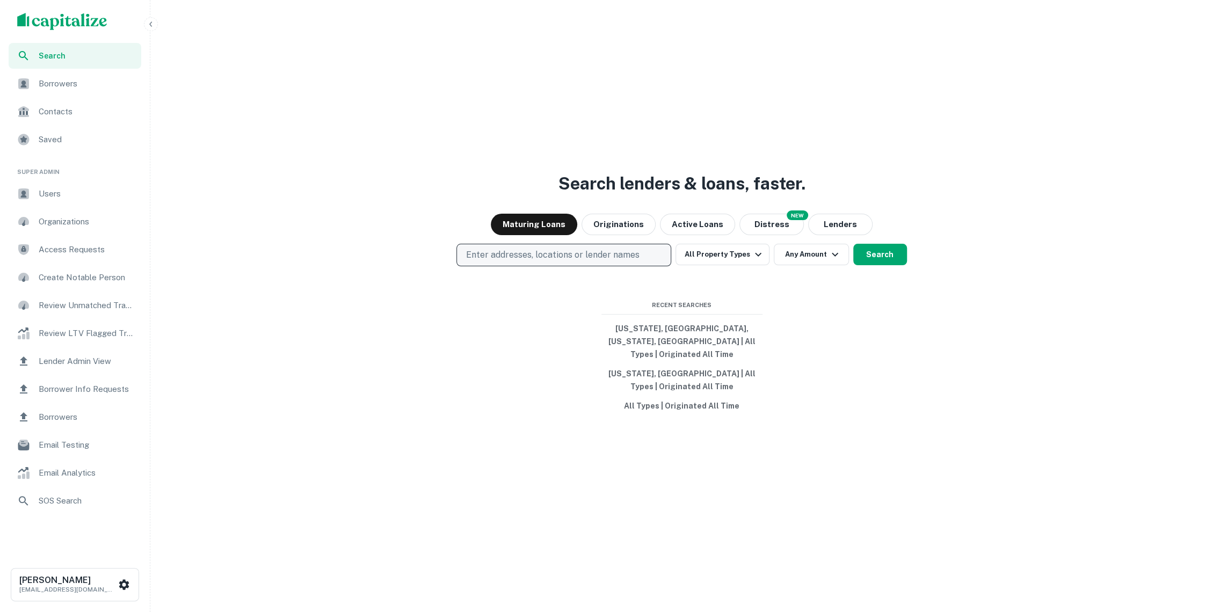
click at [578, 261] on p "Enter addresses, locations or lender names" at bounding box center [551, 255] width 173 height 13
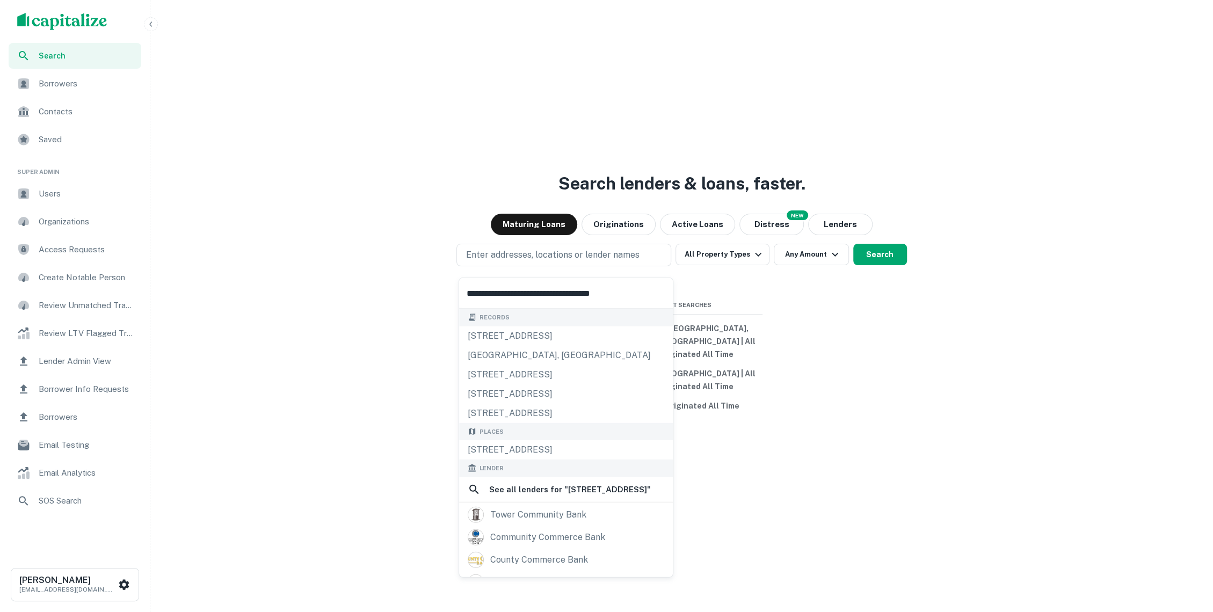
scroll to position [26, 0]
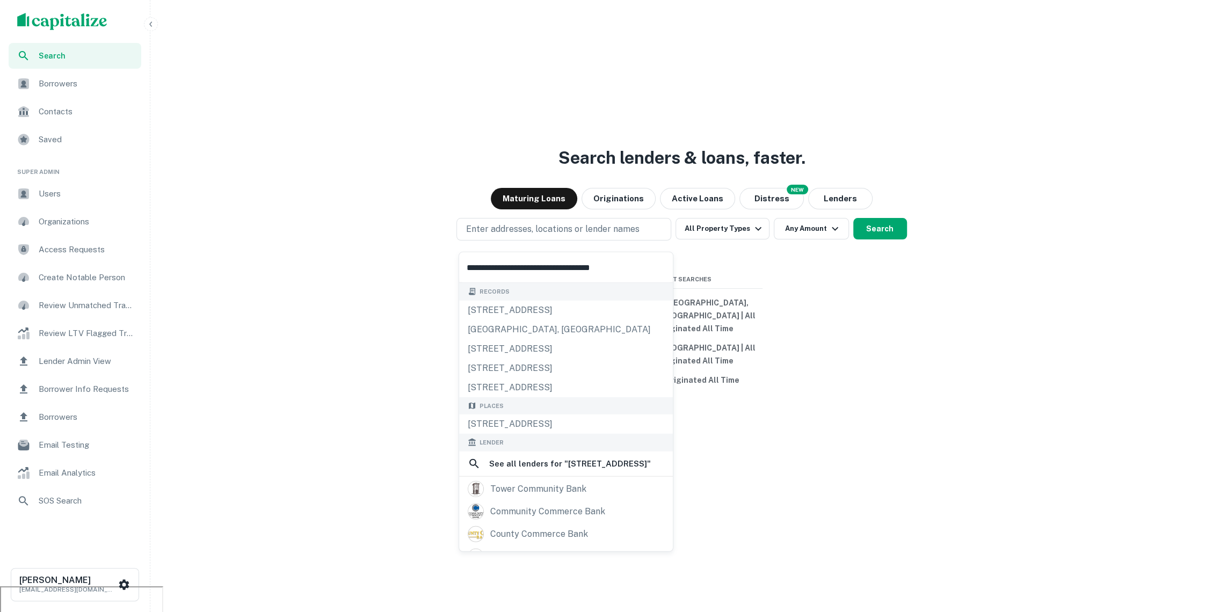
click at [592, 265] on input "**********" at bounding box center [566, 267] width 214 height 30
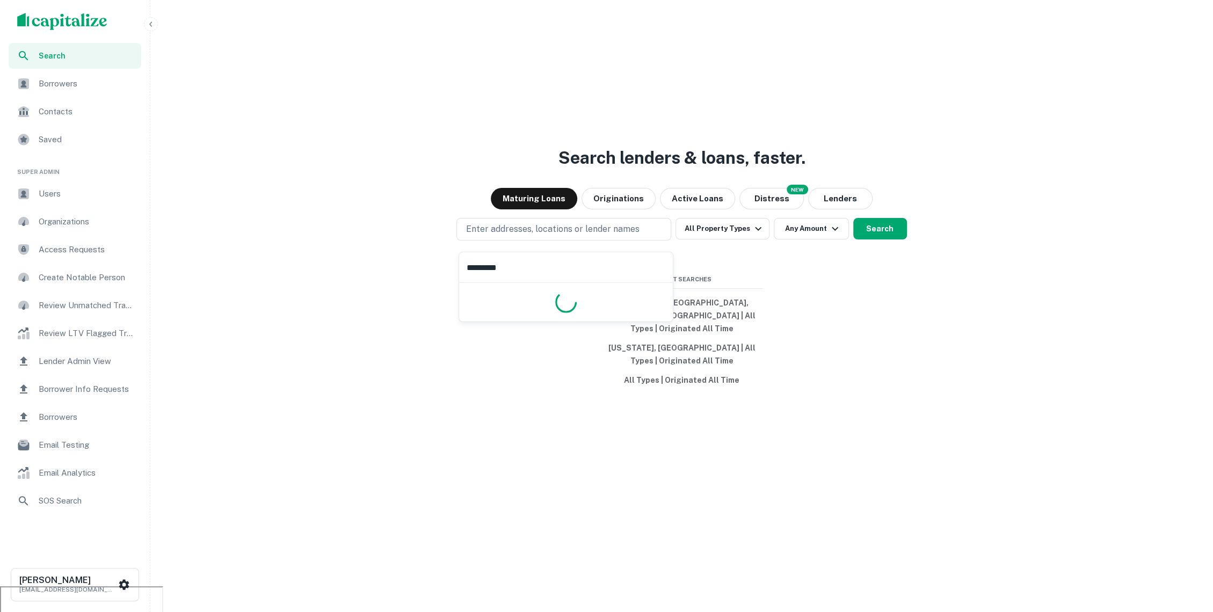
type input "*********"
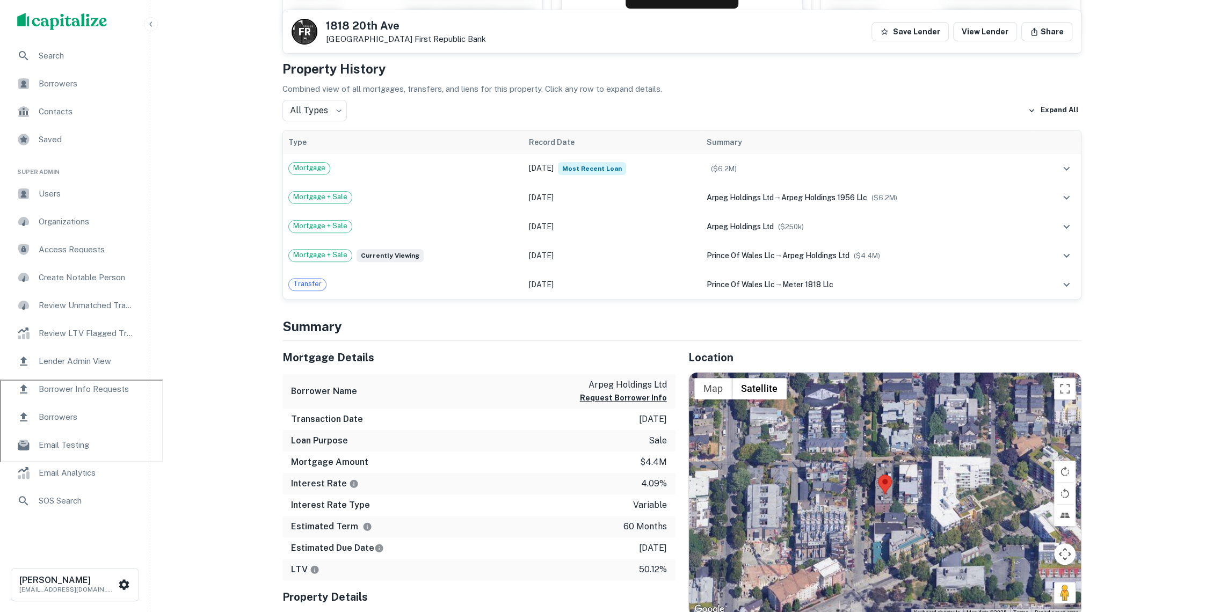
scroll to position [232, 0]
click at [653, 170] on td "Nov 07, 2021 Most Recent Loan" at bounding box center [612, 169] width 178 height 29
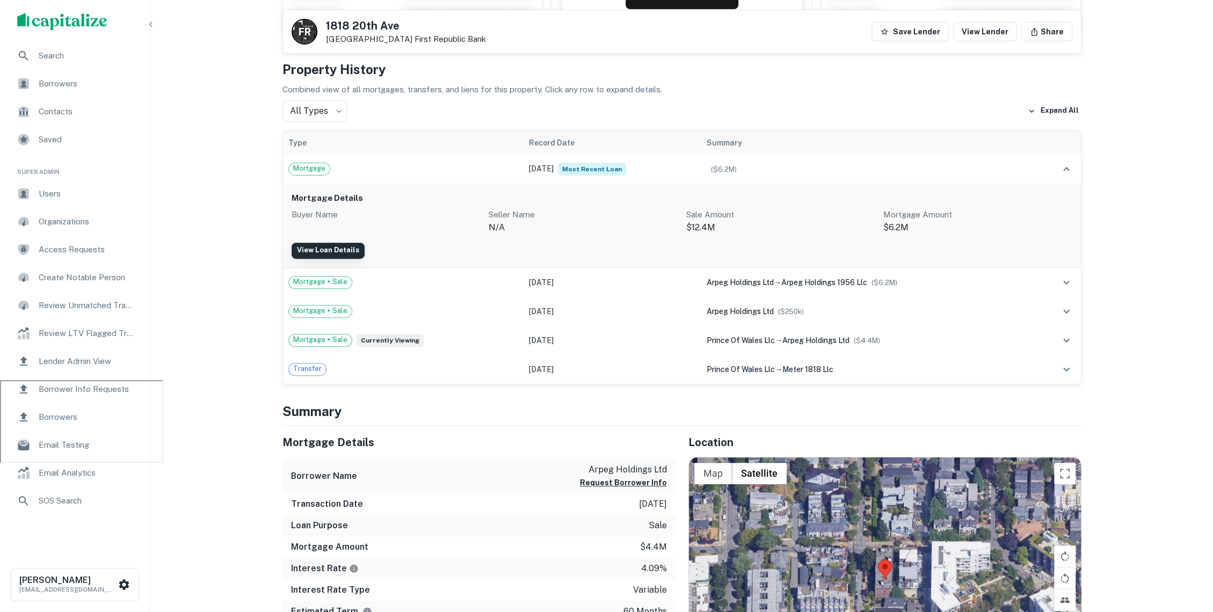
click at [334, 251] on link "View Loan Details" at bounding box center [327, 251] width 73 height 16
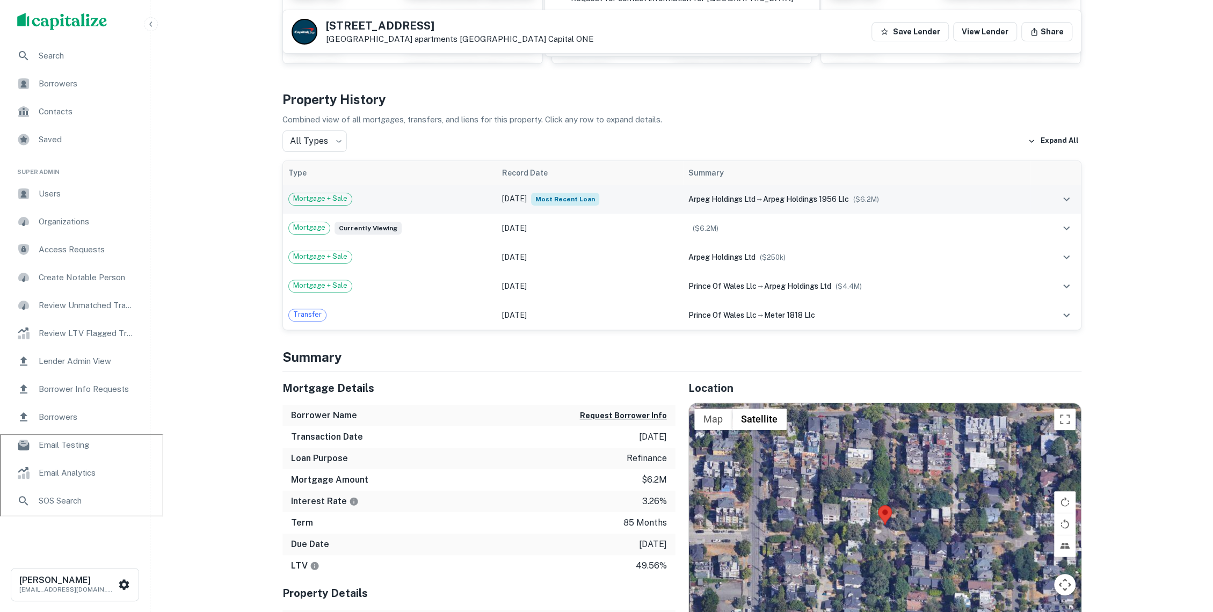
scroll to position [160, 0]
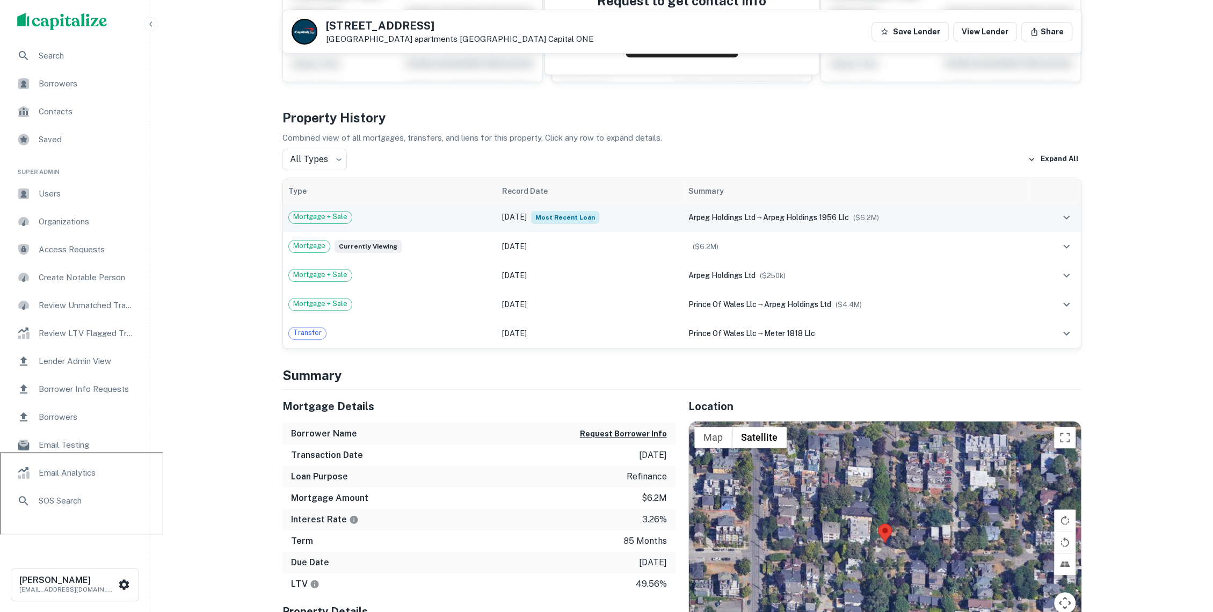
click at [437, 217] on div "Mortgage + Sale" at bounding box center [389, 217] width 203 height 13
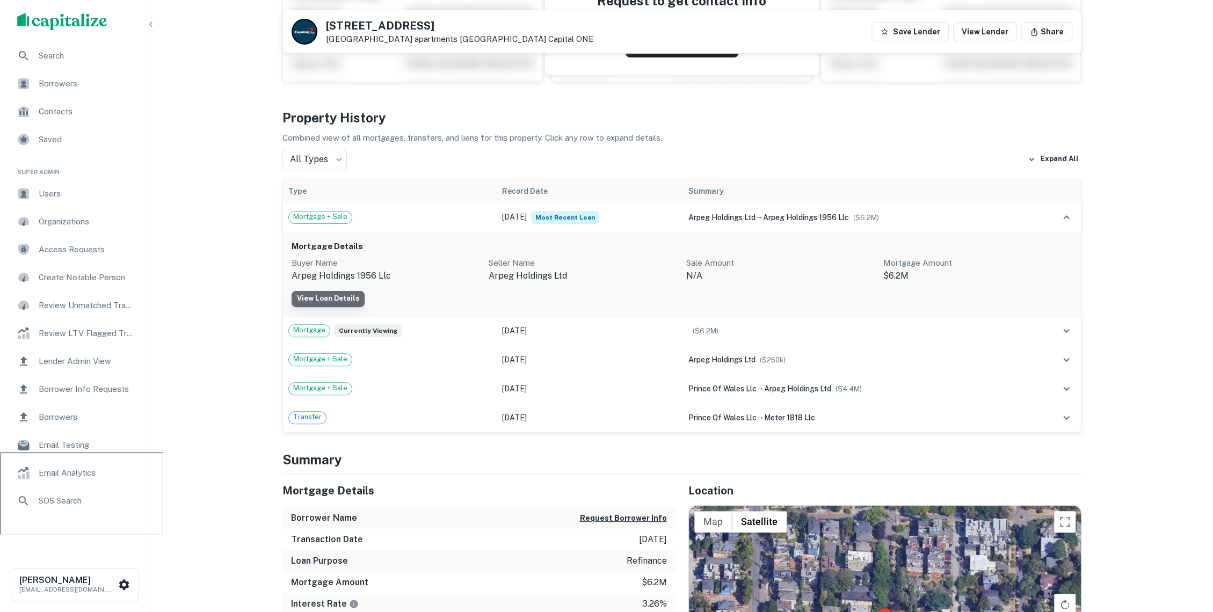
click at [344, 295] on link "View Loan Details" at bounding box center [327, 299] width 73 height 16
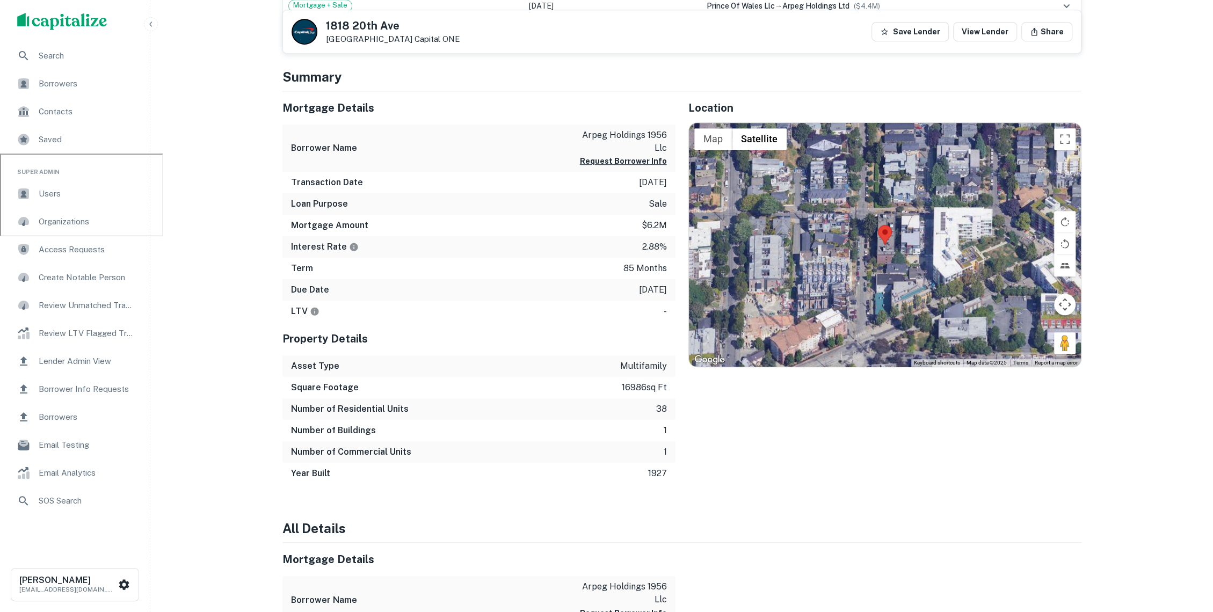
scroll to position [449, 0]
